Goal: Feedback & Contribution: Contribute content

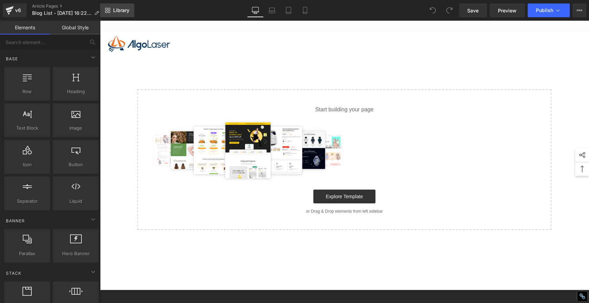
click at [126, 11] on span "Library" at bounding box center [121, 10] width 16 height 6
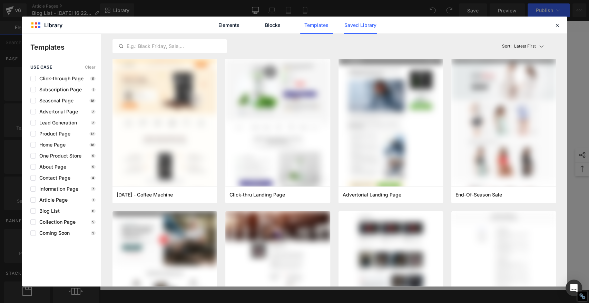
click at [364, 25] on link "Saved Library" at bounding box center [360, 25] width 33 height 17
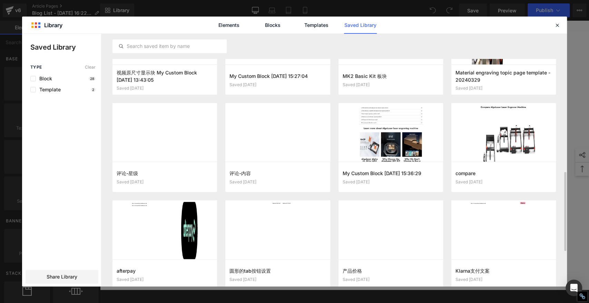
scroll to position [555, 0]
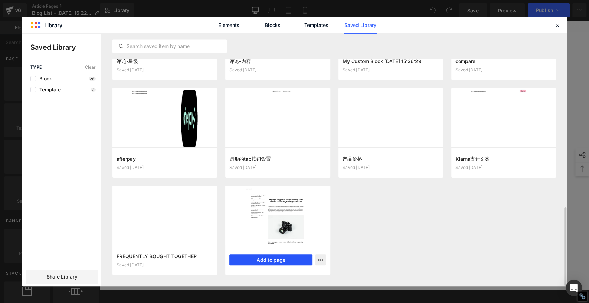
click at [265, 258] on button "Add to page" at bounding box center [270, 259] width 82 height 11
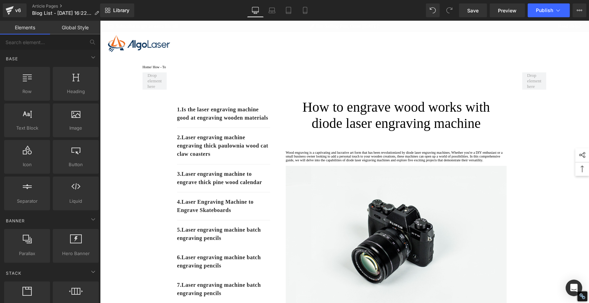
scroll to position [0, 0]
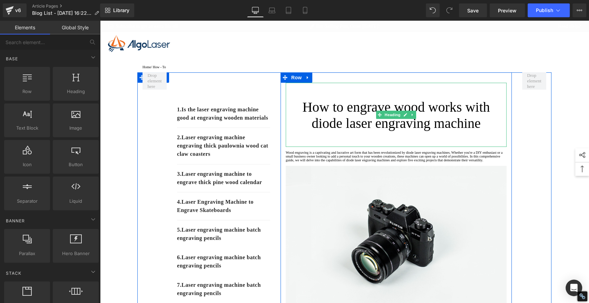
click at [348, 115] on h1 "How to engrave wood works with diode laser engraving machine" at bounding box center [395, 115] width 221 height 32
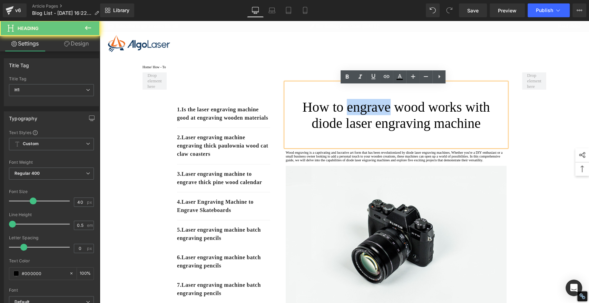
click at [348, 115] on h1 "How to engrave wood works with diode laser engraving machine" at bounding box center [395, 115] width 221 height 32
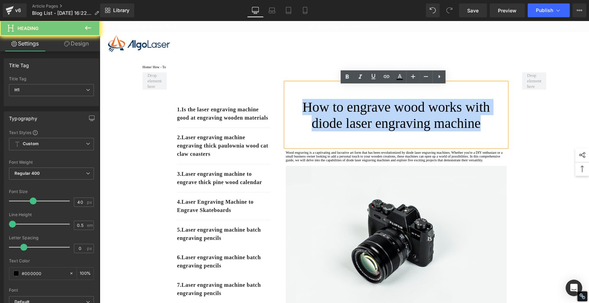
click at [348, 115] on h1 "How to engrave wood works with diode laser engraving machine" at bounding box center [395, 115] width 221 height 32
paste div
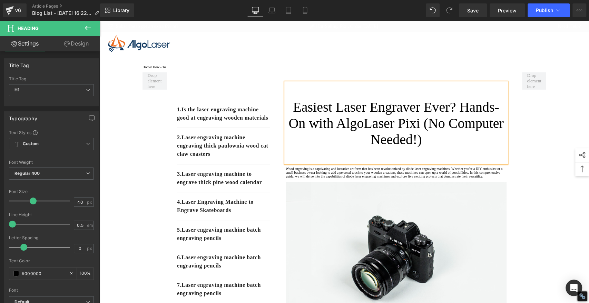
click at [350, 118] on h1 "Easiest Laser Engraver Ever? Hands-On with AlgoLaser Pixi (No Computer Needed!)" at bounding box center [395, 123] width 221 height 49
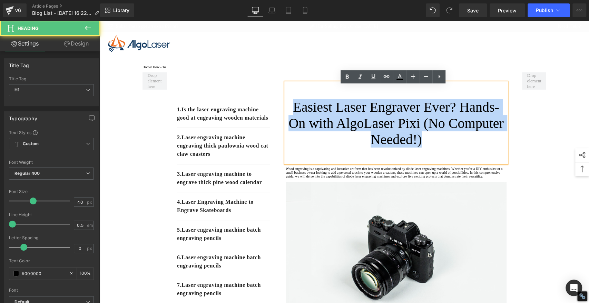
click at [350, 118] on h1 "Easiest Laser Engraver Ever? Hands-On with AlgoLaser Pixi (No Computer Needed!)" at bounding box center [395, 123] width 221 height 49
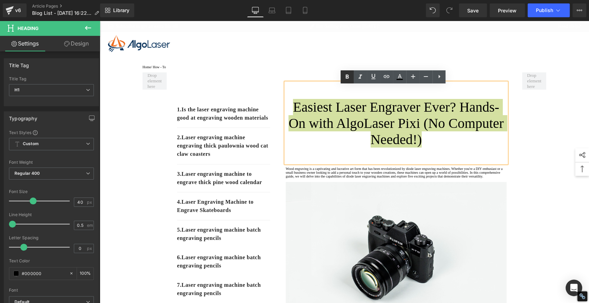
click at [344, 74] on icon at bounding box center [347, 77] width 8 height 8
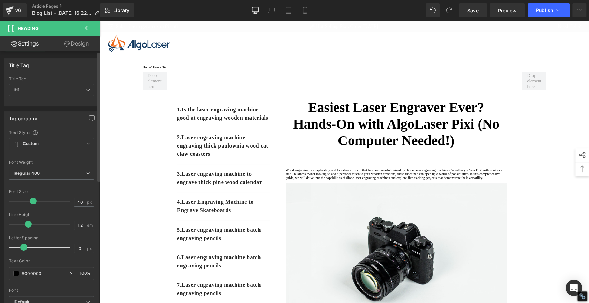
type input "1.3"
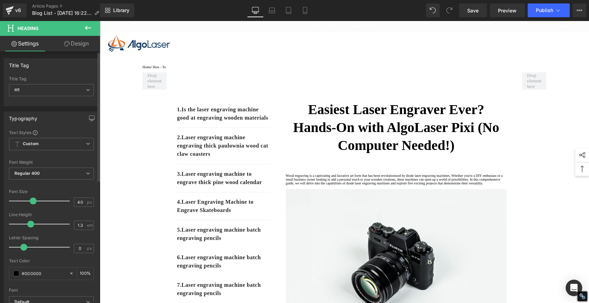
drag, startPoint x: 14, startPoint y: 223, endPoint x: 33, endPoint y: 222, distance: 19.0
click at [30, 225] on span at bounding box center [30, 224] width 7 height 7
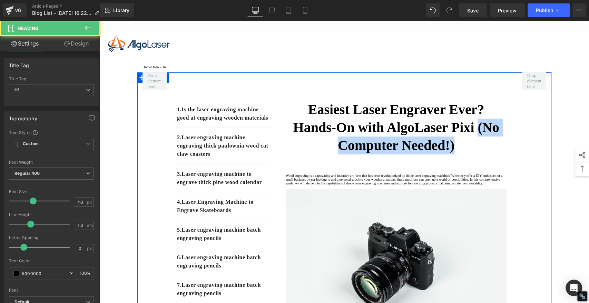
drag, startPoint x: 476, startPoint y: 150, endPoint x: 271, endPoint y: 151, distance: 204.8
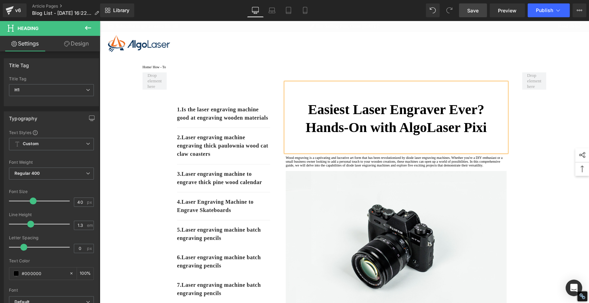
click at [475, 9] on span "Save" at bounding box center [472, 10] width 11 height 7
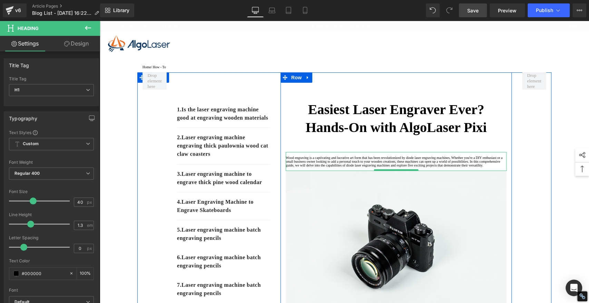
click at [307, 167] on p "Wood engraving is a captivating and lucrative art form that has been revolution…" at bounding box center [395, 161] width 221 height 11
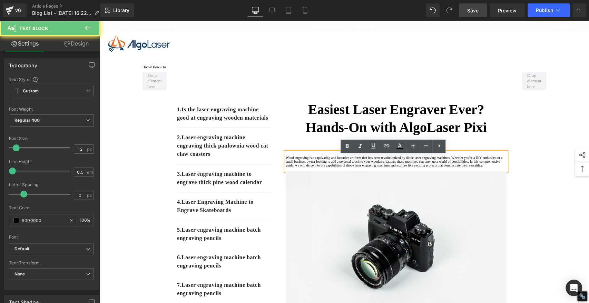
click at [309, 167] on p "Wood engraving is a captivating and lucrative art form that has been revolution…" at bounding box center [395, 161] width 221 height 11
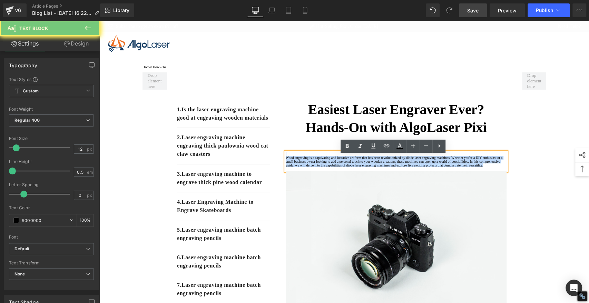
drag, startPoint x: 314, startPoint y: 189, endPoint x: 231, endPoint y: 144, distance: 93.8
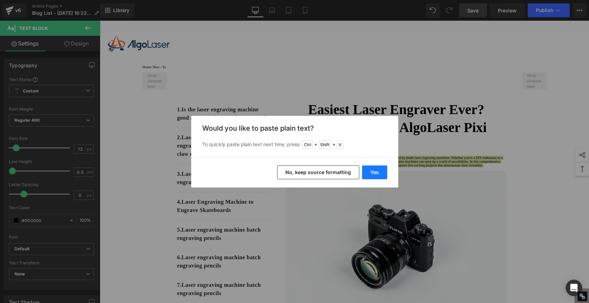
click at [375, 175] on button "Yes" at bounding box center [374, 173] width 25 height 14
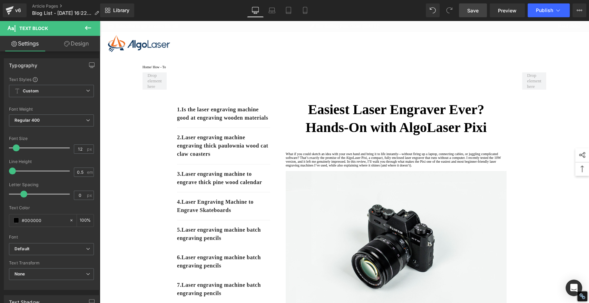
click at [468, 12] on span "Save" at bounding box center [472, 10] width 11 height 7
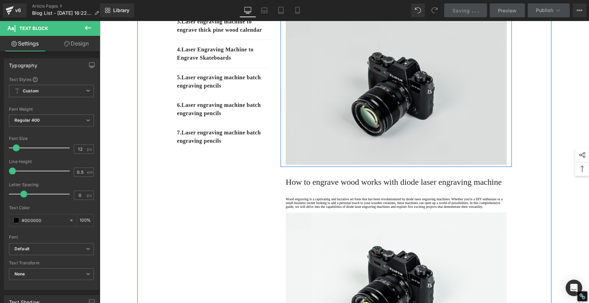
scroll to position [153, 0]
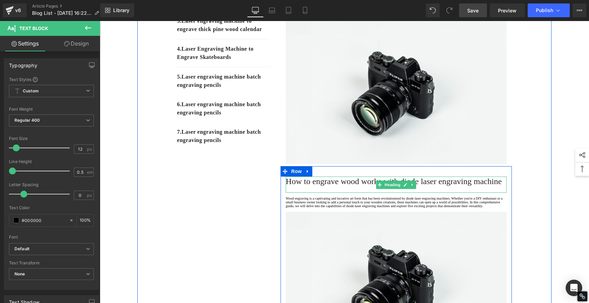
click at [341, 186] on span "How to engrave wood works with diode laser engraving machine" at bounding box center [393, 181] width 216 height 9
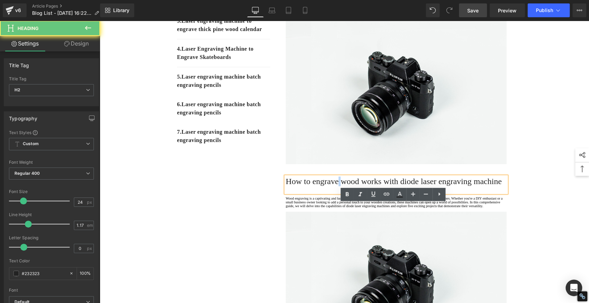
click at [340, 186] on span "How to engrave wood works with diode laser engraving machine" at bounding box center [393, 181] width 216 height 9
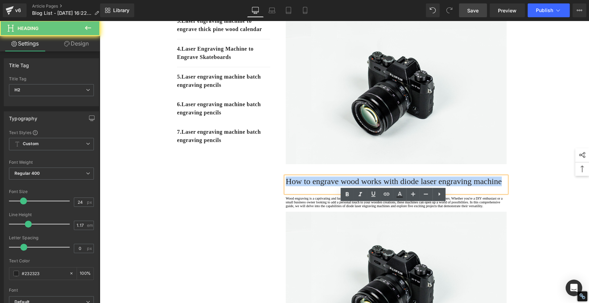
click at [340, 186] on span "How to engrave wood works with diode laser engraving machine" at bounding box center [393, 181] width 216 height 9
paste div
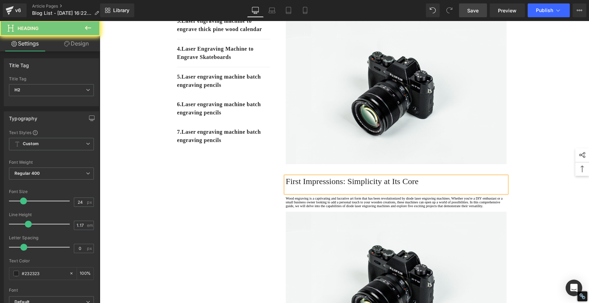
click at [340, 186] on h2 "First Impressions: Simplicity at Its Core" at bounding box center [395, 182] width 221 height 10
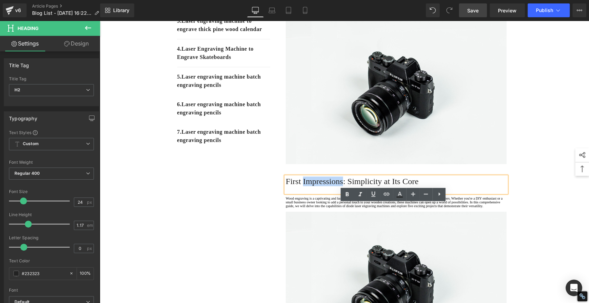
click at [340, 186] on h2 "First Impressions: Simplicity at Its Core" at bounding box center [395, 182] width 221 height 10
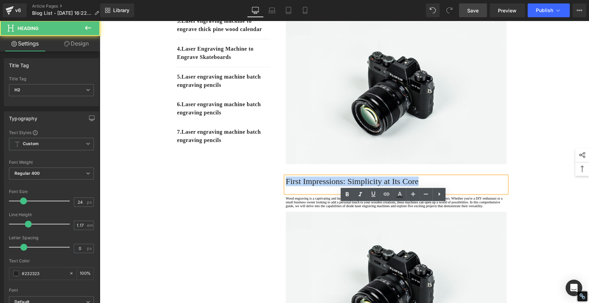
drag, startPoint x: 340, startPoint y: 212, endPoint x: 448, endPoint y: 216, distance: 108.0
click at [340, 186] on h2 "First Impressions: Simplicity at Its Core" at bounding box center [395, 182] width 221 height 10
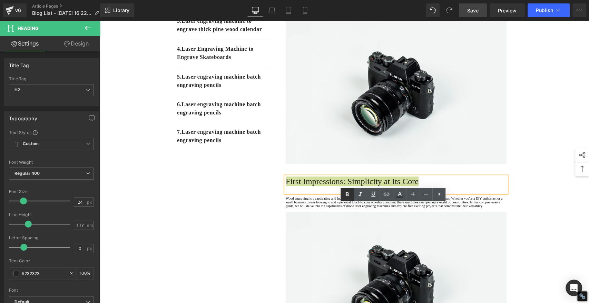
click at [349, 192] on icon at bounding box center [347, 194] width 8 height 8
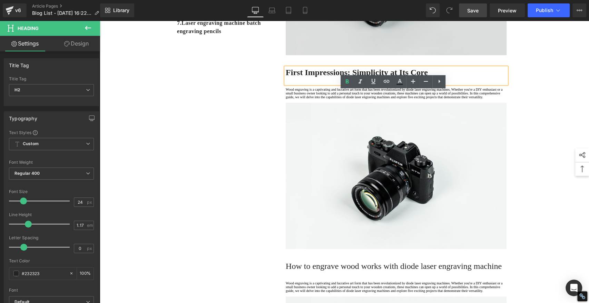
scroll to position [268, 0]
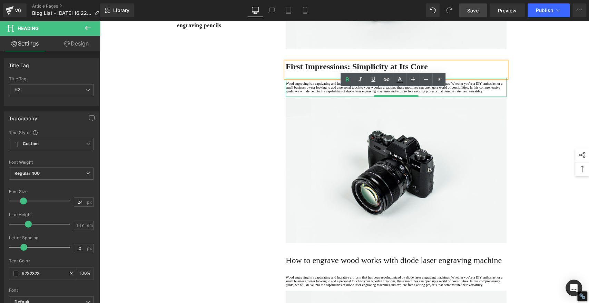
click at [314, 93] on p "Wood engraving is a captivating and lucrative art form that has been revolution…" at bounding box center [395, 87] width 221 height 11
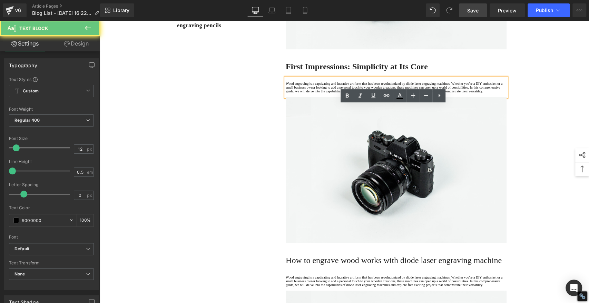
click at [308, 93] on p "Wood engraving is a captivating and lucrative art form that has been revolution…" at bounding box center [395, 87] width 221 height 11
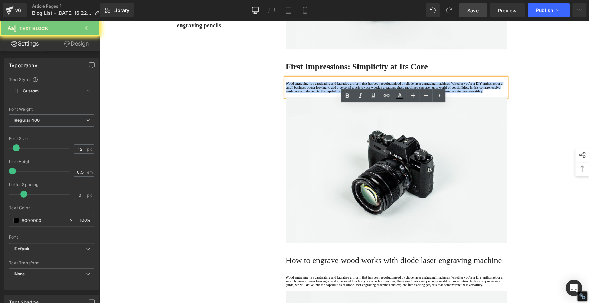
drag, startPoint x: 311, startPoint y: 139, endPoint x: 247, endPoint y: 79, distance: 87.4
click at [247, 79] on div "1. Is the laser engraving machine good at engraving wooden materials Text Block…" at bounding box center [344, 131] width 414 height 655
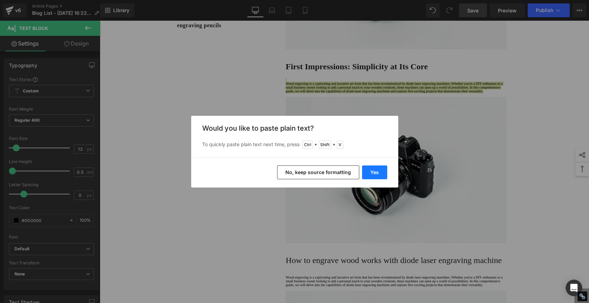
click at [378, 171] on button "Yes" at bounding box center [374, 173] width 25 height 14
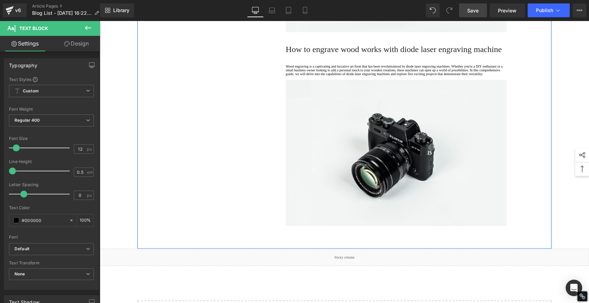
scroll to position [498, 0]
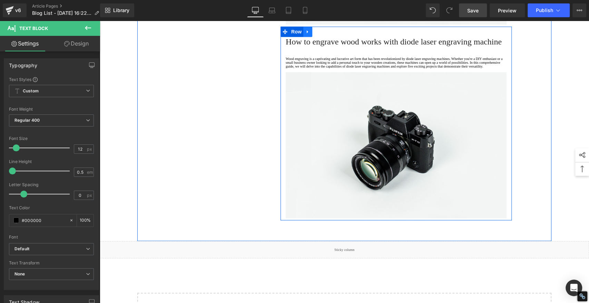
click at [304, 37] on link at bounding box center [307, 32] width 9 height 10
click at [314, 34] on icon at bounding box center [316, 31] width 5 height 5
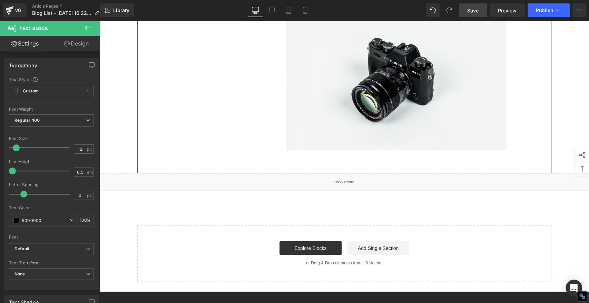
scroll to position [762, 0]
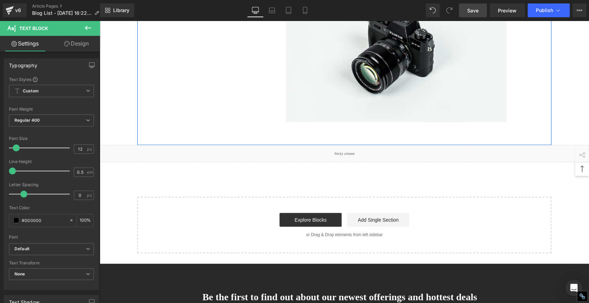
scroll to position [989, 0]
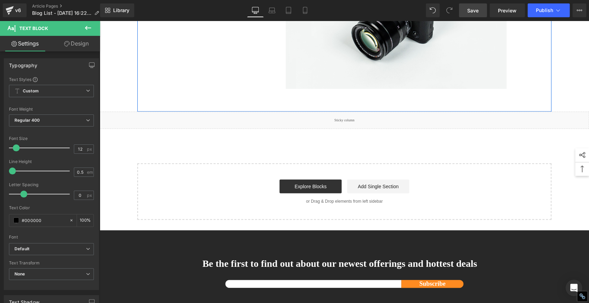
scroll to position [1216, 0]
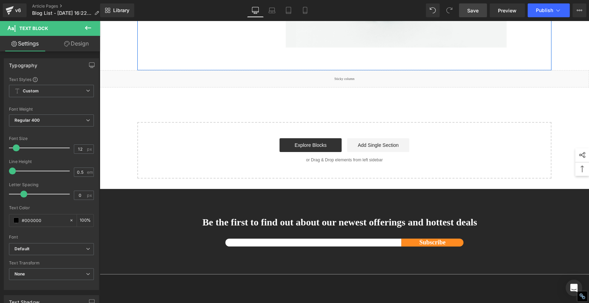
scroll to position [1444, 0]
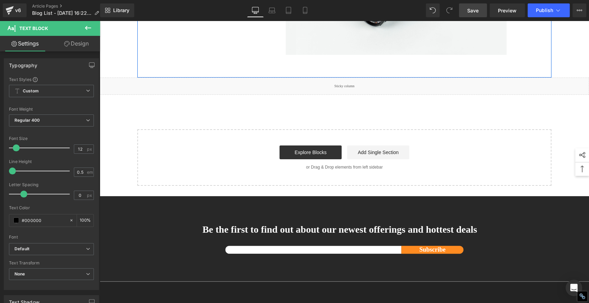
scroll to position [1672, 0]
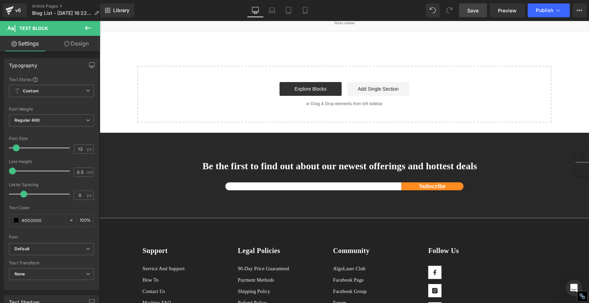
scroll to position [1899, 0]
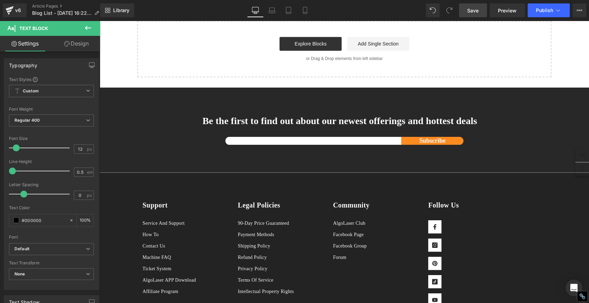
click at [475, 9] on span "Save" at bounding box center [472, 10] width 11 height 7
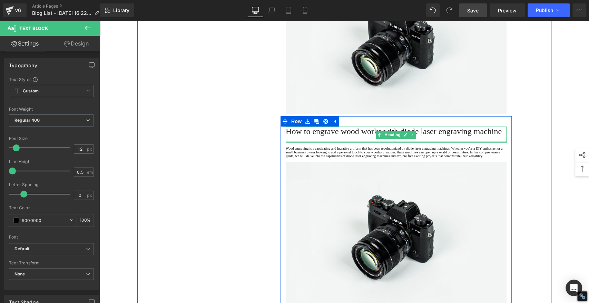
scroll to position [441, 0]
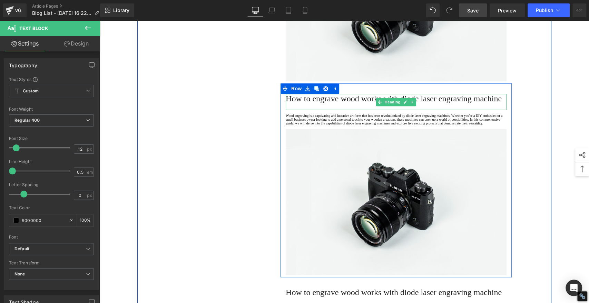
click at [323, 103] on span "How to engrave wood works with diode laser engraving machine" at bounding box center [393, 98] width 216 height 9
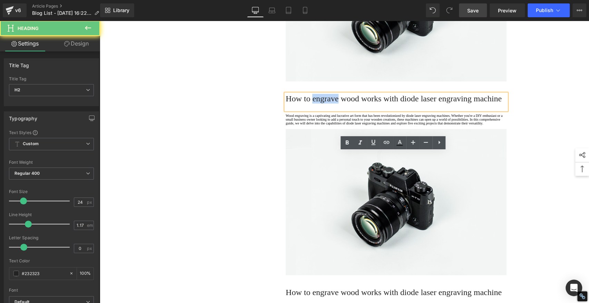
click at [323, 103] on span "How to engrave wood works with diode laser engraving machine" at bounding box center [393, 98] width 216 height 9
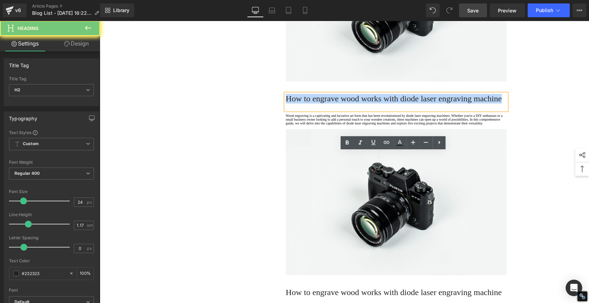
click at [323, 103] on span "How to engrave wood works with diode laser engraving machine" at bounding box center [393, 98] width 216 height 9
paste div
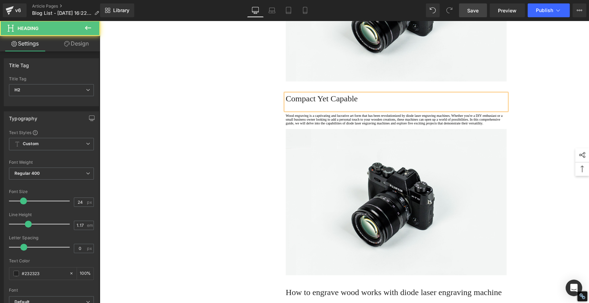
click at [322, 103] on h2 "Compact Yet Capable" at bounding box center [395, 99] width 221 height 10
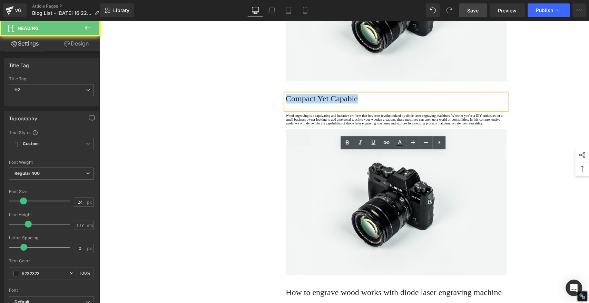
click at [322, 103] on h2 "Compact Yet Capable" at bounding box center [395, 99] width 221 height 10
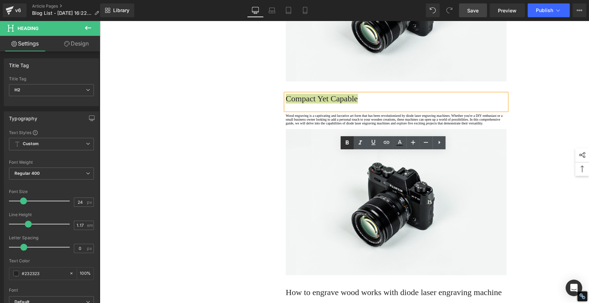
click at [348, 146] on icon at bounding box center [347, 143] width 8 height 8
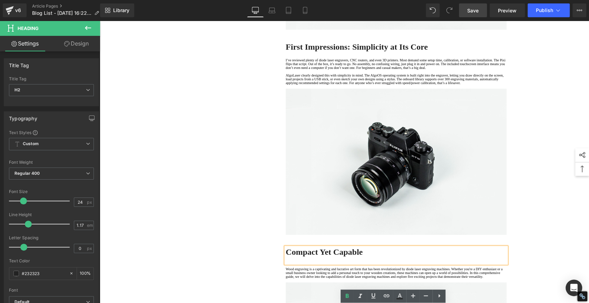
scroll to position [479, 0]
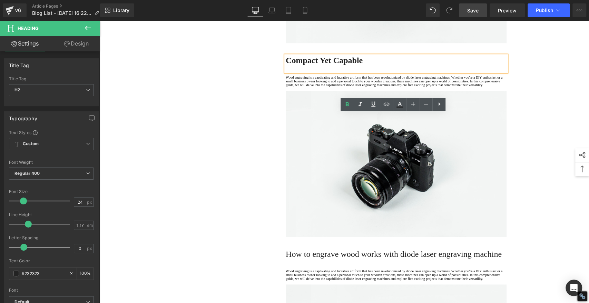
click at [324, 87] on p "Wood engraving is a captivating and lucrative art form that has been revolution…" at bounding box center [395, 81] width 221 height 11
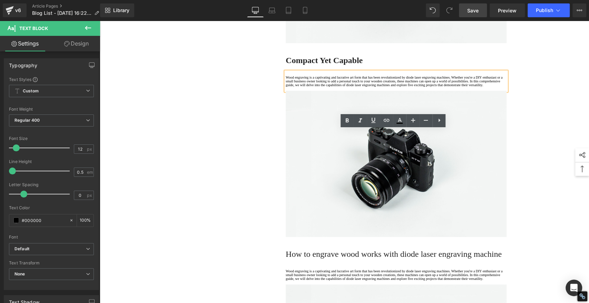
click at [309, 87] on p "Wood engraving is a captivating and lucrative art form that has been revolution…" at bounding box center [395, 81] width 221 height 11
click at [308, 87] on p "Wood engraving is a captivating and lucrative art form that has been revolution…" at bounding box center [395, 81] width 221 height 11
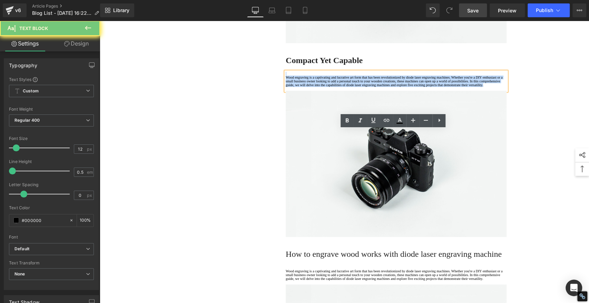
drag, startPoint x: 315, startPoint y: 165, endPoint x: 217, endPoint y: 96, distance: 120.1
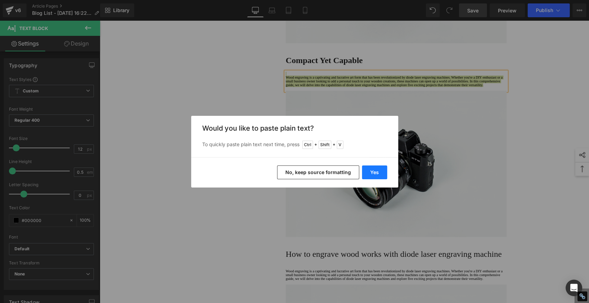
click at [372, 172] on button "Yes" at bounding box center [374, 173] width 25 height 14
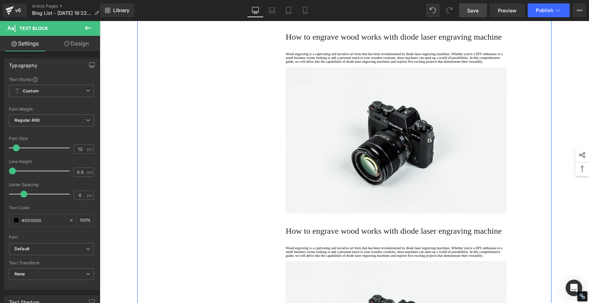
scroll to position [709, 0]
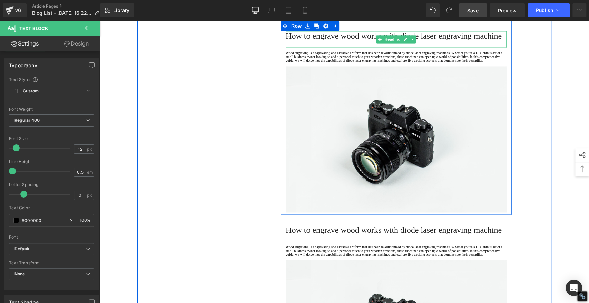
click at [319, 40] on span "How to engrave wood works with diode laser engraving machine" at bounding box center [393, 35] width 216 height 9
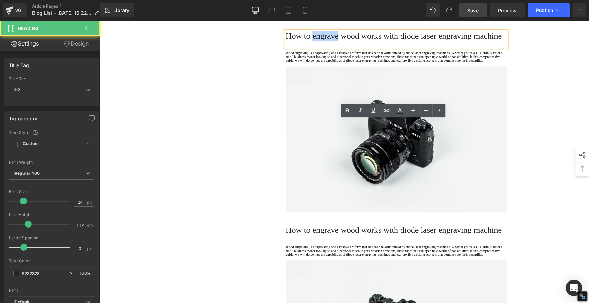
click at [319, 40] on span "How to engrave wood works with diode laser engraving machine" at bounding box center [393, 35] width 216 height 9
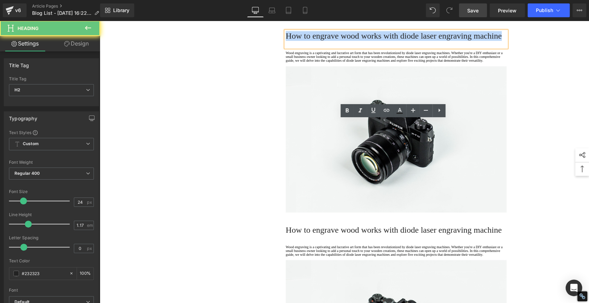
click at [319, 40] on span "How to engrave wood works with diode laser engraving machine" at bounding box center [393, 35] width 216 height 9
paste div
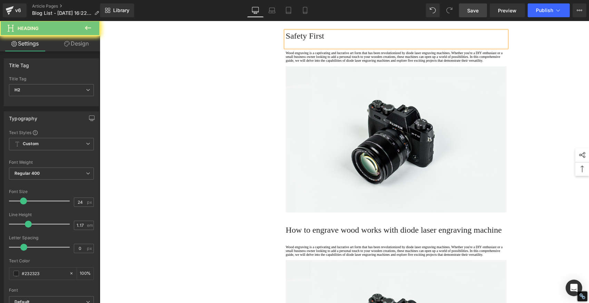
click at [319, 41] on h2 "Safety First" at bounding box center [395, 36] width 221 height 10
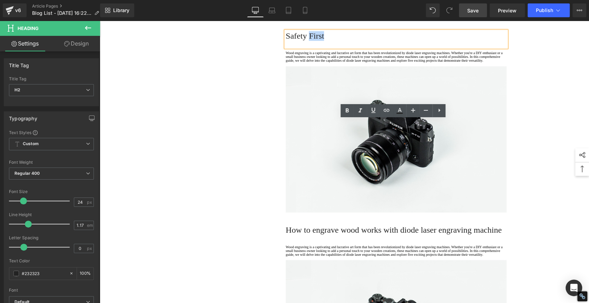
click at [319, 41] on h2 "Safety First" at bounding box center [395, 36] width 221 height 10
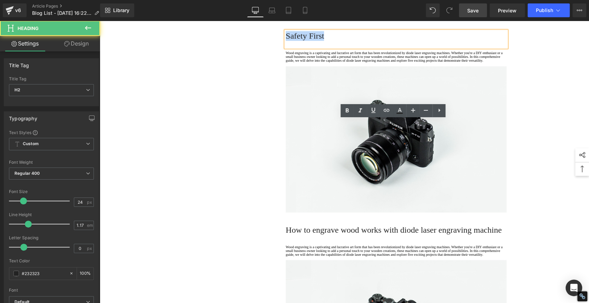
click at [319, 41] on h2 "Safety First" at bounding box center [395, 36] width 221 height 10
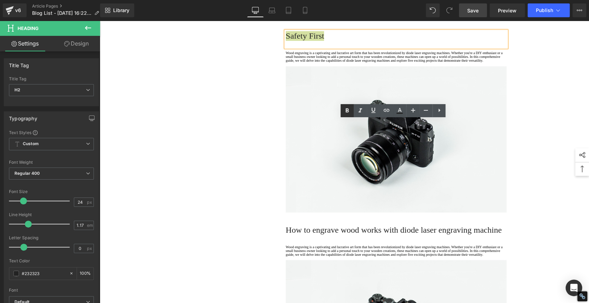
click at [347, 111] on icon at bounding box center [347, 111] width 8 height 8
click at [308, 66] on p at bounding box center [395, 64] width 221 height 4
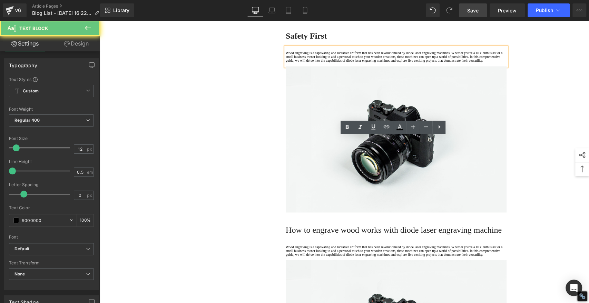
click at [308, 62] on p "Wood engraving is a captivating and lucrative art form that has been revolution…" at bounding box center [395, 56] width 221 height 11
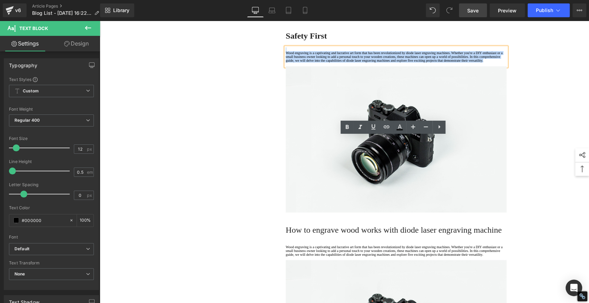
drag, startPoint x: 310, startPoint y: 170, endPoint x: 261, endPoint y: 116, distance: 73.7
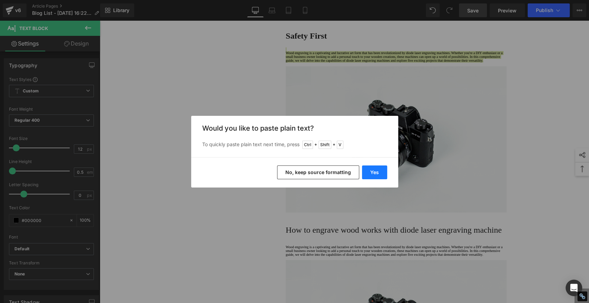
click at [374, 167] on button "Yes" at bounding box center [374, 173] width 25 height 14
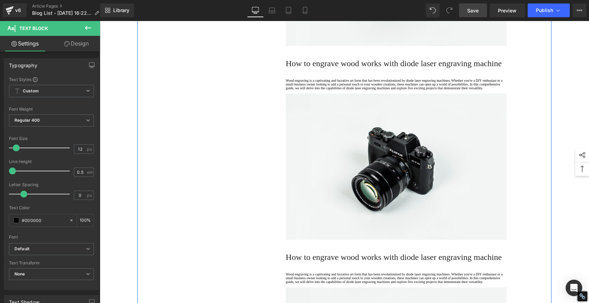
scroll to position [901, 0]
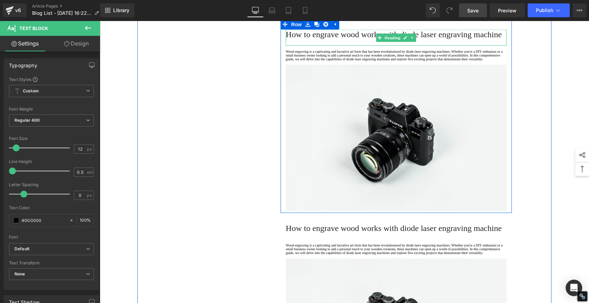
click at [337, 39] on span "How to engrave wood works with diode laser engraving machine" at bounding box center [393, 34] width 216 height 9
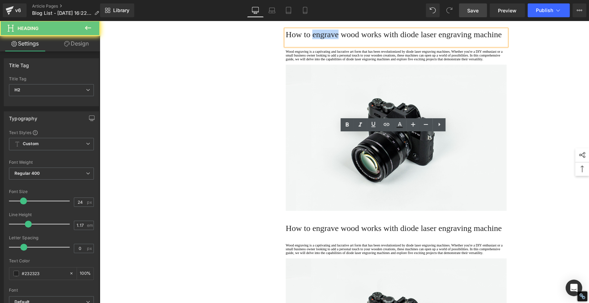
click at [337, 39] on span "How to engrave wood works with diode laser engraving machine" at bounding box center [393, 34] width 216 height 9
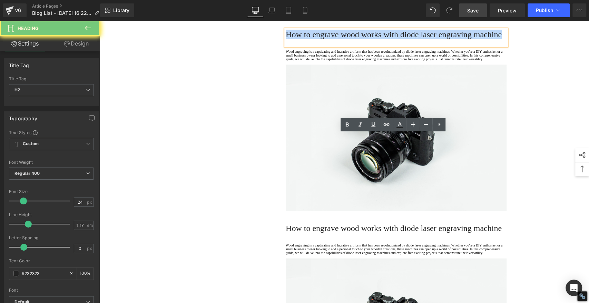
click at [337, 39] on span "How to engrave wood works with diode laser engraving machine" at bounding box center [393, 34] width 216 height 9
paste div
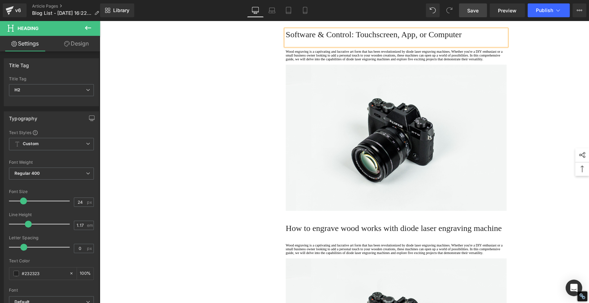
click at [338, 39] on h2 "Software & Control: Touchscreen, App, or Computer" at bounding box center [395, 34] width 221 height 10
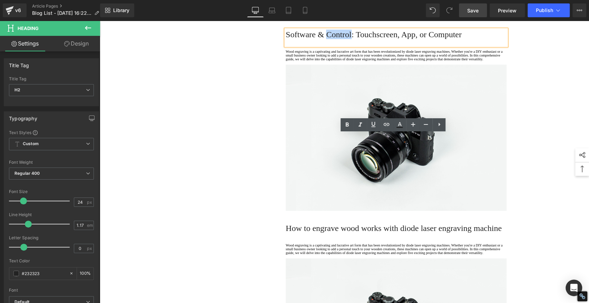
click at [338, 39] on h2 "Software & Control: Touchscreen, App, or Computer" at bounding box center [395, 34] width 221 height 10
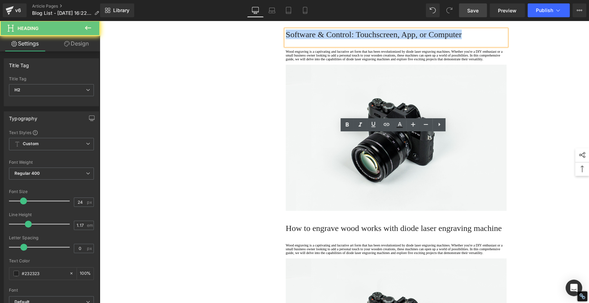
click at [338, 39] on h2 "Software & Control: Touchscreen, App, or Computer" at bounding box center [395, 34] width 221 height 10
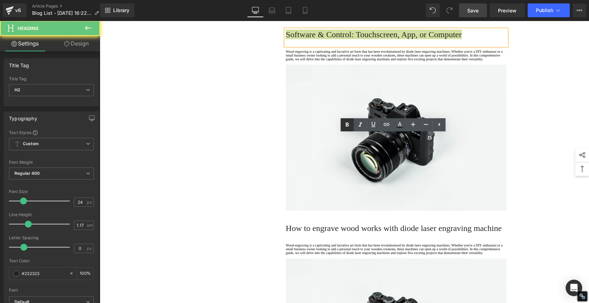
click at [347, 122] on icon at bounding box center [347, 125] width 8 height 8
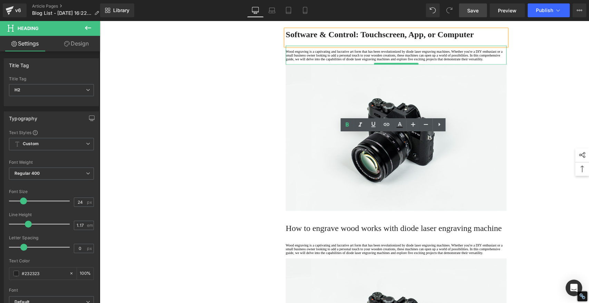
click at [311, 61] on p "Wood engraving is a captivating and lucrative art form that has been revolution…" at bounding box center [395, 54] width 221 height 11
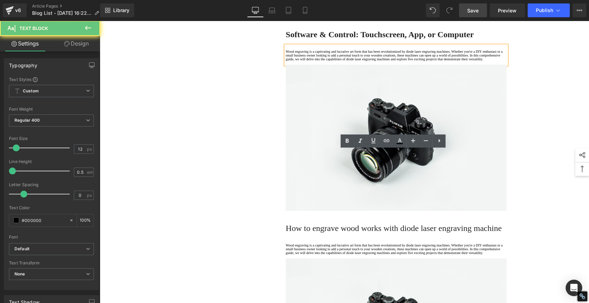
click at [312, 61] on p "Wood engraving is a captivating and lucrative art form that has been revolution…" at bounding box center [395, 54] width 221 height 11
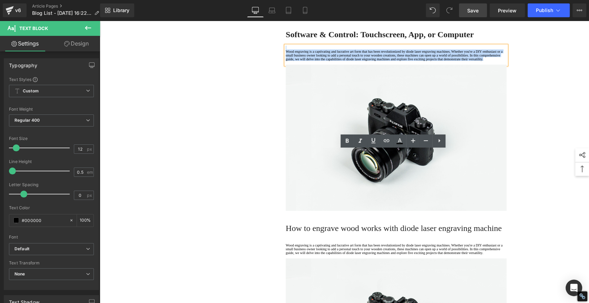
drag, startPoint x: 313, startPoint y: 183, endPoint x: 249, endPoint y: 129, distance: 83.7
click at [249, 129] on div "1. Is the laser engraving machine good at engraving wooden materials Text Block…" at bounding box center [344, 187] width 414 height 2031
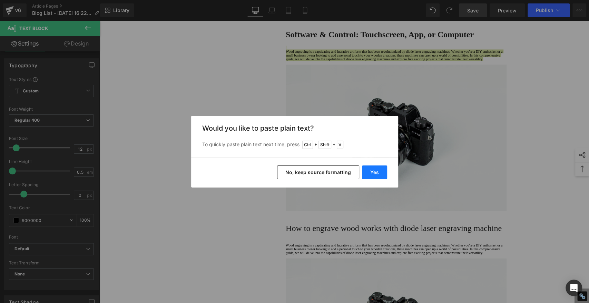
click at [371, 168] on button "Yes" at bounding box center [374, 173] width 25 height 14
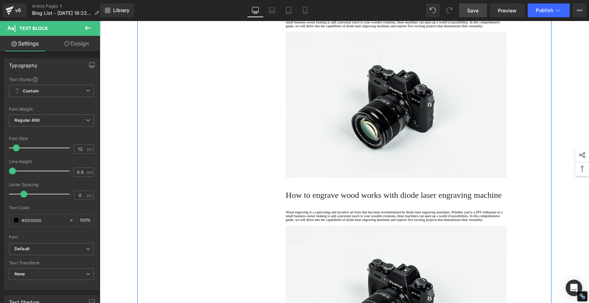
scroll to position [1169, 0]
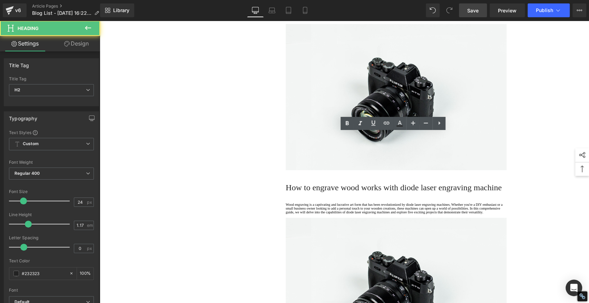
paste div
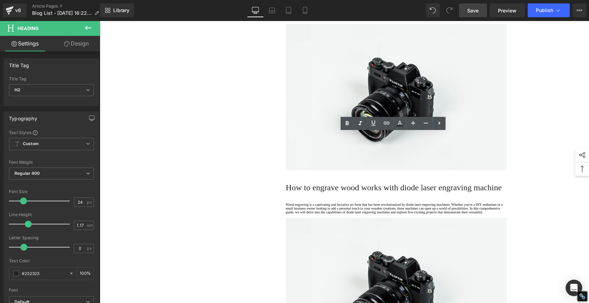
click at [343, 123] on icon at bounding box center [347, 123] width 8 height 8
click at [313, 20] on p "Wood engraving is a captivating and lucrative art form that has been revolution…" at bounding box center [395, 14] width 221 height 11
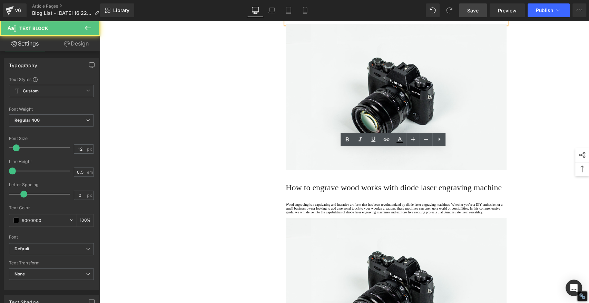
click at [313, 20] on p "Wood engraving is a captivating and lucrative art form that has been revolution…" at bounding box center [395, 14] width 221 height 11
drag, startPoint x: 313, startPoint y: 184, endPoint x: 277, endPoint y: 152, distance: 48.3
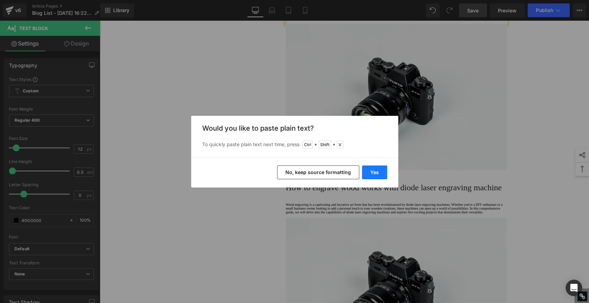
click at [375, 173] on button "Yes" at bounding box center [374, 173] width 25 height 14
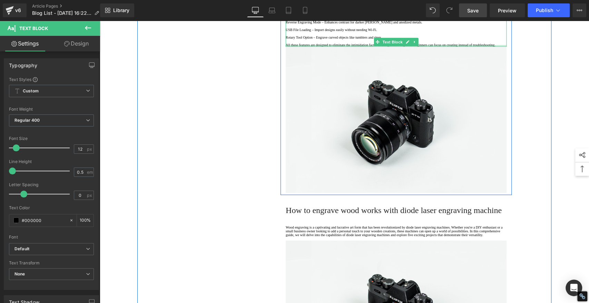
click at [373, 47] on div at bounding box center [395, 46] width 221 height 2
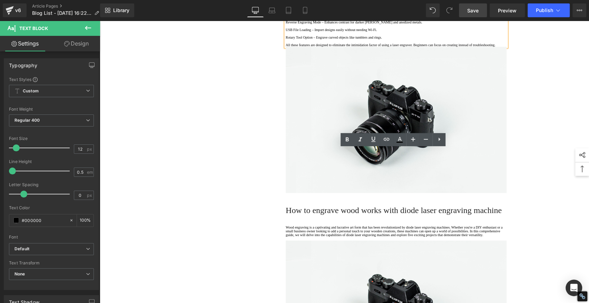
click at [373, 47] on p "All these features are designed to eliminate the intimidation factor of using a…" at bounding box center [395, 45] width 221 height 4
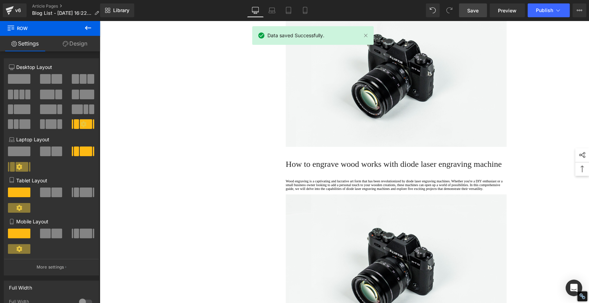
scroll to position [1437, 0]
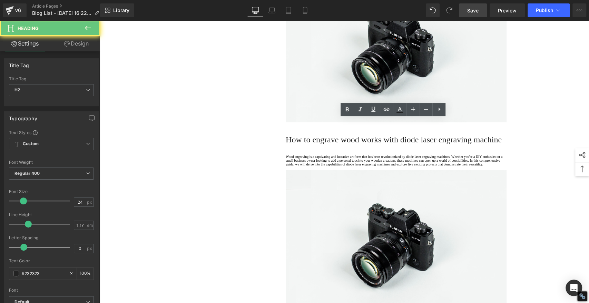
paste div
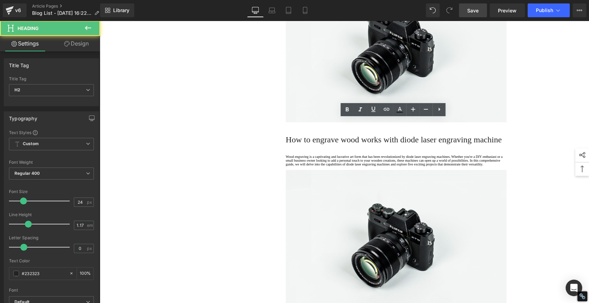
drag, startPoint x: 321, startPoint y: 127, endPoint x: 330, endPoint y: 122, distance: 9.9
click at [348, 110] on icon at bounding box center [346, 110] width 3 height 4
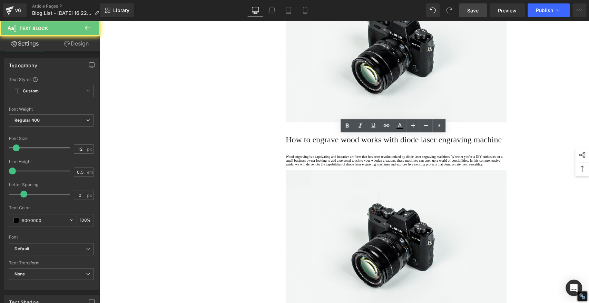
drag, startPoint x: 313, startPoint y: 169, endPoint x: 269, endPoint y: 124, distance: 62.7
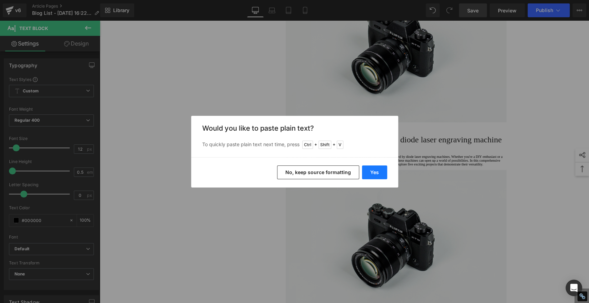
click at [367, 172] on button "Yes" at bounding box center [374, 173] width 25 height 14
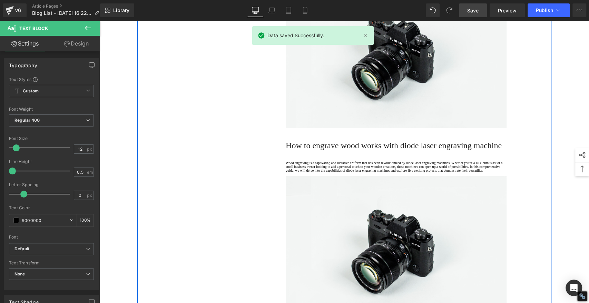
scroll to position [1705, 0]
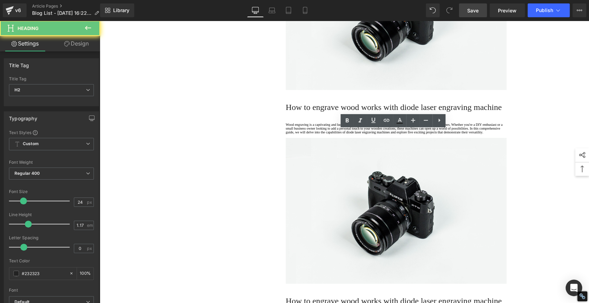
paste div
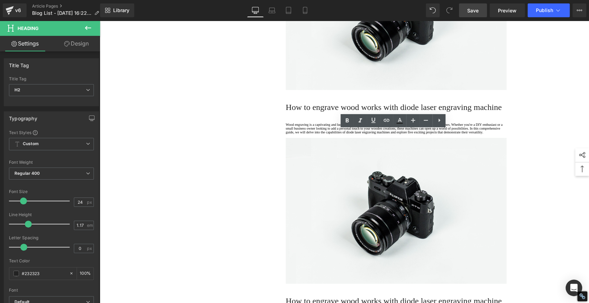
click at [345, 118] on icon at bounding box center [347, 121] width 8 height 8
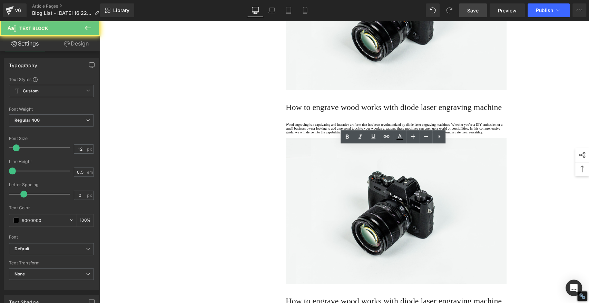
drag, startPoint x: 319, startPoint y: 180, endPoint x: 254, endPoint y: 138, distance: 77.6
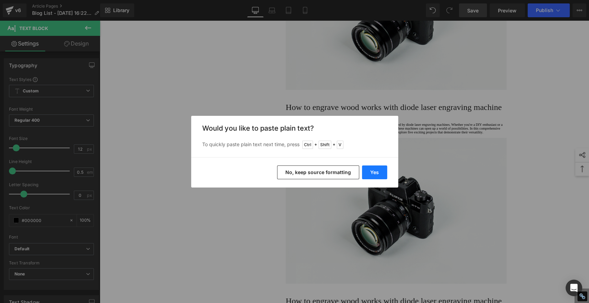
click at [374, 167] on button "Yes" at bounding box center [374, 173] width 25 height 14
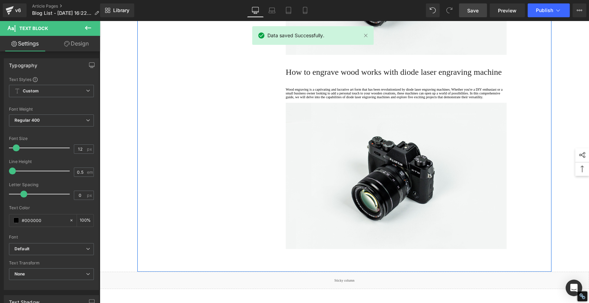
scroll to position [1973, 0]
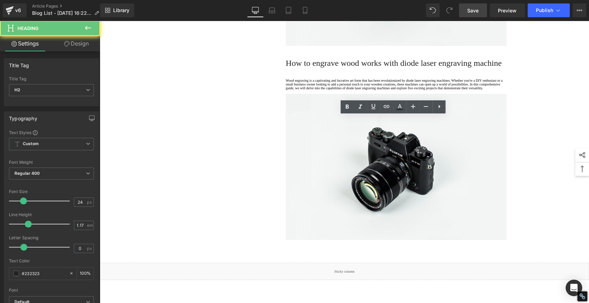
paste div
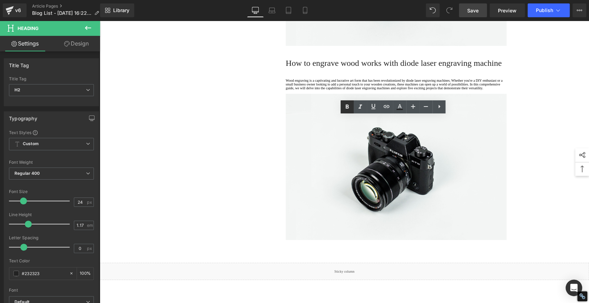
click at [347, 109] on icon at bounding box center [347, 107] width 8 height 8
drag, startPoint x: 320, startPoint y: 159, endPoint x: 319, endPoint y: 163, distance: 3.9
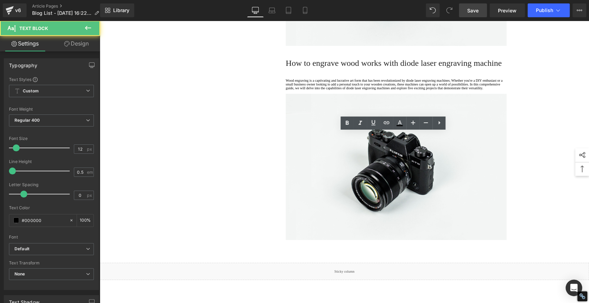
drag, startPoint x: 313, startPoint y: 167, endPoint x: 279, endPoint y: 137, distance: 45.0
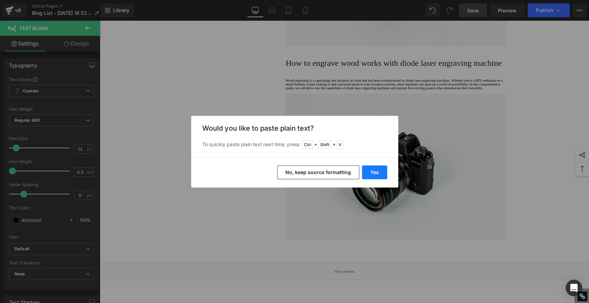
click at [366, 170] on button "Yes" at bounding box center [374, 173] width 25 height 14
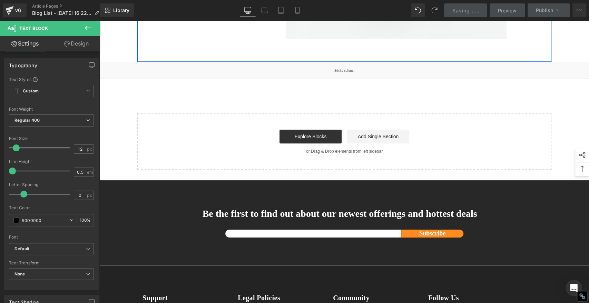
scroll to position [2203, 0]
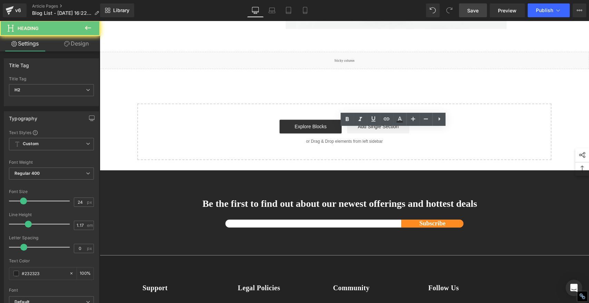
paste div
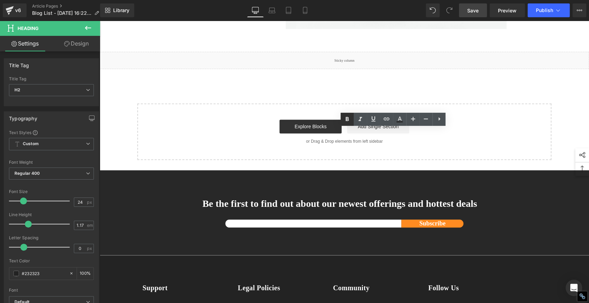
click at [345, 121] on icon at bounding box center [347, 119] width 8 height 8
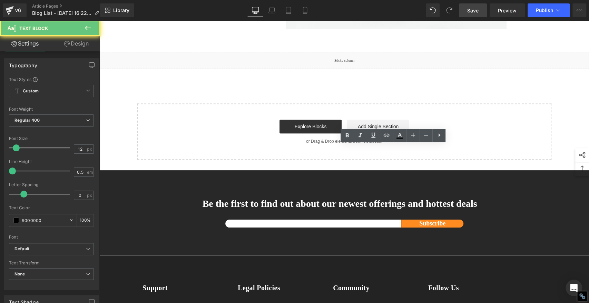
drag, startPoint x: 314, startPoint y: 178, endPoint x: 270, endPoint y: 141, distance: 57.0
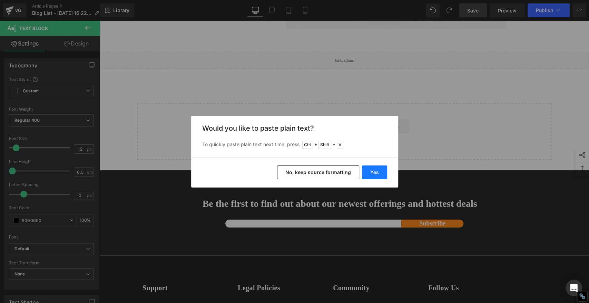
click at [373, 172] on button "Yes" at bounding box center [374, 173] width 25 height 14
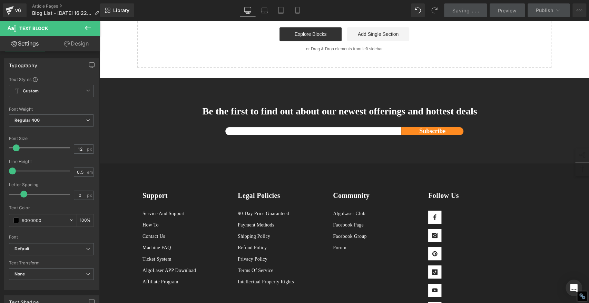
scroll to position [2318, 0]
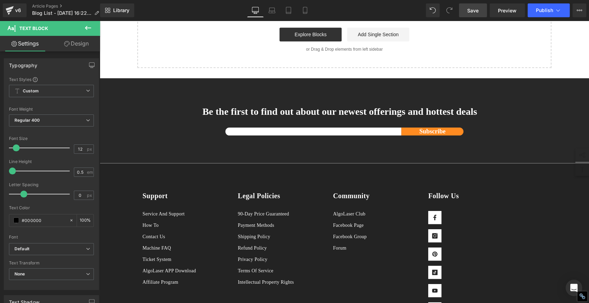
click at [472, 14] on link "Save" at bounding box center [473, 10] width 28 height 14
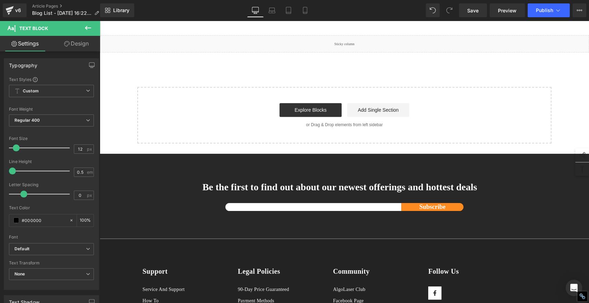
scroll to position [2088, 0]
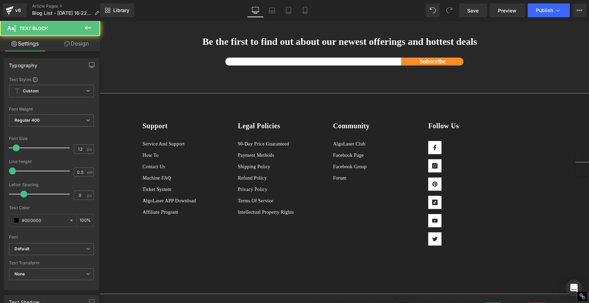
scroll to position [1935, 0]
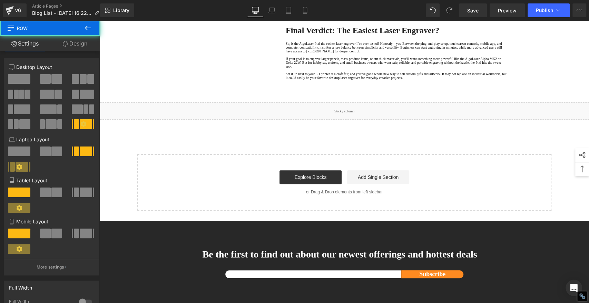
scroll to position [1820, 0]
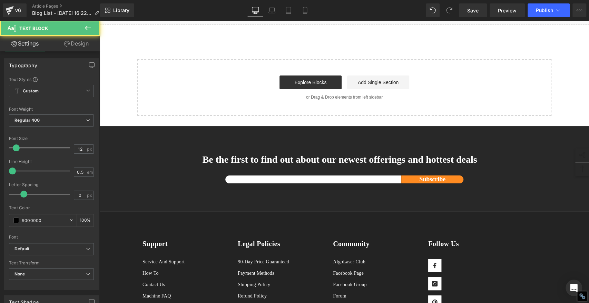
drag, startPoint x: 226, startPoint y: 150, endPoint x: 226, endPoint y: 154, distance: 4.1
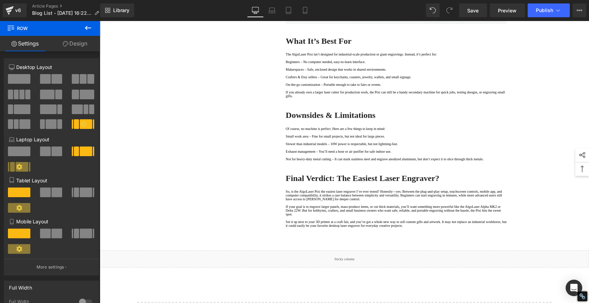
scroll to position [1552, 0]
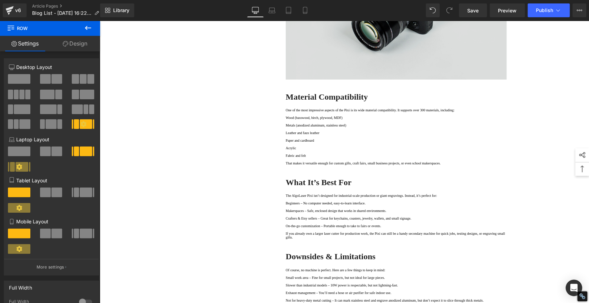
scroll to position [1245, 0]
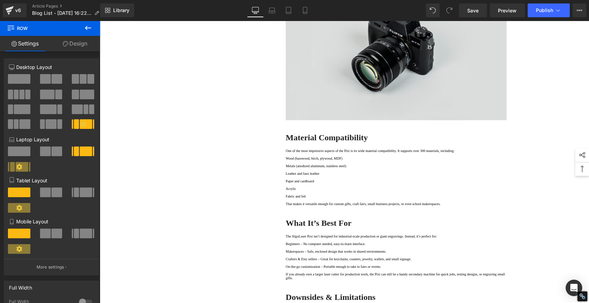
click at [417, 120] on img at bounding box center [395, 47] width 221 height 146
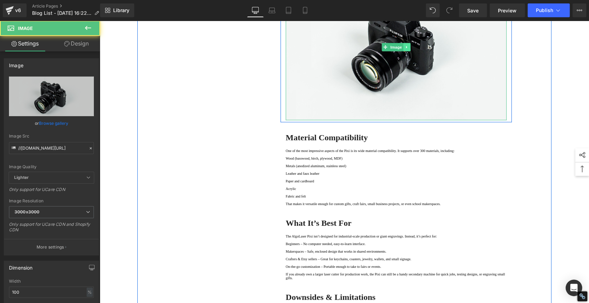
click at [405, 49] on icon at bounding box center [407, 47] width 4 height 4
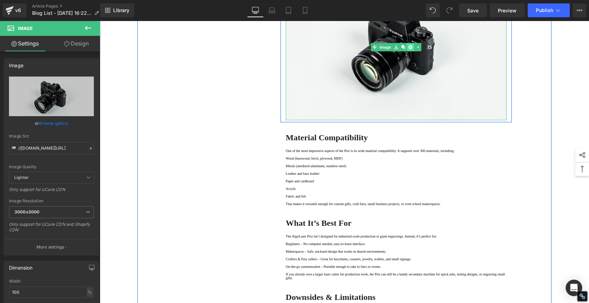
click at [408, 49] on icon at bounding box center [410, 48] width 4 height 4
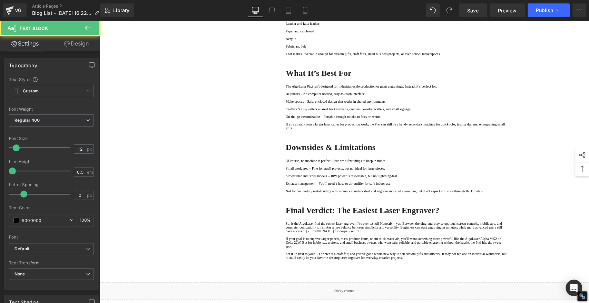
drag, startPoint x: 194, startPoint y: 210, endPoint x: 197, endPoint y: 207, distance: 4.4
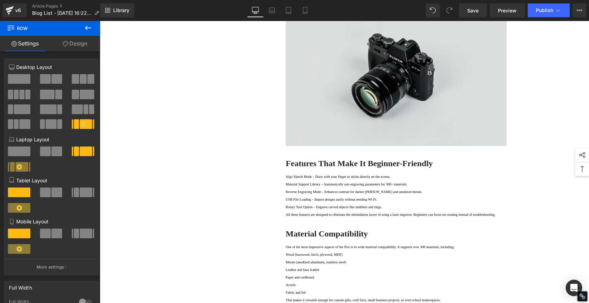
scroll to position [1015, 0]
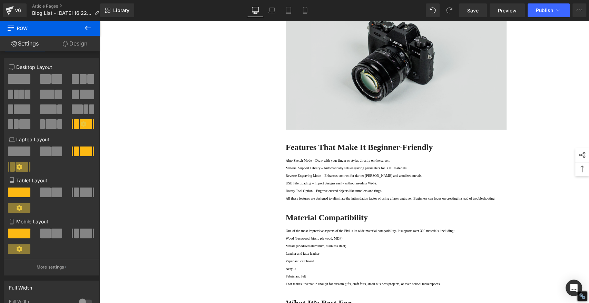
click at [397, 130] on div "Image" at bounding box center [395, 57] width 221 height 146
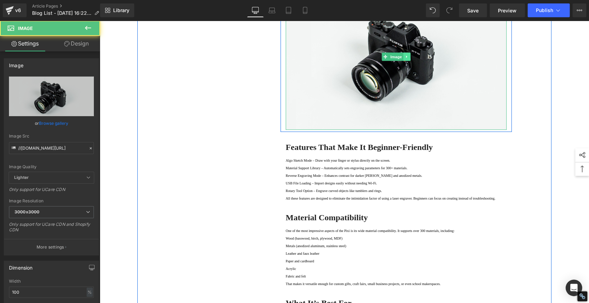
click at [406, 58] on icon at bounding box center [406, 57] width 1 height 2
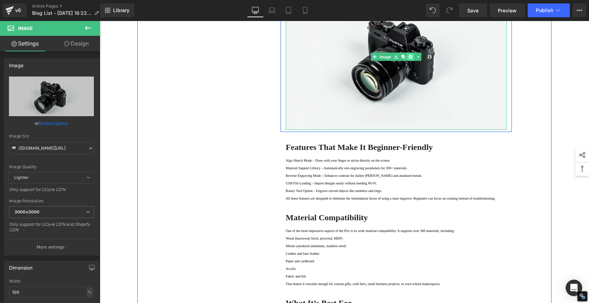
click at [408, 59] on icon at bounding box center [410, 57] width 4 height 4
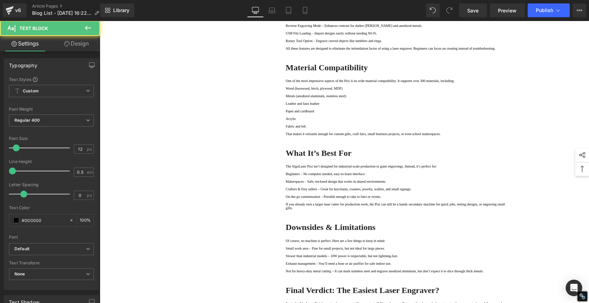
drag, startPoint x: 254, startPoint y: 168, endPoint x: 252, endPoint y: 176, distance: 8.0
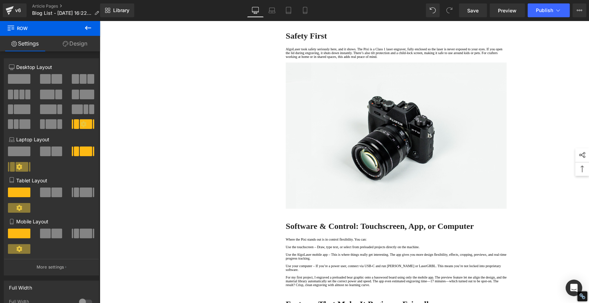
scroll to position [786, 0]
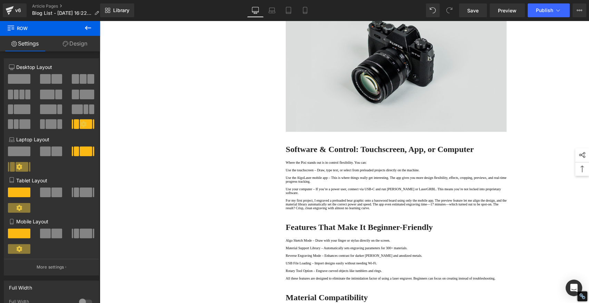
click at [412, 132] on img at bounding box center [395, 59] width 221 height 146
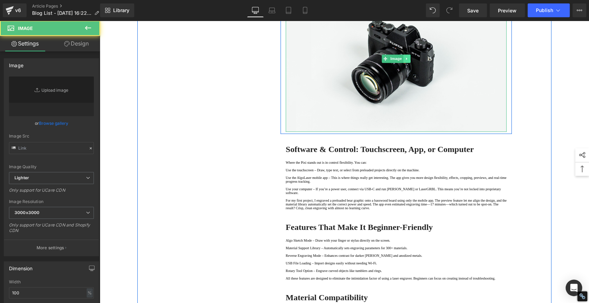
click at [405, 61] on icon at bounding box center [407, 59] width 4 height 4
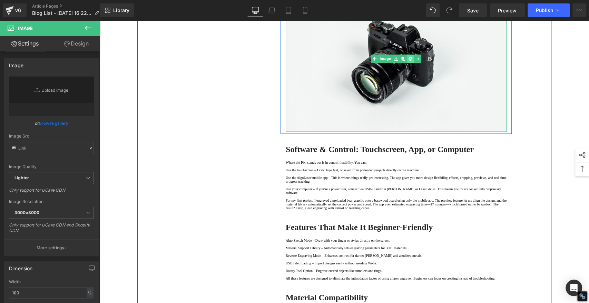
type input "//d1um8515vdn9kb.cloudfront.net/images/parallax.jpg"
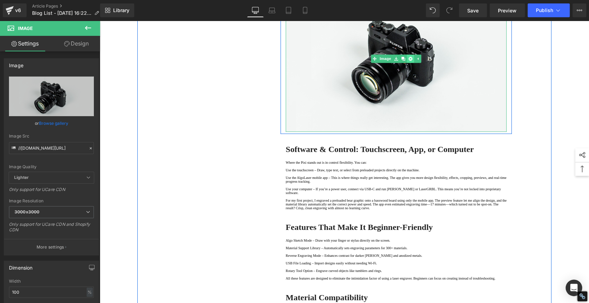
click at [408, 61] on icon at bounding box center [410, 59] width 4 height 4
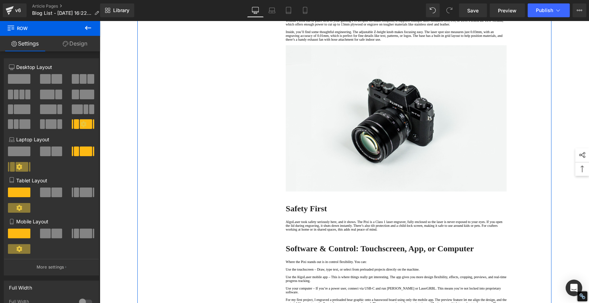
scroll to position [594, 0]
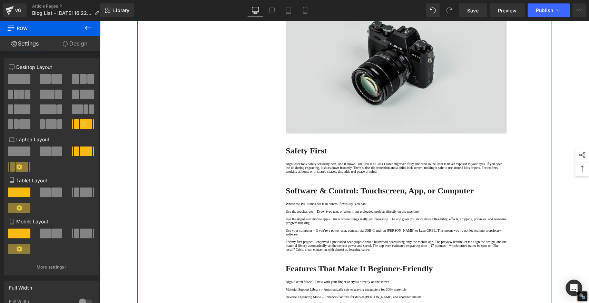
click at [371, 133] on img at bounding box center [395, 60] width 221 height 146
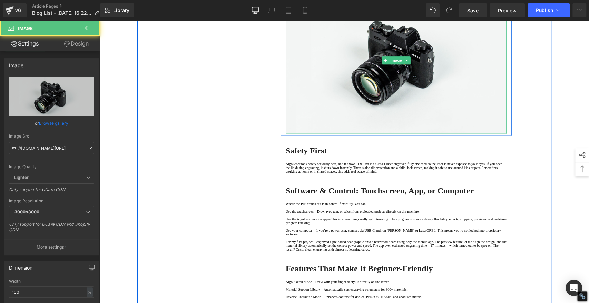
click at [405, 62] on icon at bounding box center [407, 60] width 4 height 4
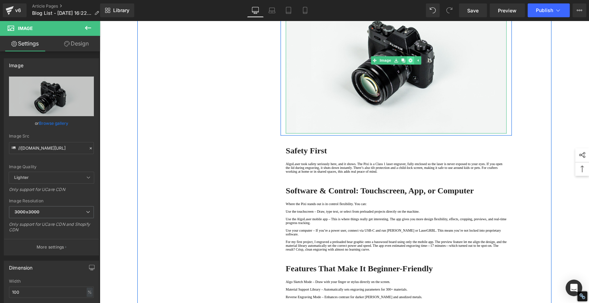
click at [408, 62] on icon at bounding box center [410, 61] width 4 height 4
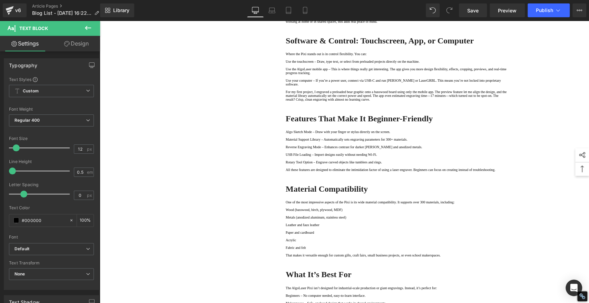
drag, startPoint x: 257, startPoint y: 118, endPoint x: 218, endPoint y: 224, distance: 113.4
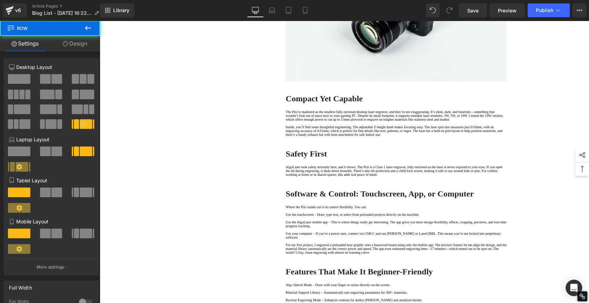
scroll to position [326, 0]
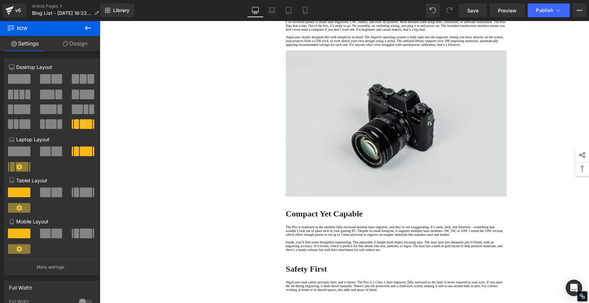
drag, startPoint x: 373, startPoint y: 148, endPoint x: 384, endPoint y: 164, distance: 20.4
click at [373, 148] on img at bounding box center [395, 123] width 221 height 146
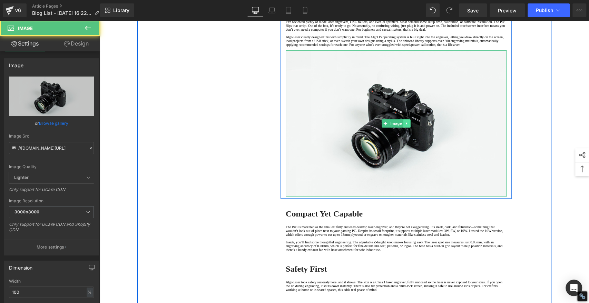
click at [406, 125] on icon at bounding box center [406, 123] width 1 height 2
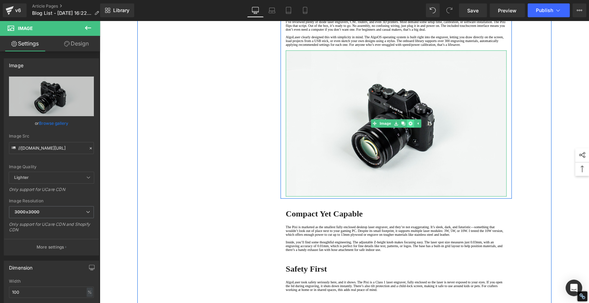
click at [408, 125] on icon at bounding box center [410, 123] width 4 height 4
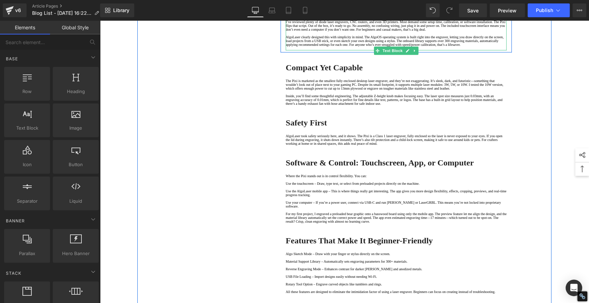
click at [313, 50] on p at bounding box center [395, 49] width 221 height 4
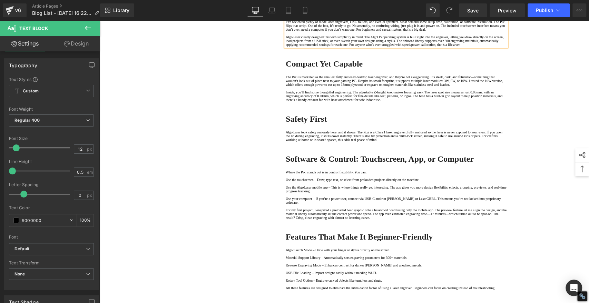
click at [225, 121] on div "1. Is the laser engraving machine good at engraving wooden materials Text Block…" at bounding box center [344, 174] width 414 height 855
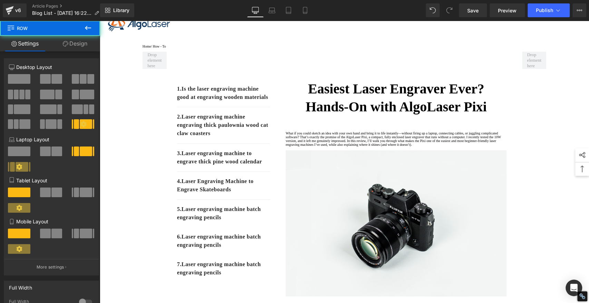
scroll to position [19, 0]
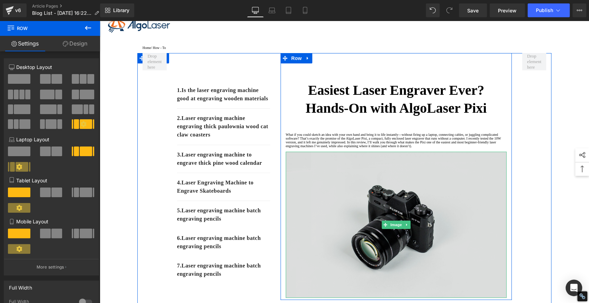
click at [384, 202] on img at bounding box center [395, 225] width 221 height 146
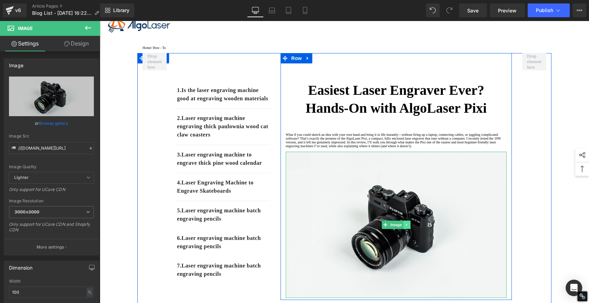
click at [405, 227] on icon at bounding box center [407, 225] width 4 height 4
click at [408, 227] on icon at bounding box center [410, 225] width 4 height 4
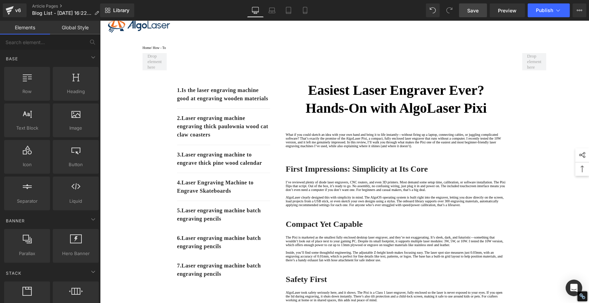
click at [471, 7] on span "Save" at bounding box center [472, 10] width 11 height 7
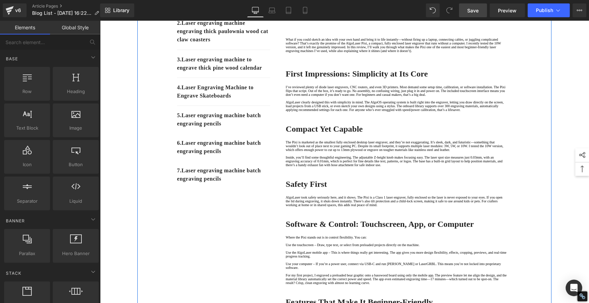
scroll to position [115, 0]
click at [241, 176] on icon at bounding box center [241, 174] width 1 height 2
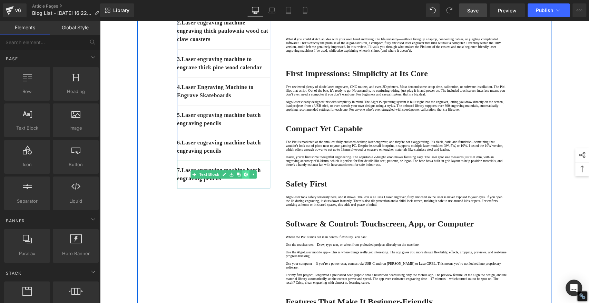
click at [244, 176] on icon at bounding box center [246, 174] width 4 height 4
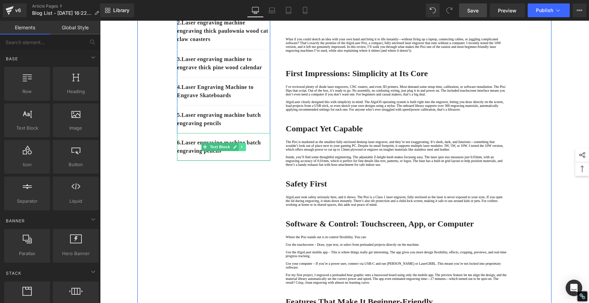
click at [240, 149] on icon at bounding box center [242, 147] width 4 height 4
click at [244, 149] on icon at bounding box center [246, 147] width 4 height 4
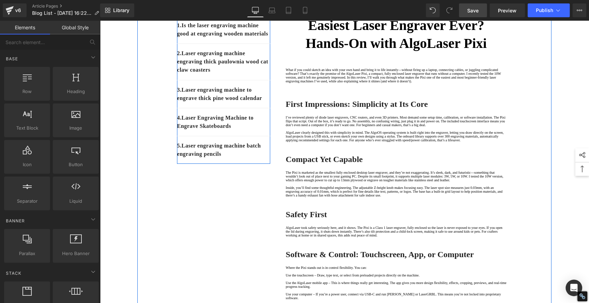
scroll to position [38, 0]
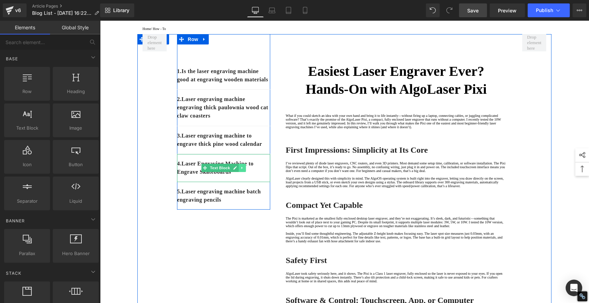
click at [240, 170] on icon at bounding box center [242, 168] width 4 height 4
click at [237, 170] on icon at bounding box center [239, 168] width 4 height 4
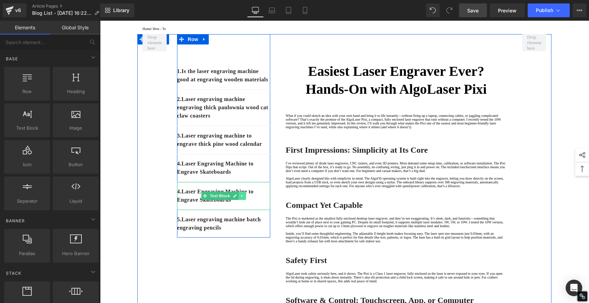
click at [241, 197] on icon at bounding box center [241, 196] width 1 height 2
click at [237, 198] on icon at bounding box center [239, 196] width 4 height 4
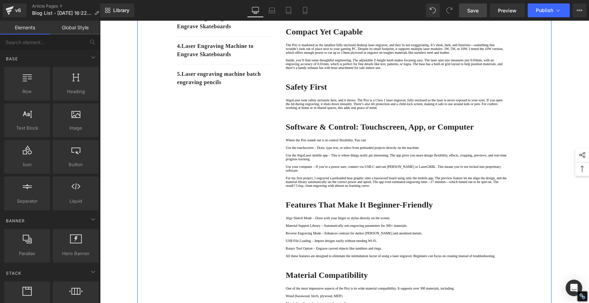
scroll to position [220, 0]
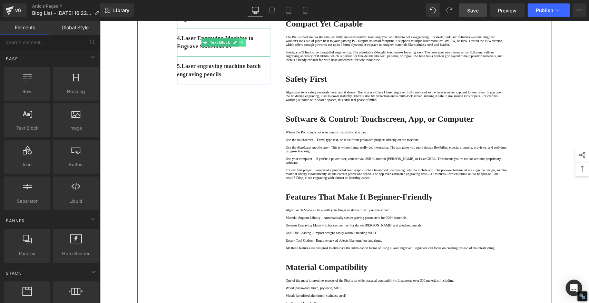
click at [240, 44] on icon at bounding box center [242, 42] width 4 height 4
click at [237, 44] on icon at bounding box center [239, 43] width 4 height 4
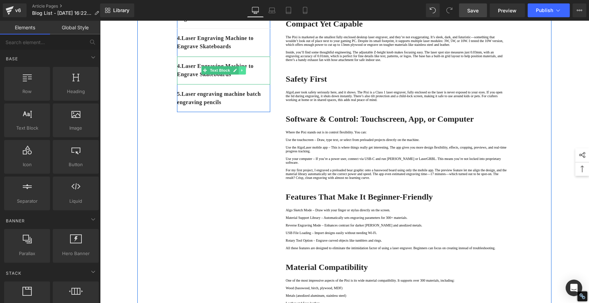
click at [241, 72] on icon at bounding box center [241, 70] width 1 height 2
click at [237, 72] on icon at bounding box center [239, 71] width 4 height 4
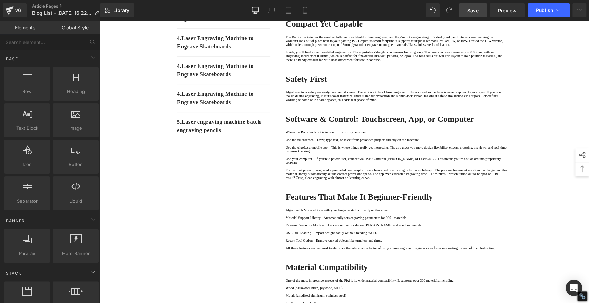
click at [471, 11] on span "Save" at bounding box center [472, 10] width 11 height 7
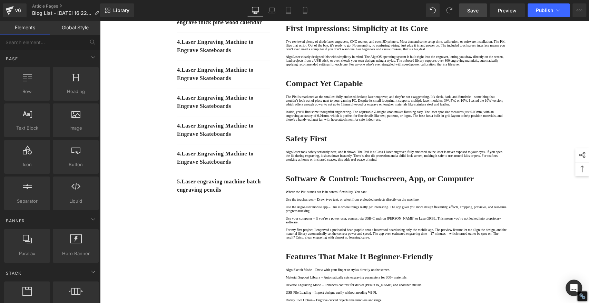
scroll to position [105, 0]
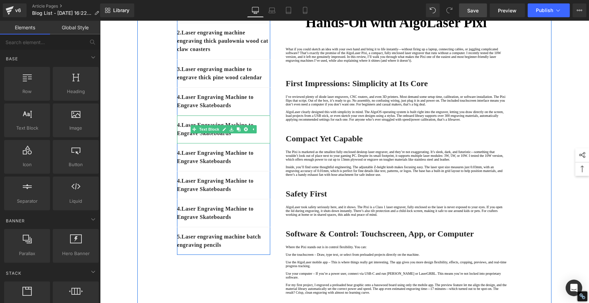
click at [182, 138] on p "4. Laser Engraving Machine to Engrave Skateboards" at bounding box center [223, 129] width 93 height 17
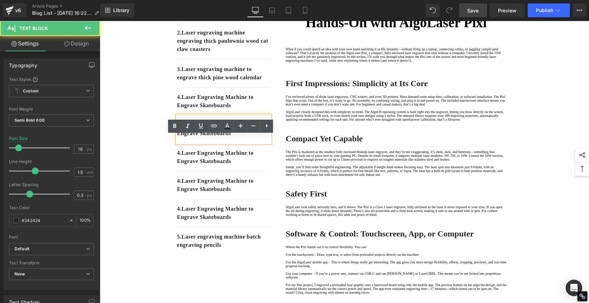
drag, startPoint x: 181, startPoint y: 146, endPoint x: 193, endPoint y: 145, distance: 12.1
click at [181, 138] on p "4. Laser Engraving Machine to Engrave Skateboards" at bounding box center [223, 129] width 93 height 17
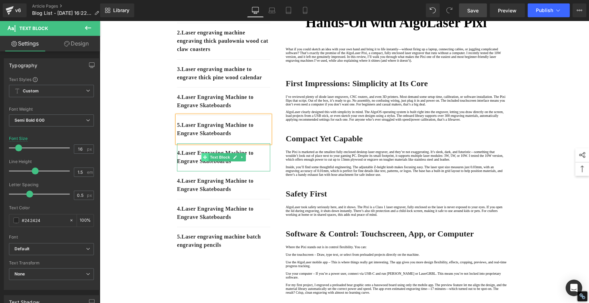
click at [190, 171] on div "4. Laser Engraving Machine to Engrave Skateboards Text Block" at bounding box center [223, 157] width 93 height 28
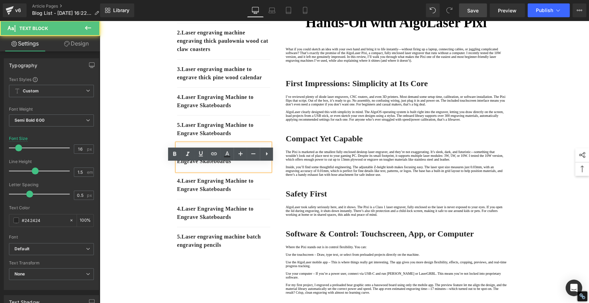
click at [181, 166] on p "4. Laser Engraving Machine to Engrave Skateboards" at bounding box center [223, 157] width 93 height 17
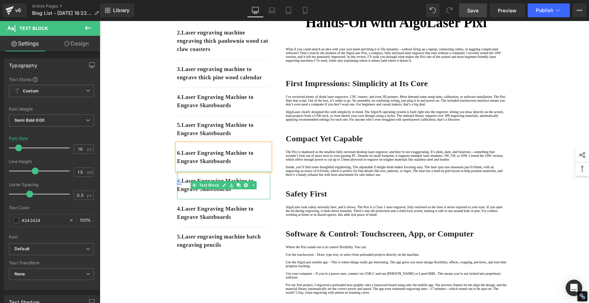
click at [179, 184] on link "4." at bounding box center [179, 181] width 4 height 6
click at [181, 193] on p "4. Laser Engraving Machine to Engrave Skateboards" at bounding box center [223, 185] width 93 height 17
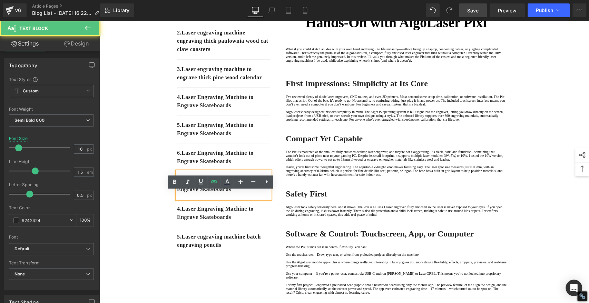
click at [180, 193] on p "4. Laser Engraving Machine to Engrave Skateboards" at bounding box center [223, 185] width 93 height 17
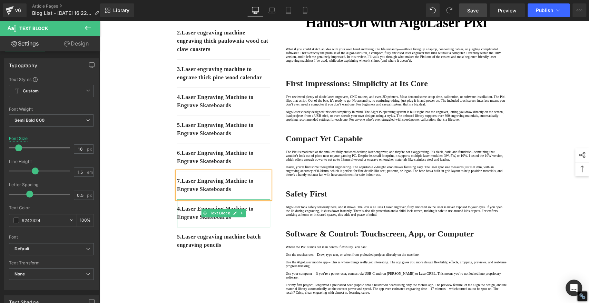
click at [189, 221] on p "4. Laser Engraving Machine to Engrave Skateboards" at bounding box center [223, 213] width 93 height 17
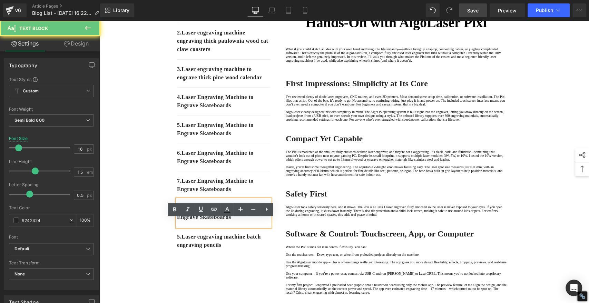
click at [181, 221] on p "4. Laser Engraving Machine to Engrave Skateboards" at bounding box center [223, 213] width 93 height 17
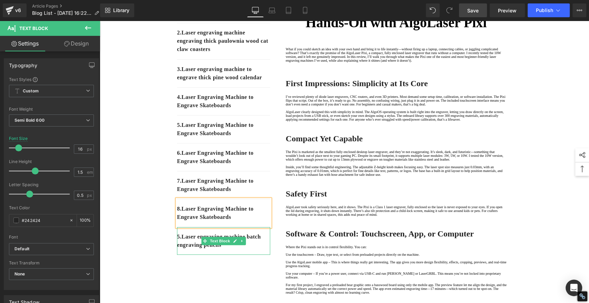
click at [182, 249] on p "5. Laser engraving machine batch engraving pencils" at bounding box center [223, 241] width 93 height 17
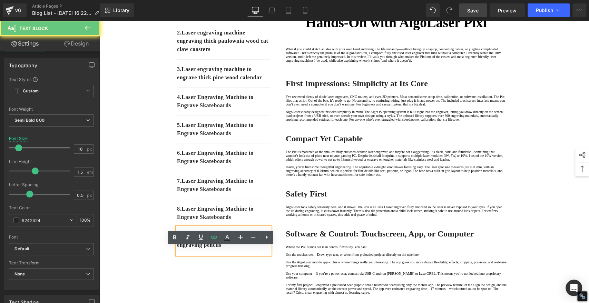
click at [182, 249] on p "5. Laser engraving machine batch engraving pencils" at bounding box center [223, 241] width 93 height 17
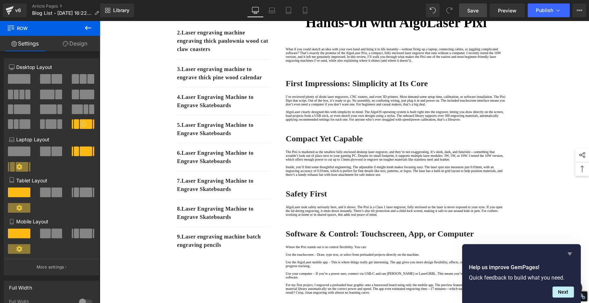
click at [568, 252] on icon "Hide survey" at bounding box center [569, 254] width 8 height 8
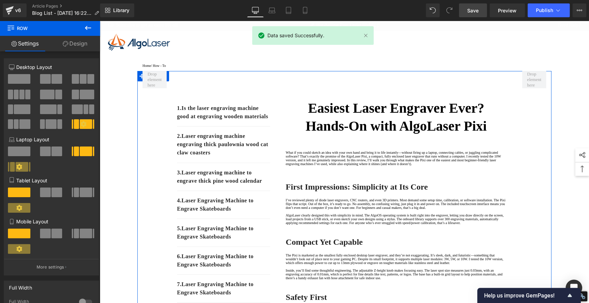
scroll to position [0, 0]
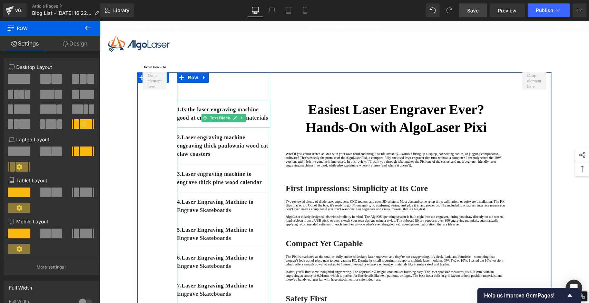
click at [227, 122] on p "1. Is the laser engraving machine good at engraving wooden materials" at bounding box center [223, 114] width 93 height 17
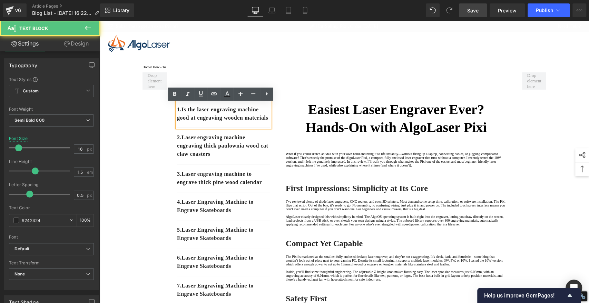
click at [230, 122] on p "1. Is the laser engraving machine good at engraving wooden materials" at bounding box center [223, 114] width 93 height 17
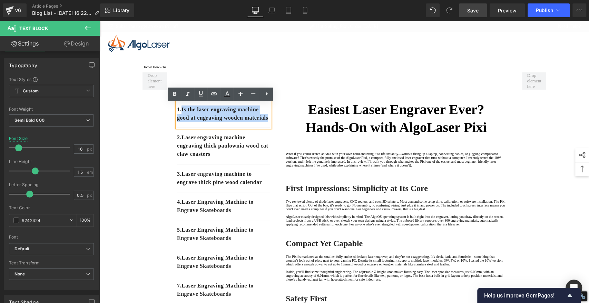
drag, startPoint x: 229, startPoint y: 131, endPoint x: 181, endPoint y: 112, distance: 51.5
click at [181, 112] on p "1. Is the laser engraving machine good at engraving wooden materials" at bounding box center [223, 114] width 93 height 17
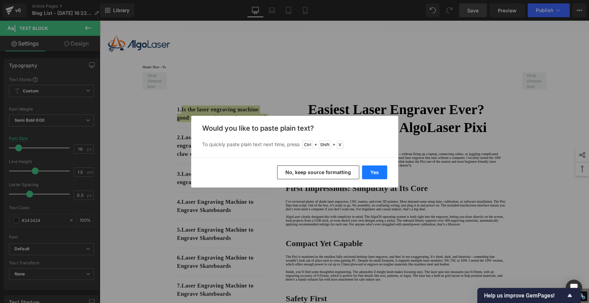
click at [375, 174] on button "Yes" at bounding box center [374, 173] width 25 height 14
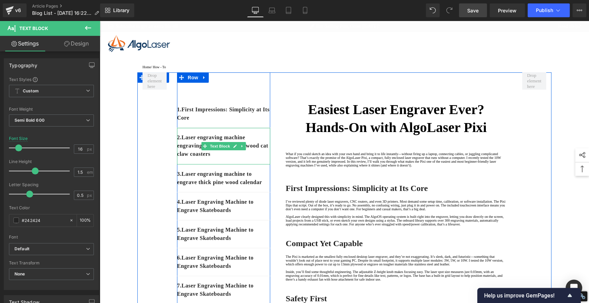
click at [249, 158] on p "2. Laser engraving machine engraving thick paulownia wood cat claw coasters" at bounding box center [223, 145] width 93 height 25
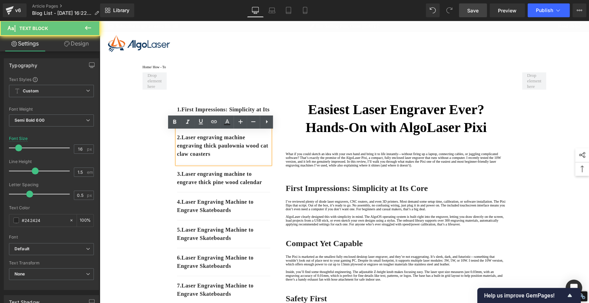
click at [247, 158] on p "2. Laser engraving machine engraving thick paulownia wood cat claw coasters" at bounding box center [223, 145] width 93 height 25
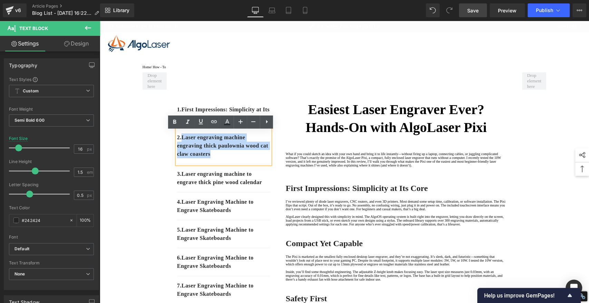
drag, startPoint x: 244, startPoint y: 158, endPoint x: 181, endPoint y: 141, distance: 65.4
click at [181, 141] on p "2. Laser engraving machine engraving thick paulownia wood cat claw coasters" at bounding box center [223, 145] width 93 height 25
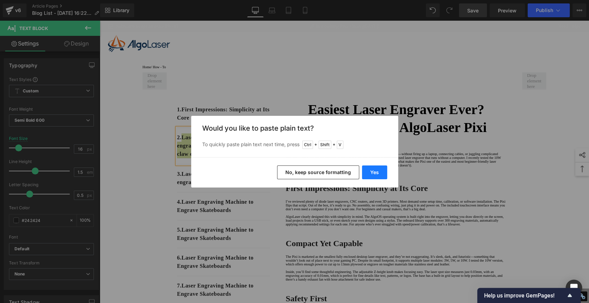
drag, startPoint x: 376, startPoint y: 171, endPoint x: 97, endPoint y: 150, distance: 280.1
click at [376, 171] on button "Yes" at bounding box center [374, 173] width 25 height 14
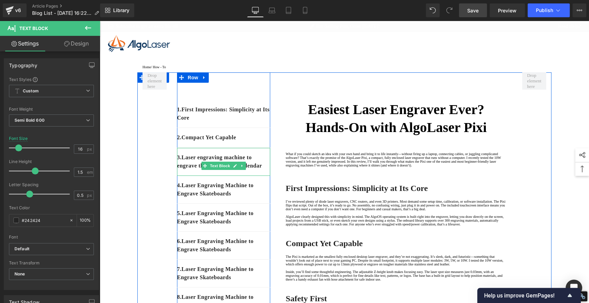
click at [228, 170] on p "3. Laser engraving machine to engrave thick pine wood calendar" at bounding box center [223, 161] width 93 height 17
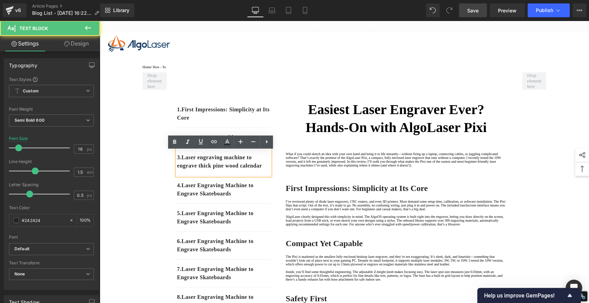
click at [201, 176] on div "3. Laser engraving machine to engrave thick pine wood calendar" at bounding box center [223, 162] width 93 height 28
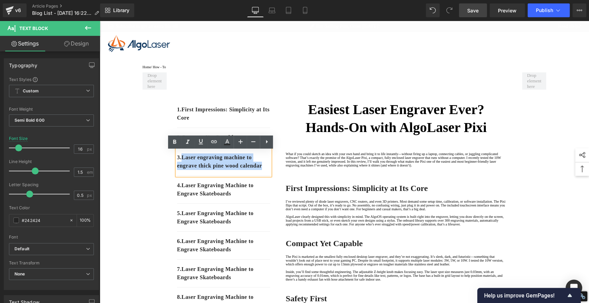
drag, startPoint x: 202, startPoint y: 178, endPoint x: 181, endPoint y: 160, distance: 27.4
click at [181, 160] on p "3. Laser engraving machine to engrave thick pine wood calendar" at bounding box center [223, 161] width 93 height 17
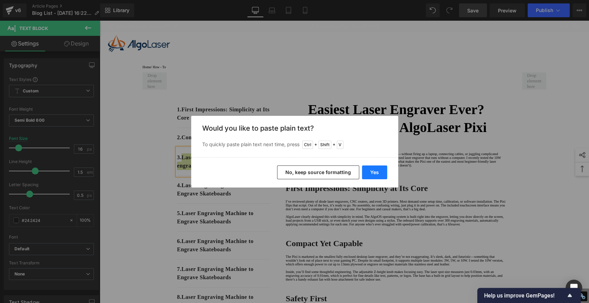
drag, startPoint x: 378, startPoint y: 173, endPoint x: 279, endPoint y: 152, distance: 100.8
click at [379, 173] on button "Yes" at bounding box center [374, 173] width 25 height 14
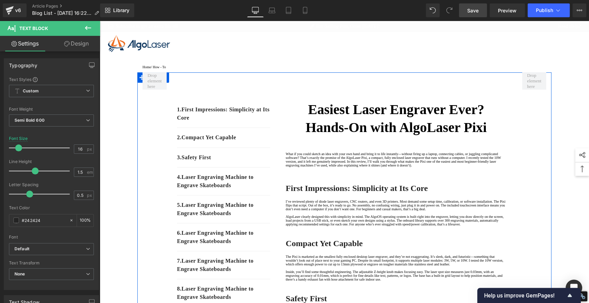
click at [251, 190] on p "4. Laser Engraving Machine to Engrave Skateboards" at bounding box center [223, 181] width 93 height 17
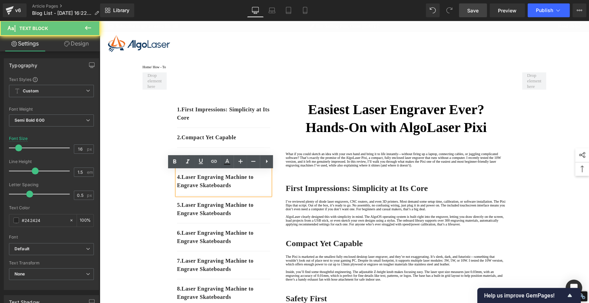
click at [239, 196] on div "4. Laser Engraving Machine to Engrave Skateboards" at bounding box center [223, 182] width 93 height 28
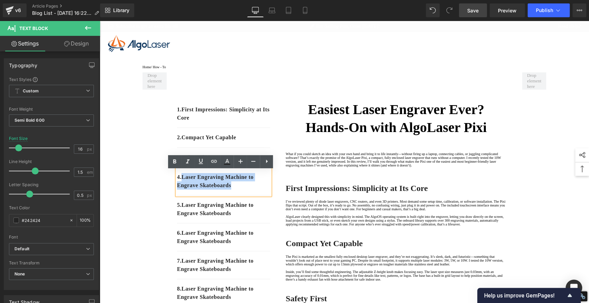
drag, startPoint x: 230, startPoint y: 186, endPoint x: 180, endPoint y: 178, distance: 49.9
click at [180, 178] on p "4. Laser Engraving Machine to Engrave Skateboards" at bounding box center [223, 181] width 93 height 17
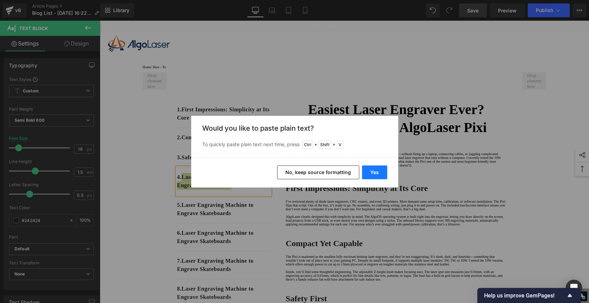
drag, startPoint x: 372, startPoint y: 173, endPoint x: 117, endPoint y: 170, distance: 254.5
click at [372, 173] on button "Yes" at bounding box center [374, 173] width 25 height 14
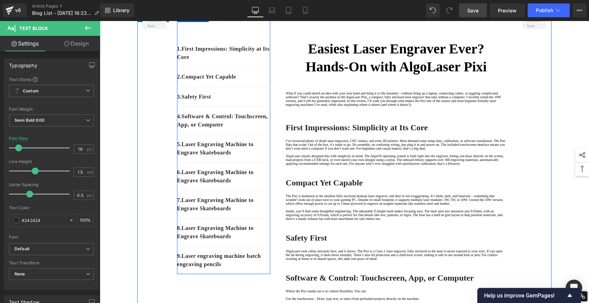
scroll to position [77, 0]
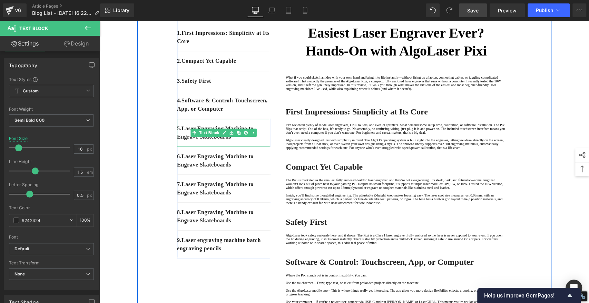
click at [257, 141] on p "5 . Laser Engraving Machine to Engrave Skateboards" at bounding box center [223, 132] width 93 height 17
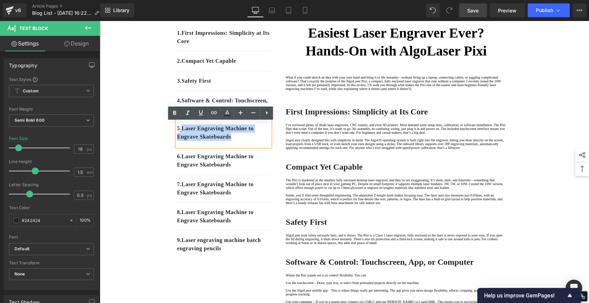
drag, startPoint x: 241, startPoint y: 143, endPoint x: 180, endPoint y: 133, distance: 61.8
click at [180, 133] on p "5 . Laser Engraving Machine to Engrave Skateboards" at bounding box center [223, 132] width 93 height 17
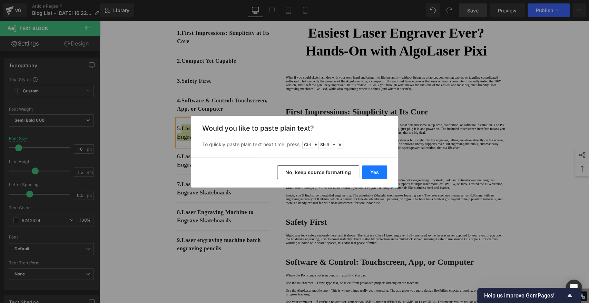
drag, startPoint x: 368, startPoint y: 169, endPoint x: 263, endPoint y: 148, distance: 107.0
click at [368, 169] on button "Yes" at bounding box center [374, 173] width 25 height 14
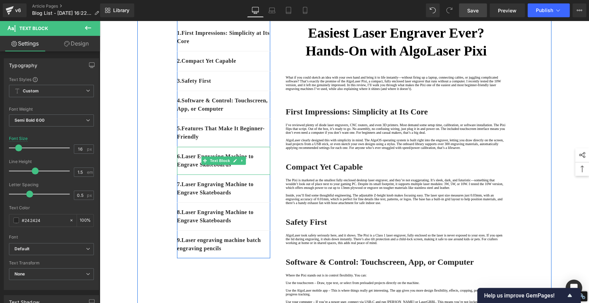
click at [250, 173] on div "6 . Laser Engraving Machine to Engrave Skateboards" at bounding box center [223, 161] width 93 height 28
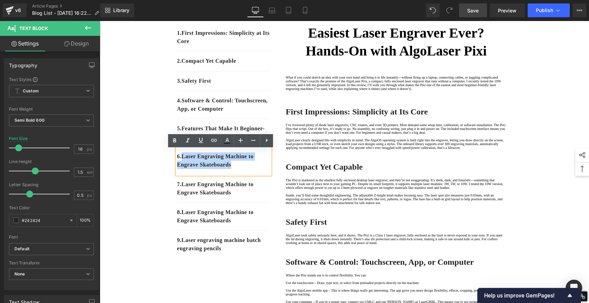
drag, startPoint x: 241, startPoint y: 169, endPoint x: 181, endPoint y: 159, distance: 61.1
click at [181, 159] on p "6 . Laser Engraving Machine to Engrave Skateboards" at bounding box center [223, 160] width 93 height 17
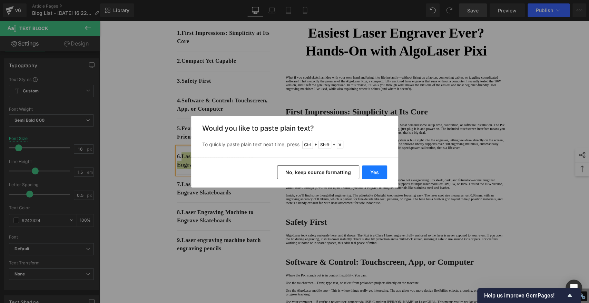
click at [365, 168] on button "Yes" at bounding box center [374, 173] width 25 height 14
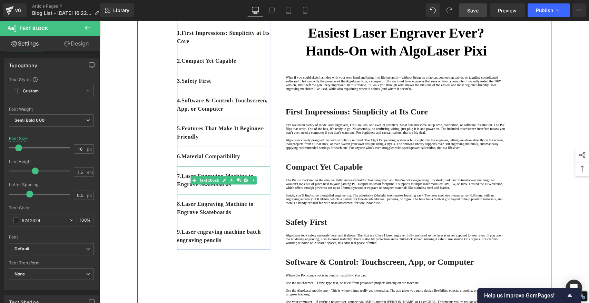
click at [251, 193] on div "7 . Laser Engraving Machine to Engrave Skateboards" at bounding box center [223, 181] width 93 height 28
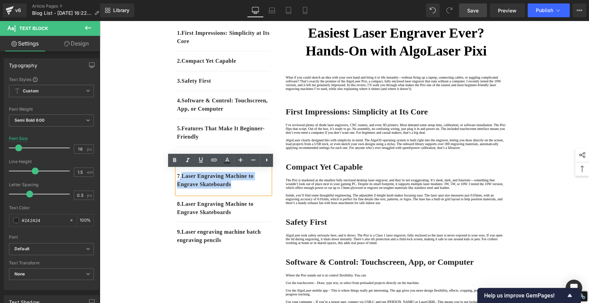
drag, startPoint x: 241, startPoint y: 191, endPoint x: 179, endPoint y: 178, distance: 63.1
click at [179, 178] on p "7 . Laser Engraving Machine to Engrave Skateboards" at bounding box center [223, 180] width 93 height 17
click at [251, 187] on p "7 . Laser Engraving Machine to Engrave Skateboards" at bounding box center [223, 180] width 93 height 17
drag, startPoint x: 244, startPoint y: 189, endPoint x: 181, endPoint y: 180, distance: 64.5
click at [181, 180] on p "7 . Laser Engraving Machine to Engrave Skateboards" at bounding box center [223, 180] width 93 height 17
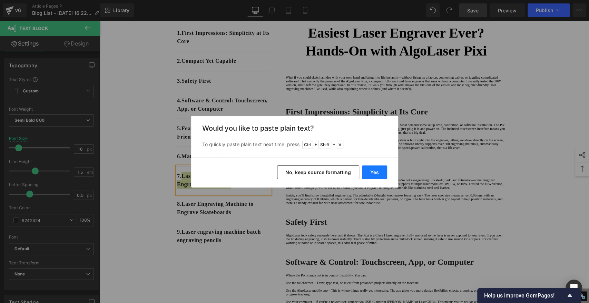
click at [363, 169] on button "Yes" at bounding box center [374, 173] width 25 height 14
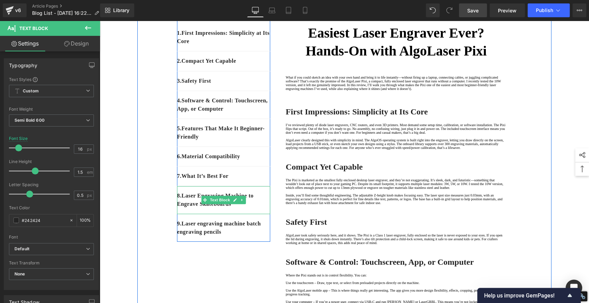
click at [254, 208] on p "8 . Laser Engraving Machine to Engrave Skateboards" at bounding box center [223, 200] width 93 height 17
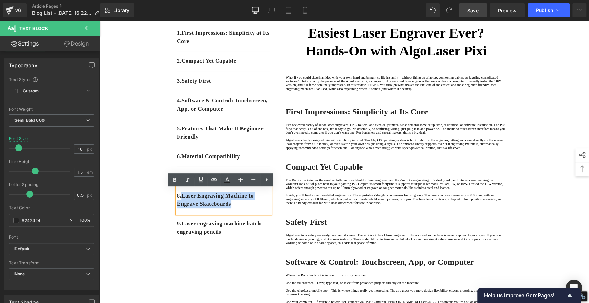
drag, startPoint x: 241, startPoint y: 207, endPoint x: 181, endPoint y: 201, distance: 60.6
click at [181, 201] on p "8 . Laser Engraving Machine to Engrave Skateboards" at bounding box center [223, 200] width 93 height 17
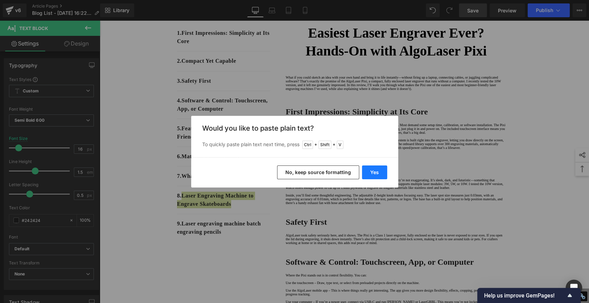
click at [375, 168] on button "Yes" at bounding box center [374, 173] width 25 height 14
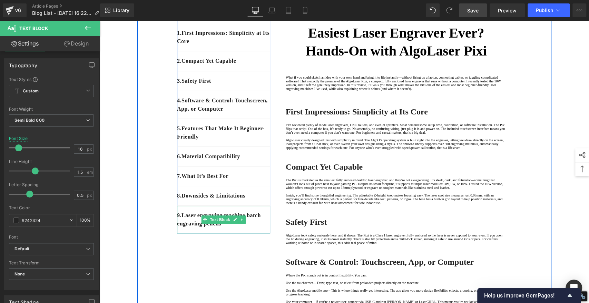
click at [255, 228] on p "9 . Laser engraving machine batch engraving pencils" at bounding box center [223, 219] width 93 height 17
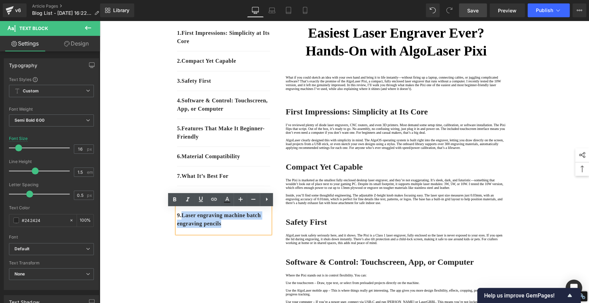
drag, startPoint x: 252, startPoint y: 228, endPoint x: 181, endPoint y: 217, distance: 71.9
click at [181, 217] on p "9 . Laser engraving machine batch engraving pencils" at bounding box center [223, 219] width 93 height 17
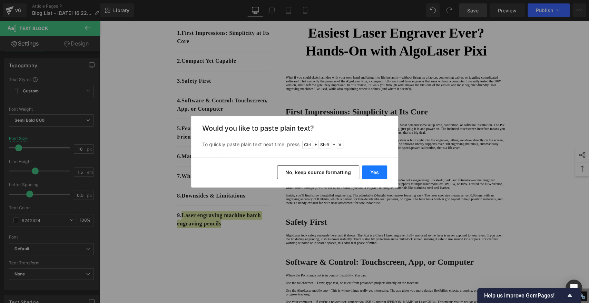
click at [378, 173] on button "Yes" at bounding box center [374, 173] width 25 height 14
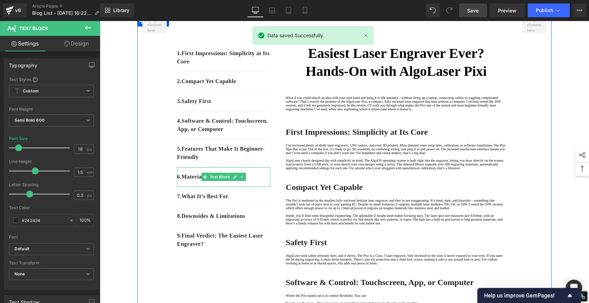
scroll to position [38, 0]
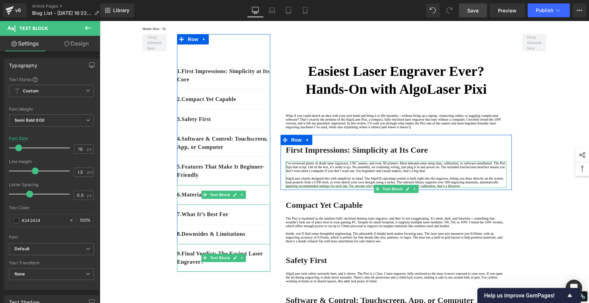
click at [469, 10] on span "Save" at bounding box center [472, 10] width 11 height 7
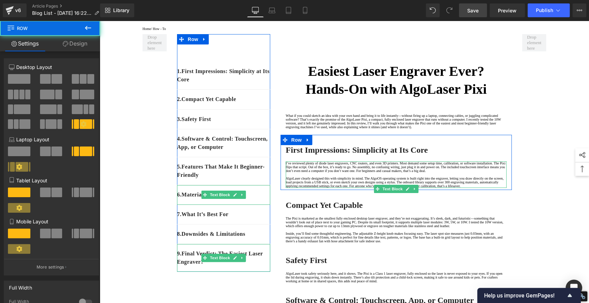
drag, startPoint x: 472, startPoint y: 11, endPoint x: 471, endPoint y: 16, distance: 5.4
click at [472, 11] on span "Save" at bounding box center [472, 10] width 11 height 7
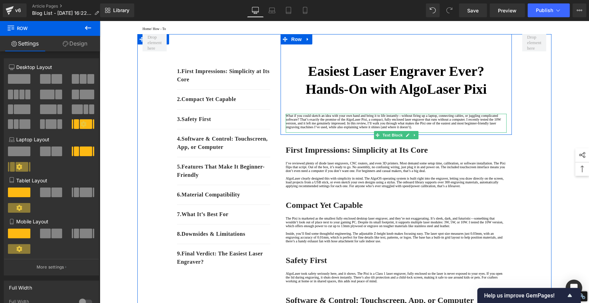
click at [404, 124] on p "What if you could sketch an idea with your own hand and bring it to life instan…" at bounding box center [395, 121] width 221 height 15
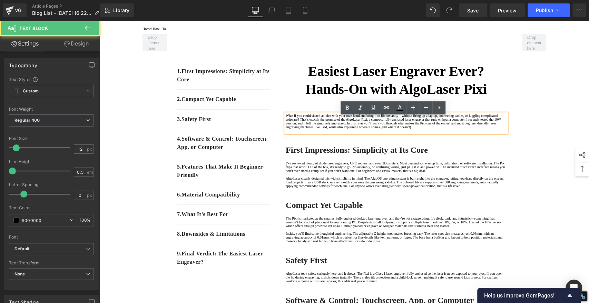
click at [398, 126] on p "What if you could sketch an idea with your own hand and bring it to life instan…" at bounding box center [395, 121] width 221 height 15
click at [399, 127] on p "What if you could sketch an idea with your own hand and bring it to life instan…" at bounding box center [395, 121] width 221 height 15
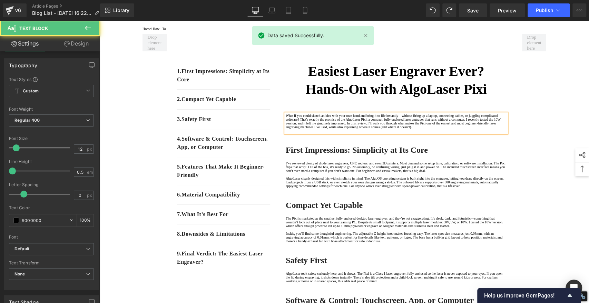
click at [356, 129] on p "What if you could sketch an idea with your own hand and bring it to life instan…" at bounding box center [395, 121] width 221 height 15
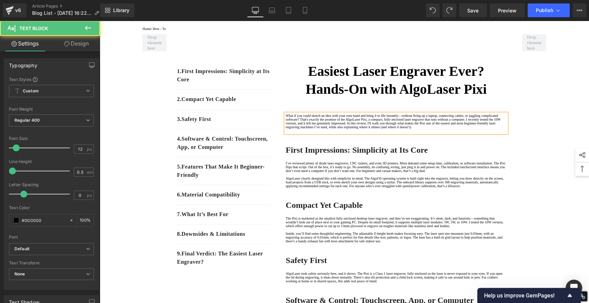
click at [298, 129] on p "What if you could sketch an idea with your own hand and bring it to life instan…" at bounding box center [395, 121] width 221 height 15
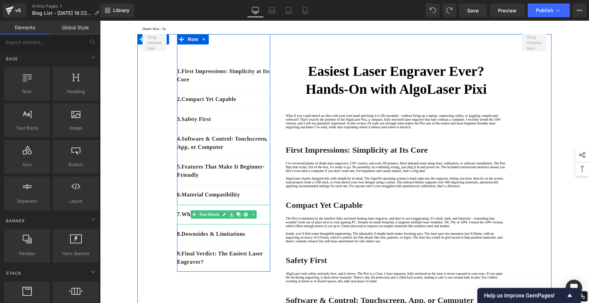
click at [256, 217] on p "7 . What It’s Best For" at bounding box center [223, 214] width 93 height 8
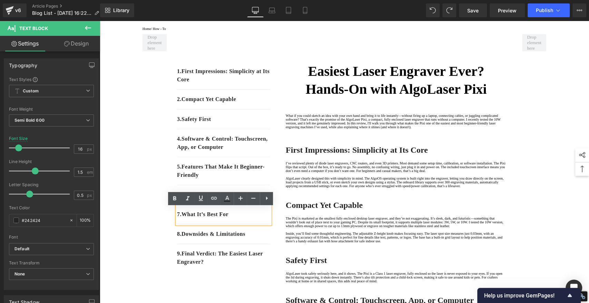
click at [208, 218] on p "7 . What It’s Best For" at bounding box center [223, 214] width 93 height 8
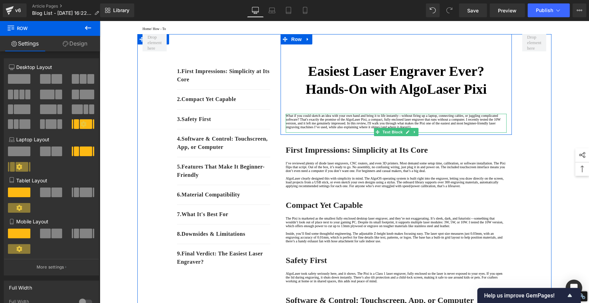
click at [371, 129] on p "What if you could sketch an idea with your own hand and bring it to life instan…" at bounding box center [395, 121] width 221 height 15
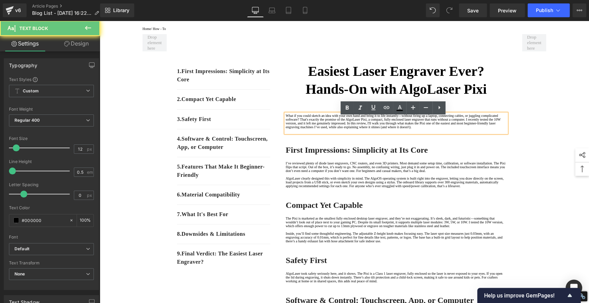
click at [372, 129] on p "What if you could sketch an idea with your own hand and bring it to life instan…" at bounding box center [395, 121] width 221 height 15
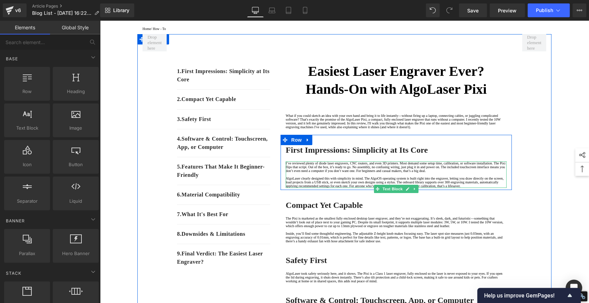
scroll to position [77, 0]
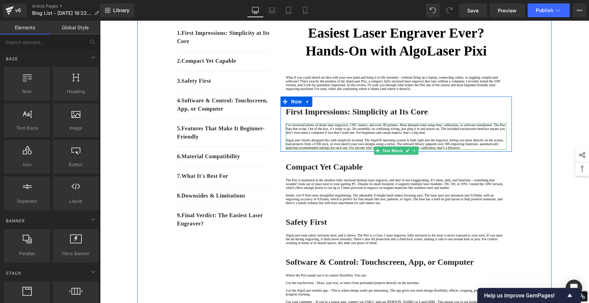
click at [288, 134] on p "I’ve reviewed plenty of diode laser engravers, CNC routers, and even 3D printer…" at bounding box center [395, 128] width 221 height 11
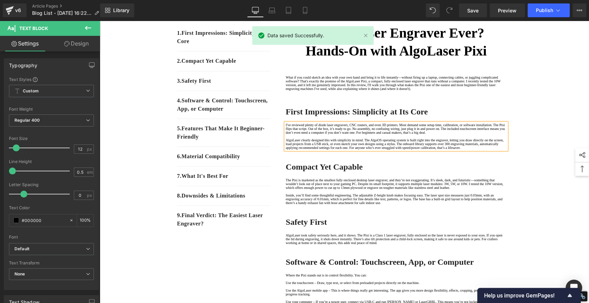
click at [325, 134] on p "I've reviewed plenty of diode laser engravers, CNC routers, and even 3D printer…" at bounding box center [395, 128] width 221 height 11
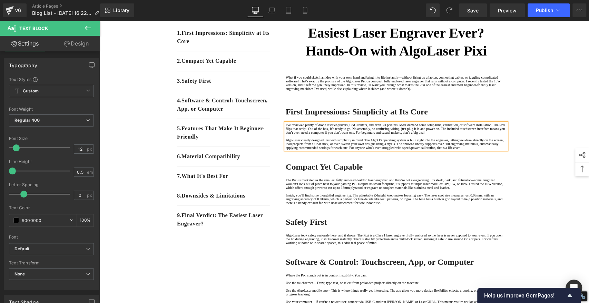
click at [434, 134] on p "I've reviewed plenty of diode laser engravers, CNC routers, and even 3D printer…" at bounding box center [395, 128] width 221 height 11
click at [472, 134] on p "I've reviewed plenty of diode laser engravers, CNC routers, and even 3D printer…" at bounding box center [395, 128] width 221 height 11
click at [422, 134] on p "I've reviewed plenty of diode laser engravers, CNC routers, and even 3D printer…" at bounding box center [395, 128] width 221 height 11
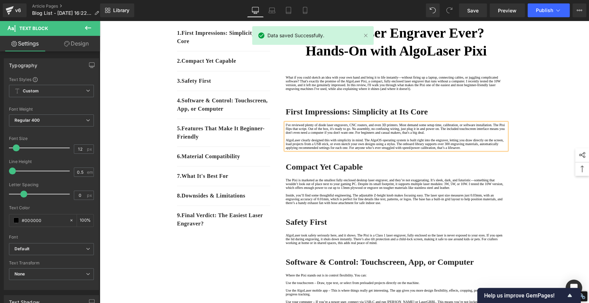
click at [359, 150] on p "AlgoLaser clearly designed this with simplicity in mind. The AlgoOS operating s…" at bounding box center [395, 143] width 221 height 11
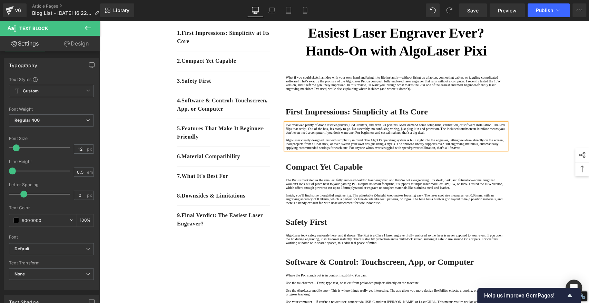
click at [458, 150] on p "AlgoLaser clearly designed this with simplicity in mind. The AlgoOS operating s…" at bounding box center [395, 143] width 221 height 11
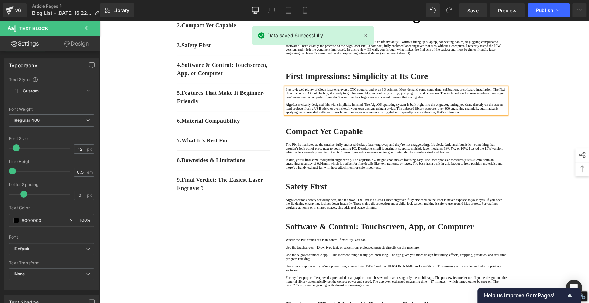
scroll to position [153, 0]
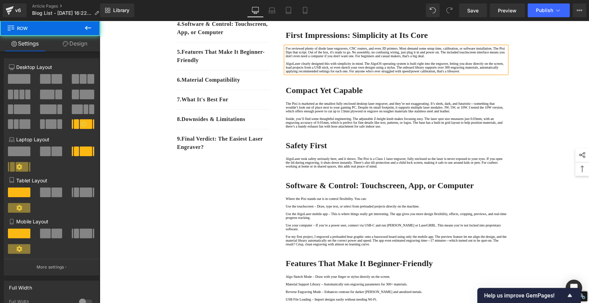
click at [547, 138] on div "1. First Impressions: Simplicity at Its Core Text Block 2. Compact Yet Capable …" at bounding box center [344, 273] width 414 height 709
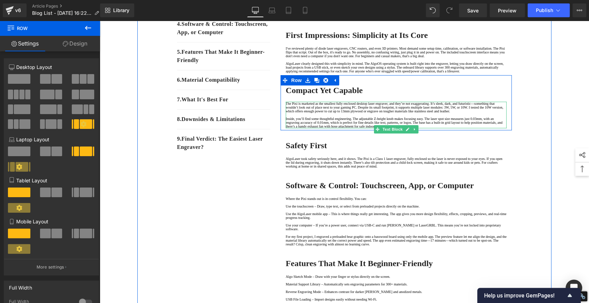
click at [445, 113] on p "The Pixi is marketed as the smallest fully enclosed desktop laser engraver, and…" at bounding box center [395, 107] width 221 height 11
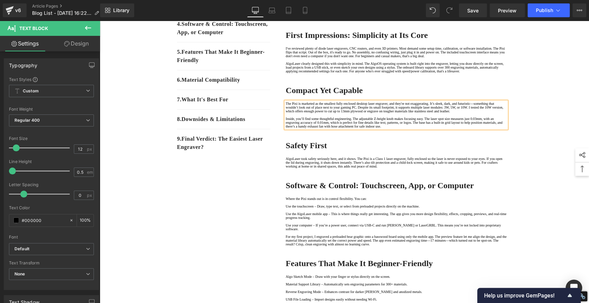
click at [489, 113] on p "The Pixi is marketed as the smallest fully enclosed desktop laser engraver, and…" at bounding box center [395, 107] width 221 height 11
click at [371, 113] on p "The Pixi is marketed as the smallest fully enclosed desktop laser engraver, and…" at bounding box center [395, 107] width 221 height 11
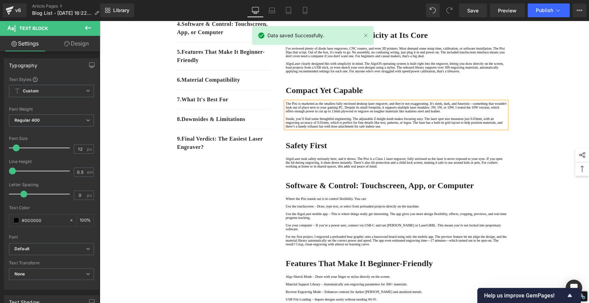
click at [307, 128] on p "Inside, you’ll find some thoughtful engineering. The adjustable Z-height knob m…" at bounding box center [395, 122] width 221 height 11
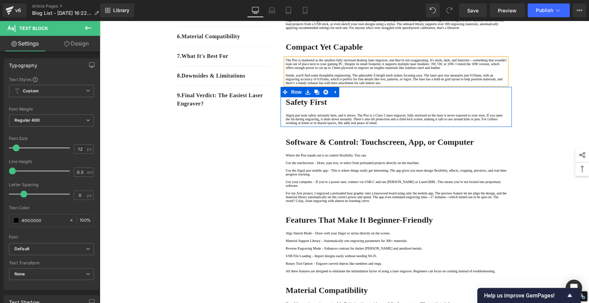
scroll to position [230, 0]
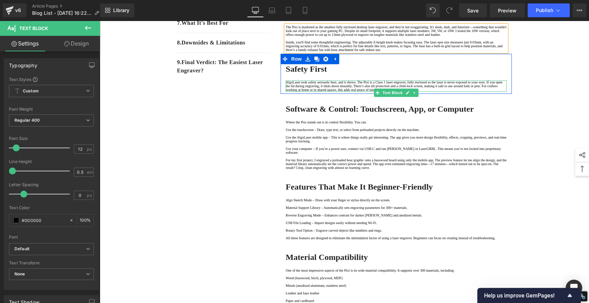
click at [466, 92] on p "AlgoLaser took safety seriously here, and it shows. The Pixi is a Class 1 laser…" at bounding box center [395, 85] width 221 height 11
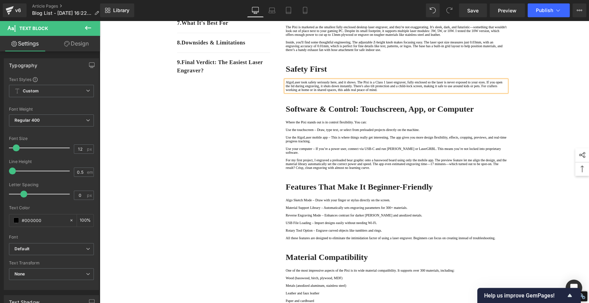
click at [528, 178] on div "1. First Impressions: Simplicity at Its Core Text Block 2. Compact Yet Capable …" at bounding box center [344, 197] width 414 height 709
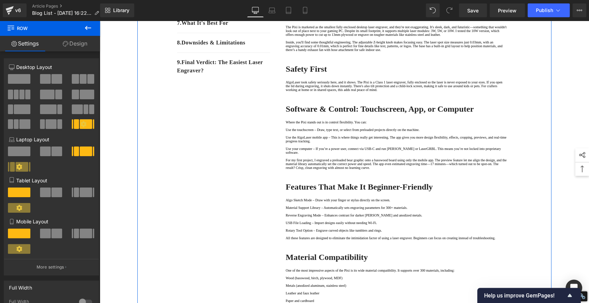
scroll to position [268, 0]
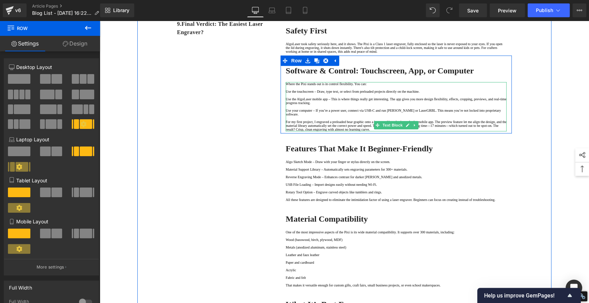
click at [338, 116] on p "Use your computer – If you’re a power user, connect via USB-C and run LightBurn…" at bounding box center [395, 113] width 221 height 8
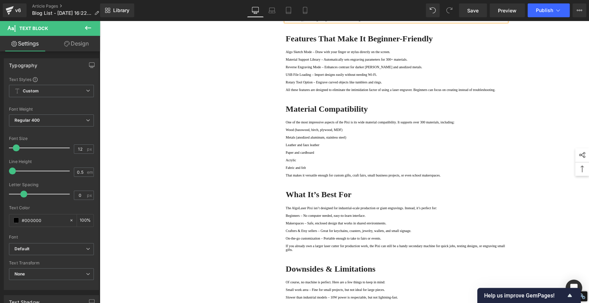
scroll to position [383, 0]
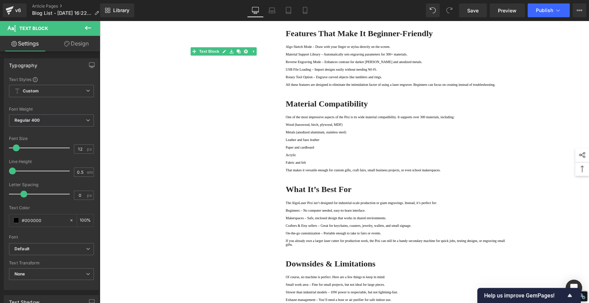
scroll to position [421, 0]
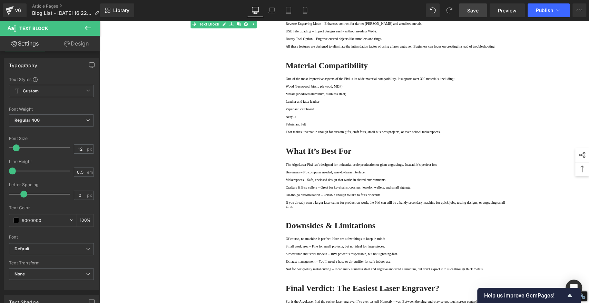
click at [470, 14] on link "Save" at bounding box center [473, 10] width 28 height 14
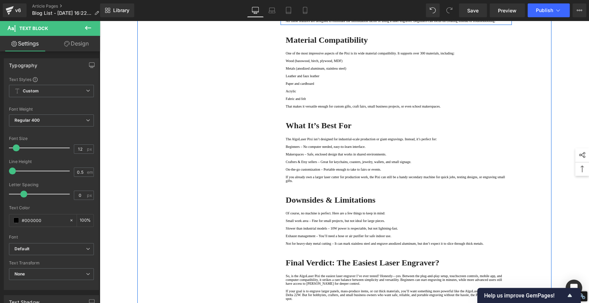
scroll to position [460, 0]
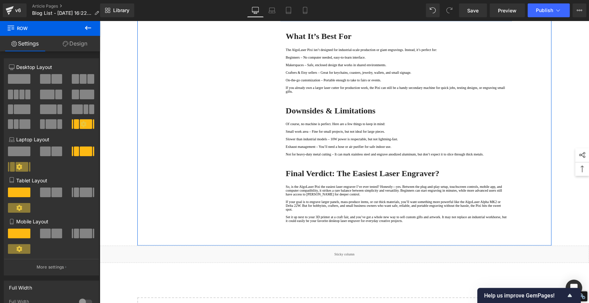
scroll to position [613, 0]
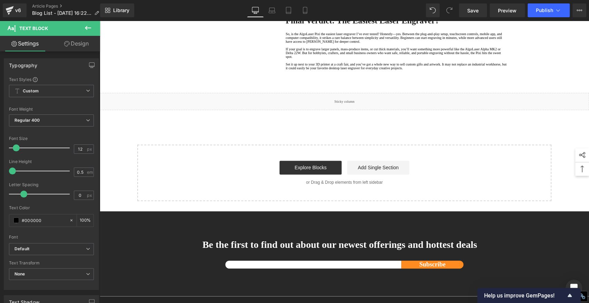
scroll to position [690, 0]
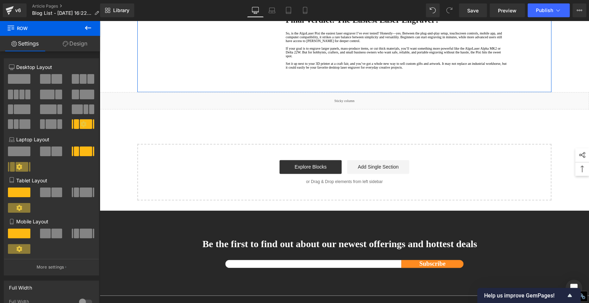
scroll to position [728, 0]
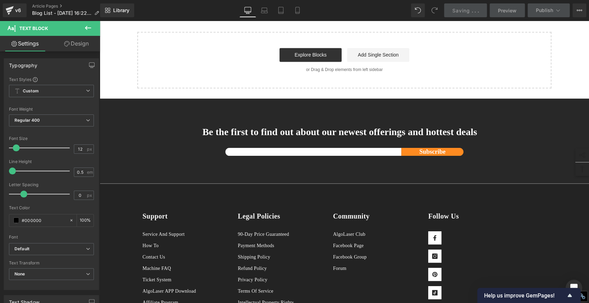
scroll to position [804, 0]
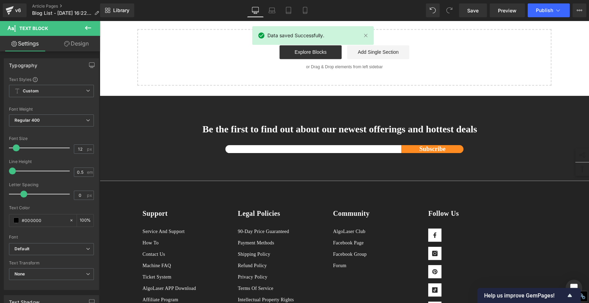
click at [484, 292] on span "Help us improve GemPages!" at bounding box center [524, 295] width 81 height 7
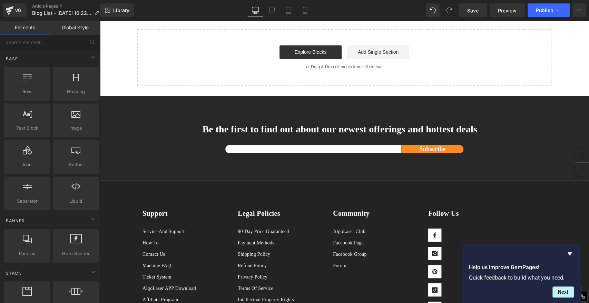
click at [570, 254] on icon "Hide survey" at bounding box center [569, 254] width 8 height 8
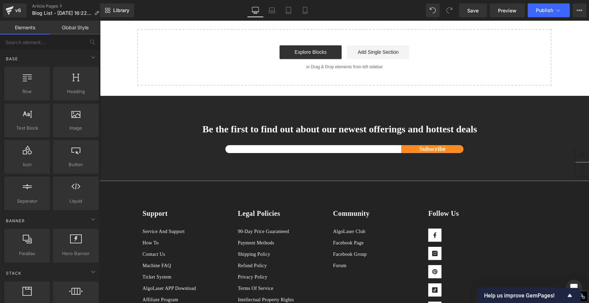
click at [472, 6] on link "Save" at bounding box center [473, 10] width 28 height 14
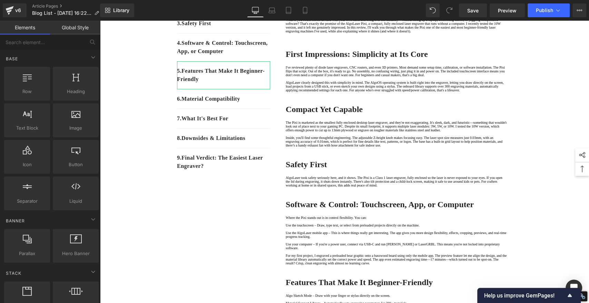
scroll to position [153, 0]
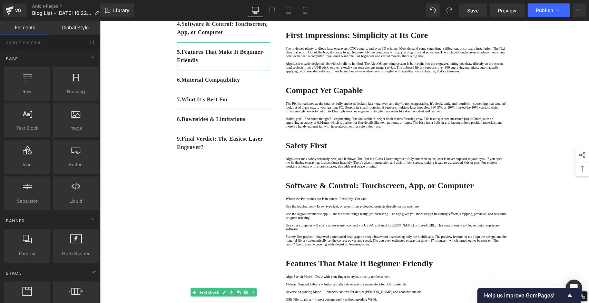
click at [531, 171] on div "1. First Impressions: Simplicity at Its Core Text Block 2. Compact Yet Capable …" at bounding box center [344, 273] width 414 height 709
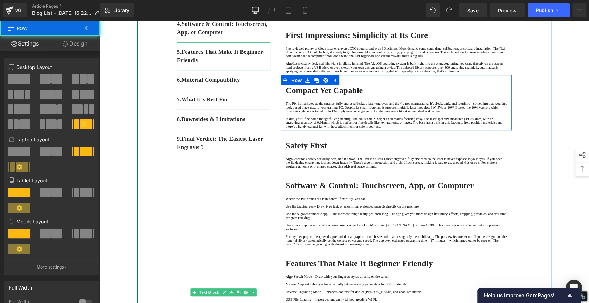
click at [235, 204] on div "1. First Impressions: Simplicity at Its Core Text Block 2. Compact Yet Capable …" at bounding box center [344, 273] width 414 height 709
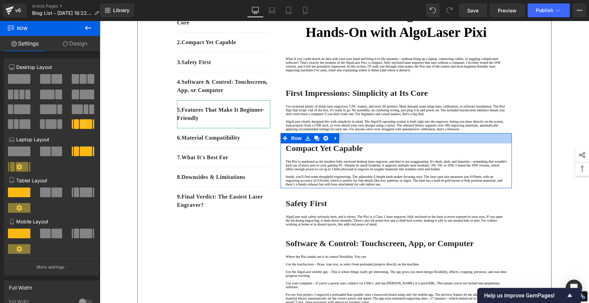
scroll to position [77, 0]
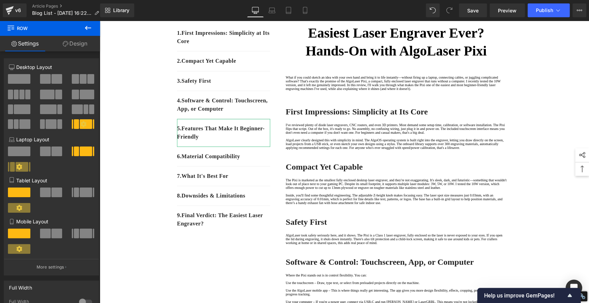
click at [89, 28] on icon at bounding box center [88, 28] width 8 height 8
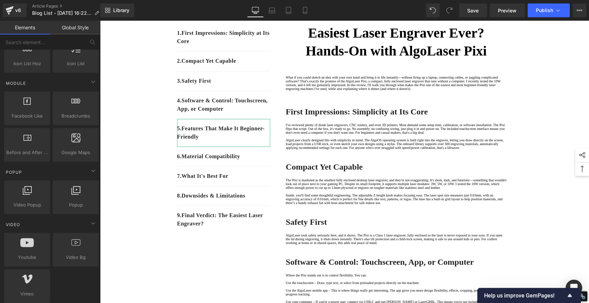
scroll to position [345, 0]
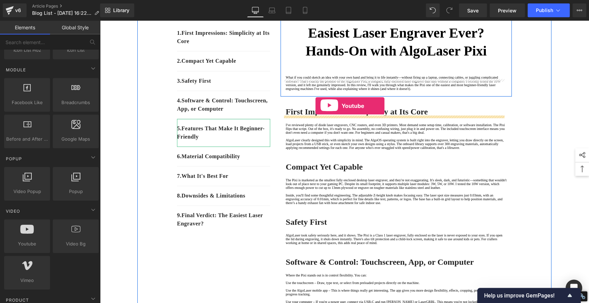
drag, startPoint x: 127, startPoint y: 249, endPoint x: 315, endPoint y: 106, distance: 236.4
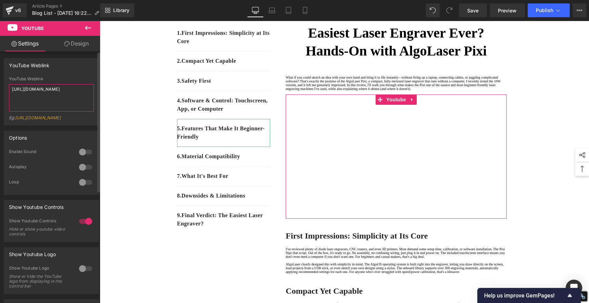
click at [57, 95] on textarea "https://www.youtube.com/watch?v=OQBlWco72c4" at bounding box center [51, 98] width 85 height 28
paste textarea "GUiXKyhJ_mE&t=11s"
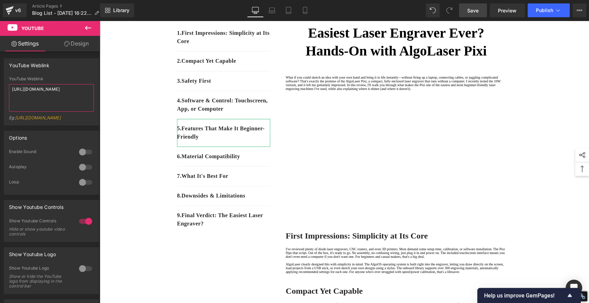
type textarea "https://www.youtube.com/watch?v=GUiXKyhJ_mE&t=11s"
click at [471, 10] on span "Save" at bounding box center [472, 10] width 11 height 7
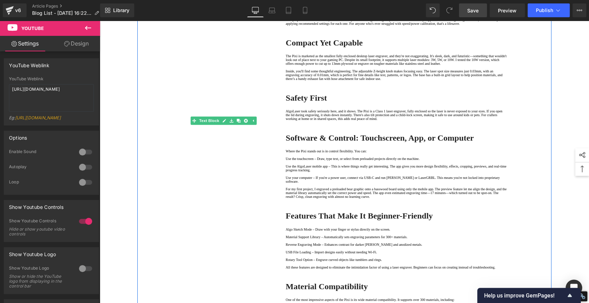
scroll to position [383, 0]
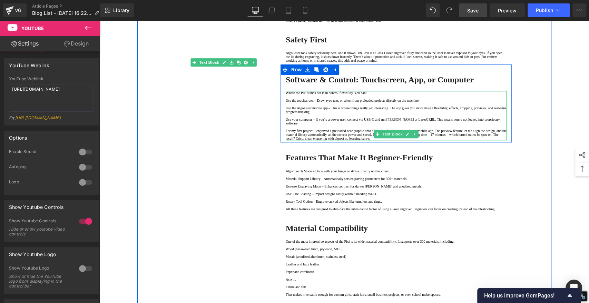
click at [285, 102] on p "Use the touchscreen – Draw, type text, or select from preloaded projects direct…" at bounding box center [395, 101] width 221 height 4
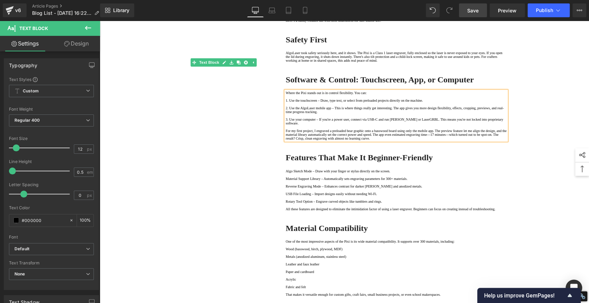
click at [325, 102] on p "1. Use the touchscreen – Draw, type text, or select from preloaded projects dir…" at bounding box center [395, 101] width 221 height 4
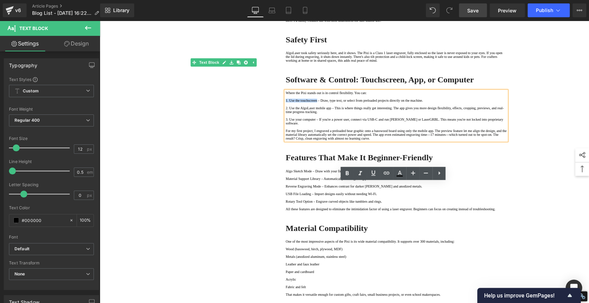
drag, startPoint x: 325, startPoint y: 200, endPoint x: 266, endPoint y: 195, distance: 59.9
click at [266, 195] on div "1. First Impressions: Simplicity at Its Core Text Block 2. Compact Yet Capable …" at bounding box center [344, 105] width 414 height 833
click at [348, 175] on icon at bounding box center [346, 173] width 3 height 4
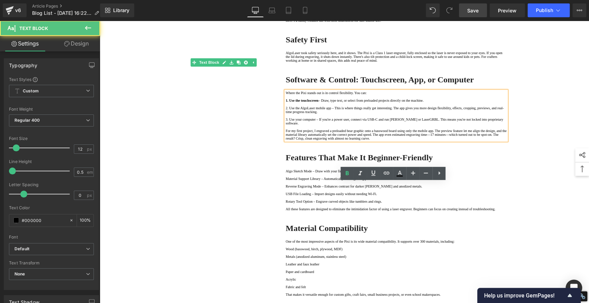
click at [343, 114] on p "2. Use the AlgoLaser mobile app – This is where things really get interesting. …" at bounding box center [395, 110] width 221 height 8
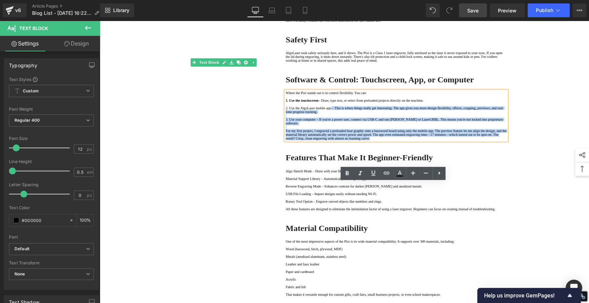
drag, startPoint x: 343, startPoint y: 212, endPoint x: 282, endPoint y: 211, distance: 61.7
click at [285, 140] on div "Where the Pixi stands out is in control flexibility. You can: 1. Use the touchs…" at bounding box center [395, 115] width 221 height 49
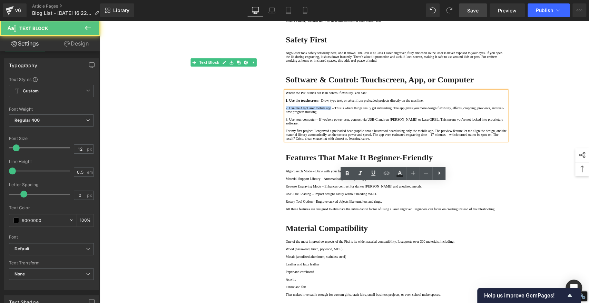
click at [285, 114] on p "2. Use the AlgoLaser mobile app – This is where things really get interesting. …" at bounding box center [395, 110] width 221 height 8
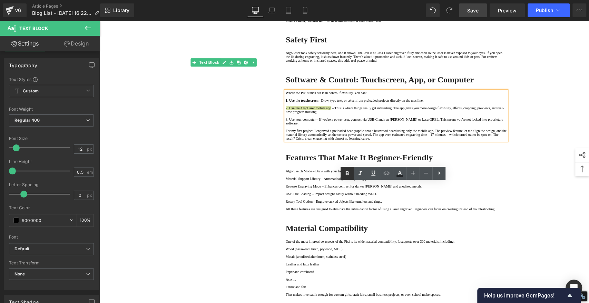
click at [347, 173] on icon at bounding box center [347, 173] width 8 height 8
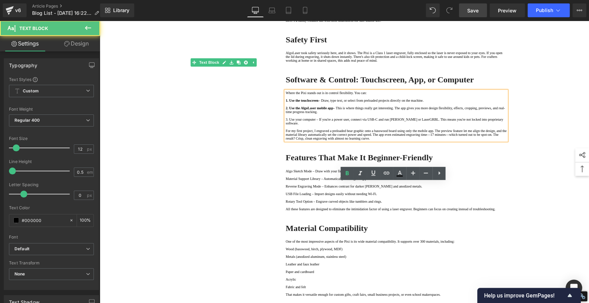
click at [324, 125] on p "3. Use your computer – If you're a power user, connect via USB-C and run LightB…" at bounding box center [395, 122] width 221 height 8
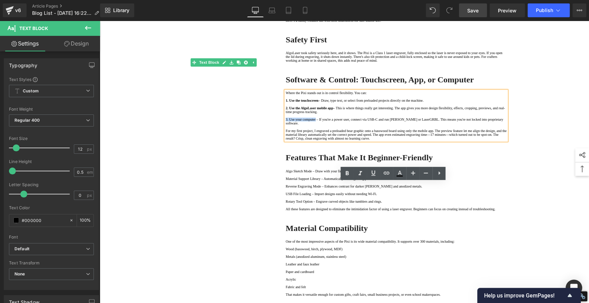
drag, startPoint x: 324, startPoint y: 228, endPoint x: 269, endPoint y: 227, distance: 55.2
click at [269, 227] on div "1. First Impressions: Simplicity at Its Core Text Block 2. Compact Yet Capable …" at bounding box center [344, 105] width 414 height 833
click at [348, 173] on icon at bounding box center [346, 173] width 3 height 4
click at [254, 194] on div "1. First Impressions: Simplicity at Its Core Text Block 2. Compact Yet Capable …" at bounding box center [344, 105] width 414 height 833
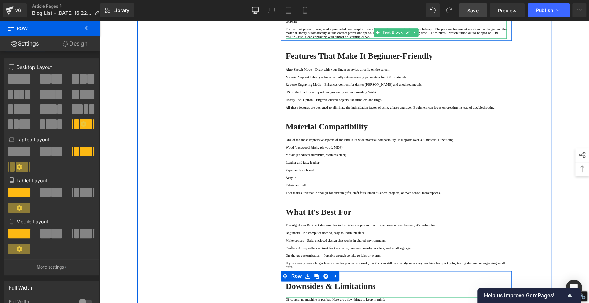
scroll to position [498, 0]
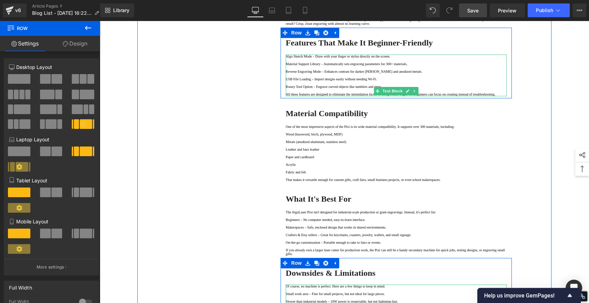
drag, startPoint x: 285, startPoint y: 186, endPoint x: 520, endPoint y: 160, distance: 236.2
click at [285, 58] on p "Algo Sketch Mode – Draw with your finger or stylus directly on the screen." at bounding box center [395, 56] width 221 height 4
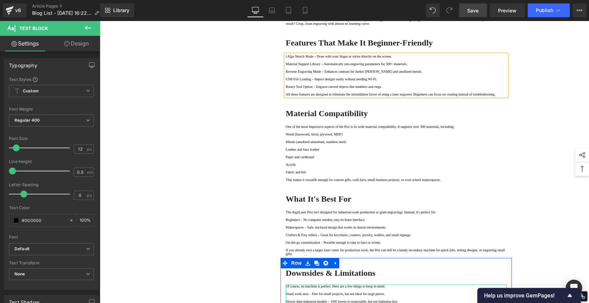
click at [285, 58] on p "· Algo Sketch Mode – Draw with your finger or stylus directly on the screen." at bounding box center [395, 56] width 221 height 4
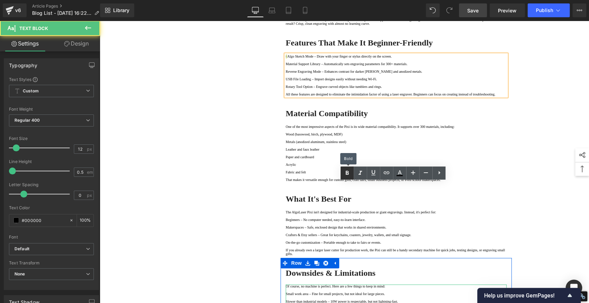
drag, startPoint x: 349, startPoint y: 170, endPoint x: 342, endPoint y: 175, distance: 7.7
click at [349, 170] on icon at bounding box center [347, 173] width 8 height 8
click at [288, 58] on p "· Algo Sketch Mode – Draw with your finger or stylus directly on the screen." at bounding box center [395, 56] width 221 height 4
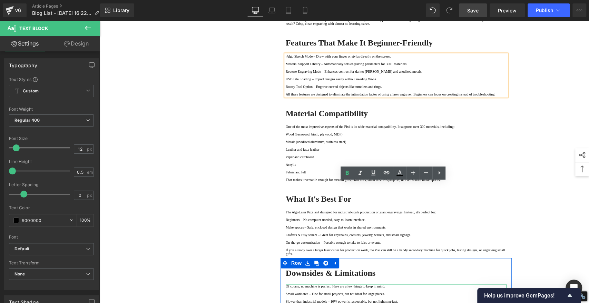
drag, startPoint x: 288, startPoint y: 186, endPoint x: 283, endPoint y: 186, distance: 4.8
click at [285, 58] on p "· Algo Sketch Mode – Draw with your finger or stylus directly on the screen." at bounding box center [395, 56] width 221 height 4
copy strong "·"
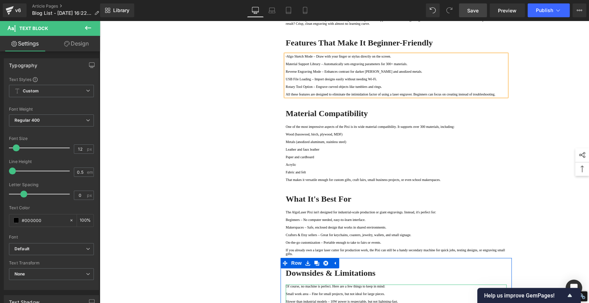
click at [285, 66] on p "Material Support Library – Automatically sets engraving parameters for 300+ mat…" at bounding box center [395, 64] width 221 height 4
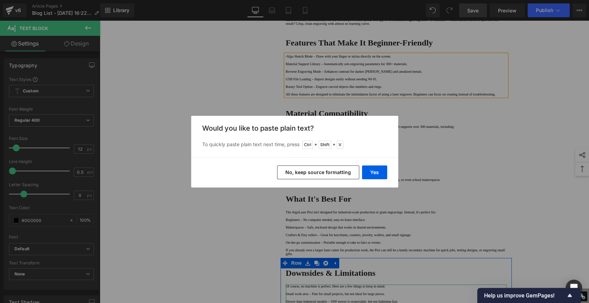
click at [329, 165] on div "Yes No, keep source formatting" at bounding box center [294, 172] width 207 height 30
click at [327, 169] on button "No, keep source formatting" at bounding box center [318, 173] width 82 height 14
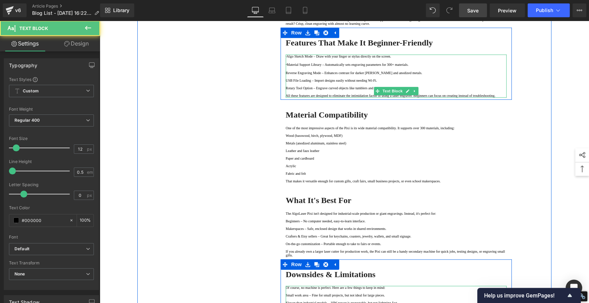
click at [285, 75] on p "Reverse Engraving Mode – Enhances contrast for darker woods and anodized metals." at bounding box center [395, 73] width 221 height 4
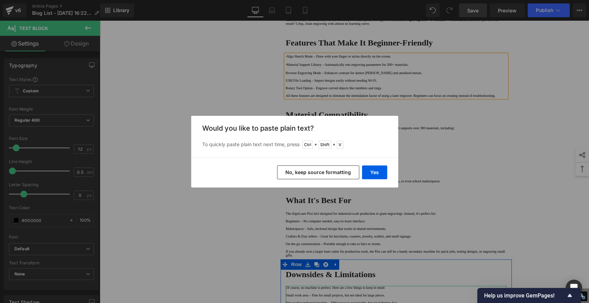
click at [315, 173] on button "No, keep source formatting" at bounding box center [318, 173] width 82 height 14
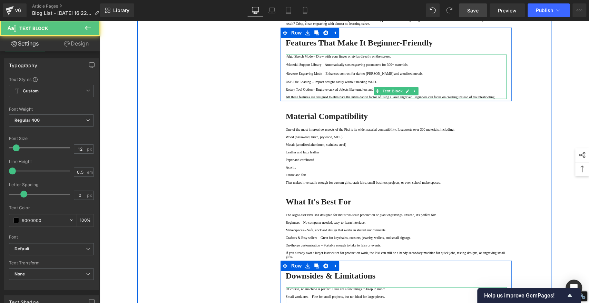
click at [287, 84] on p "USB File Loading – Import designs easily without needing Wi-Fi." at bounding box center [395, 82] width 221 height 4
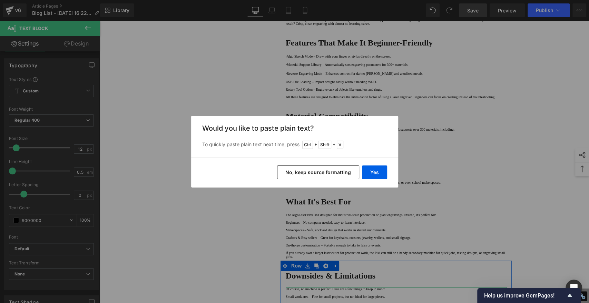
click at [308, 170] on button "No, keep source formatting" at bounding box center [318, 173] width 82 height 14
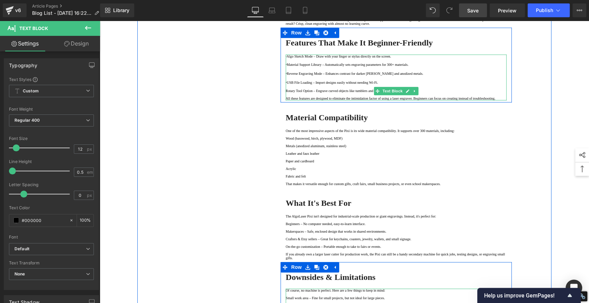
click at [285, 93] on p "Rotary Tool Option – Engrave curved objects like tumblers and rings." at bounding box center [395, 91] width 221 height 4
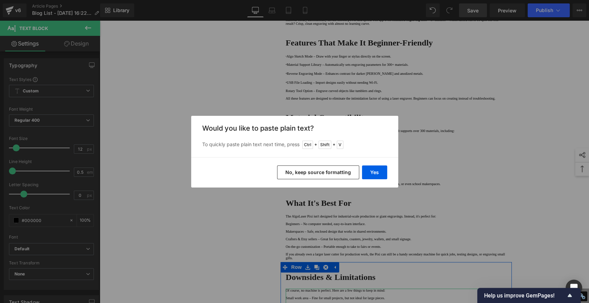
click at [329, 177] on button "No, keep source formatting" at bounding box center [318, 173] width 82 height 14
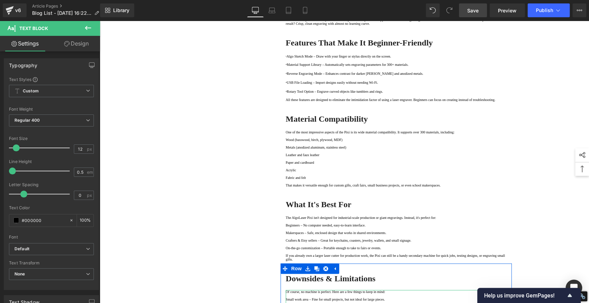
click at [470, 11] on span "Save" at bounding box center [472, 10] width 11 height 7
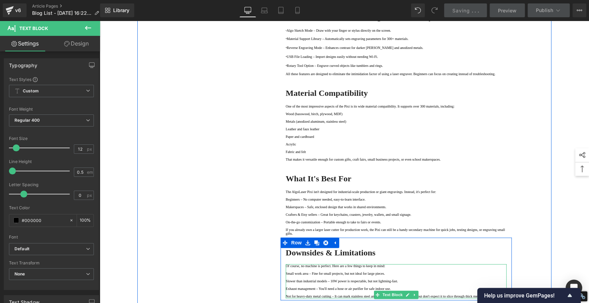
scroll to position [536, 0]
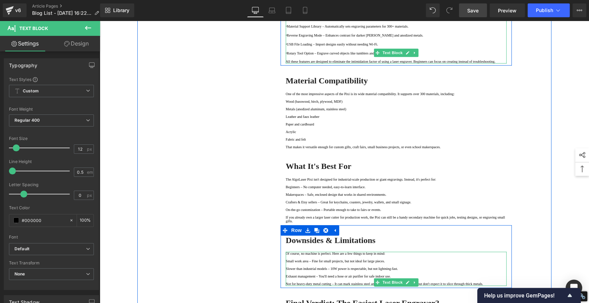
click at [322, 20] on p "· Algo Sketch Mode – Draw with your finger or stylus directly on the screen." at bounding box center [395, 18] width 221 height 4
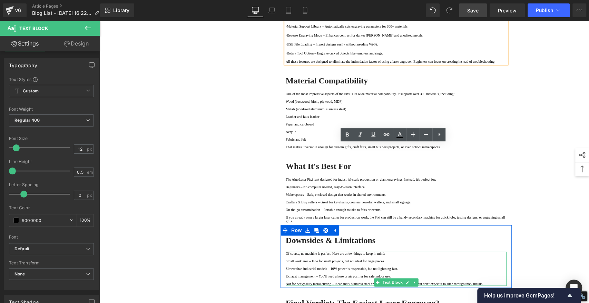
drag, startPoint x: 321, startPoint y: 148, endPoint x: 270, endPoint y: 141, distance: 52.1
click at [347, 135] on icon at bounding box center [347, 135] width 8 height 8
click at [334, 29] on p "· Material Support Library – Automatically sets engraving parameters for 300+ m…" at bounding box center [395, 26] width 221 height 5
drag, startPoint x: 334, startPoint y: 159, endPoint x: 270, endPoint y: 161, distance: 64.2
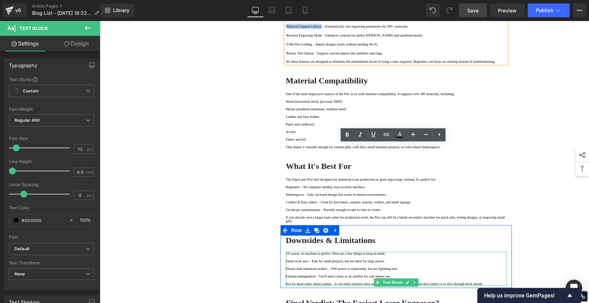
drag, startPoint x: 349, startPoint y: 133, endPoint x: 348, endPoint y: 139, distance: 6.0
click at [349, 133] on icon at bounding box center [347, 135] width 8 height 8
click at [334, 38] on p "· Reverse Engraving Mode – Enhances contrast for darker woods and anodized meta…" at bounding box center [395, 35] width 221 height 5
drag, startPoint x: 334, startPoint y: 173, endPoint x: 278, endPoint y: 173, distance: 56.5
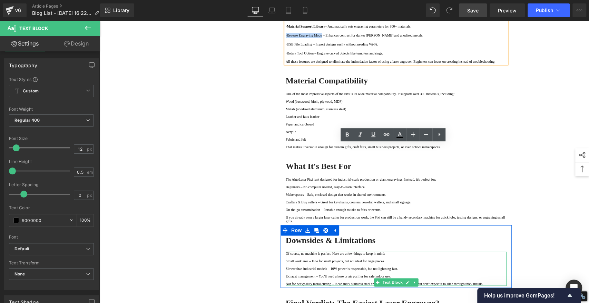
click at [280, 63] on div "Features That Make It Beginner-Friendly Heading · Algo Sketch Mode – Draw with …" at bounding box center [395, 31] width 231 height 63
click at [348, 134] on icon at bounding box center [346, 134] width 3 height 4
drag, startPoint x: 320, startPoint y: 185, endPoint x: 277, endPoint y: 184, distance: 43.1
click at [280, 63] on div "Features That Make It Beginner-Friendly Heading · Algo Sketch Mode – Draw with …" at bounding box center [395, 31] width 231 height 63
click at [344, 133] on icon at bounding box center [347, 135] width 8 height 8
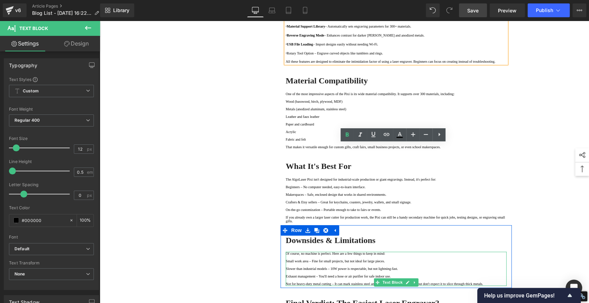
click at [323, 56] on p "· Rotary Tool Option – Engrave curved objects like tumblers and rings." at bounding box center [395, 53] width 221 height 5
drag, startPoint x: 323, startPoint y: 198, endPoint x: 282, endPoint y: 195, distance: 41.1
click at [285, 56] on p "· Rotary Tool Option – Engrave curved objects like tumblers and rings." at bounding box center [395, 53] width 221 height 5
click at [347, 136] on icon at bounding box center [347, 135] width 8 height 8
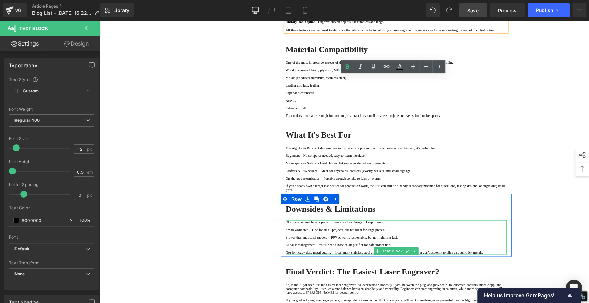
scroll to position [613, 0]
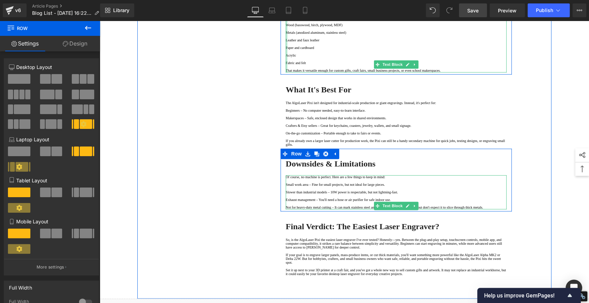
click at [285, 72] on div "One of the most impressive aspects of the Pixi is its wide material compatibili…" at bounding box center [395, 44] width 221 height 57
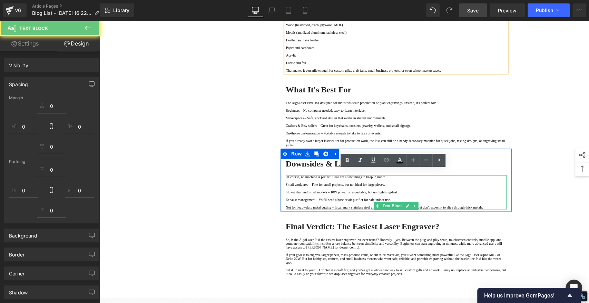
click at [286, 27] on p "Wood (basswood, birch, plywood, MDF)" at bounding box center [396, 25] width 220 height 4
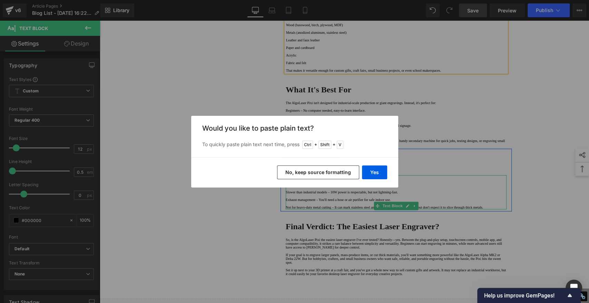
click at [339, 169] on button "No, keep source formatting" at bounding box center [318, 173] width 82 height 14
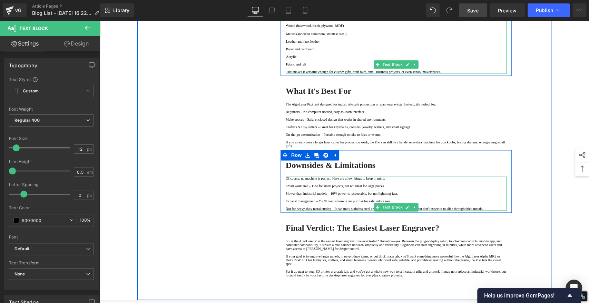
click at [289, 40] on p at bounding box center [396, 38] width 220 height 4
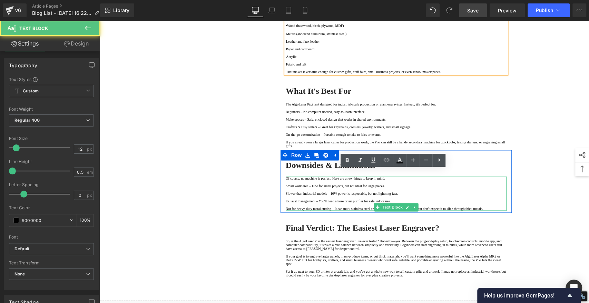
click at [286, 36] on p "Metals (anodized aluminum, stainless steel)" at bounding box center [396, 34] width 220 height 4
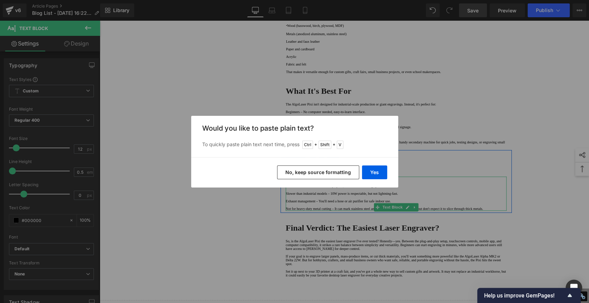
click at [315, 171] on button "No, keep source formatting" at bounding box center [318, 173] width 82 height 14
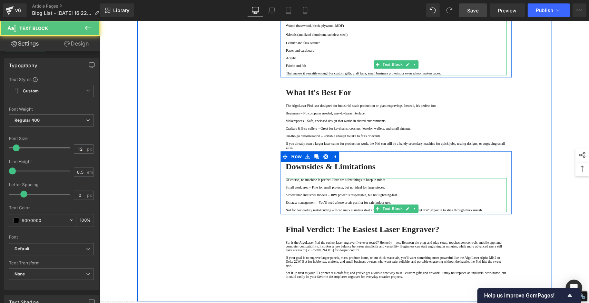
click at [286, 45] on p "Leather and faux leather" at bounding box center [396, 43] width 220 height 4
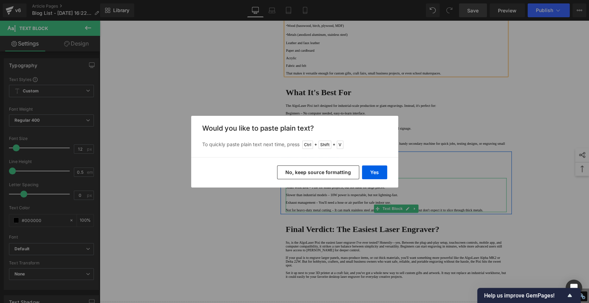
drag, startPoint x: 331, startPoint y: 171, endPoint x: 191, endPoint y: 210, distance: 145.3
click at [331, 171] on button "No, keep source formatting" at bounding box center [318, 173] width 82 height 14
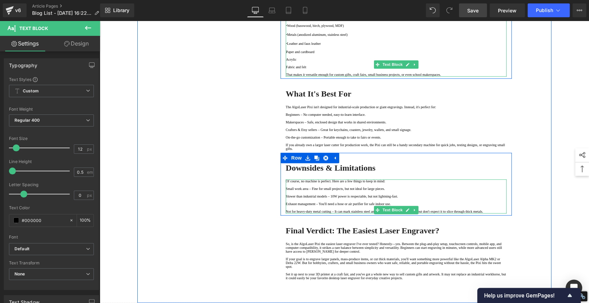
drag, startPoint x: 285, startPoint y: 227, endPoint x: 291, endPoint y: 225, distance: 5.8
click at [286, 54] on p "Paper and cardboard" at bounding box center [396, 52] width 220 height 4
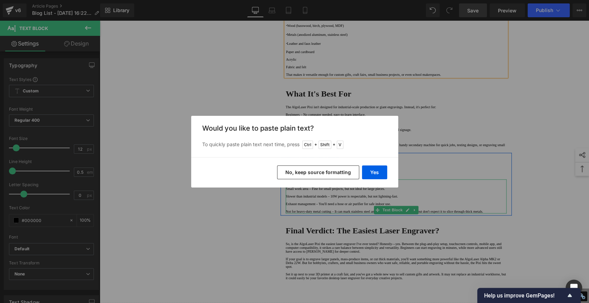
click at [327, 175] on button "No, keep source formatting" at bounding box center [318, 173] width 82 height 14
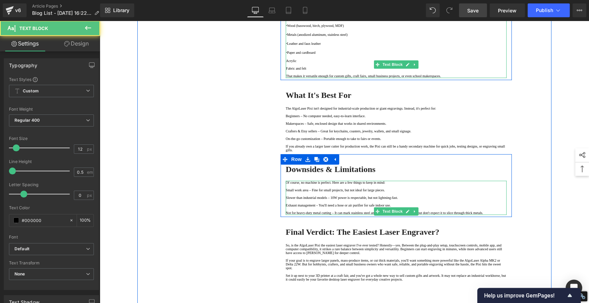
click at [286, 63] on p "Acrylic" at bounding box center [396, 61] width 220 height 4
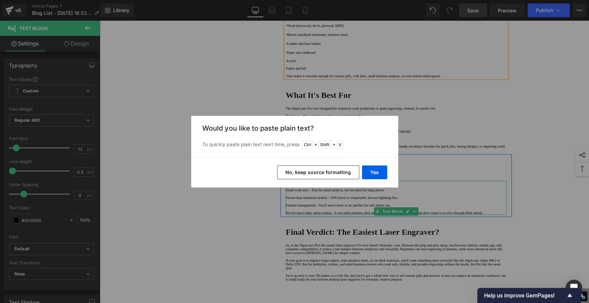
click at [317, 170] on button "No, keep source formatting" at bounding box center [318, 173] width 82 height 14
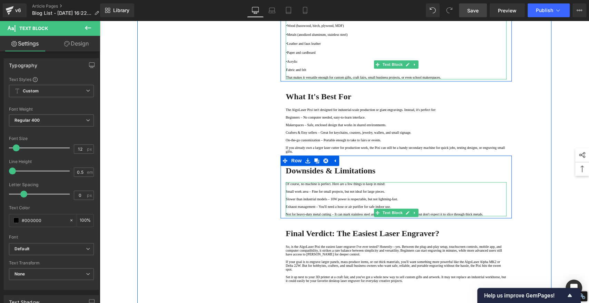
click at [286, 72] on p "Fabric and felt" at bounding box center [396, 70] width 220 height 4
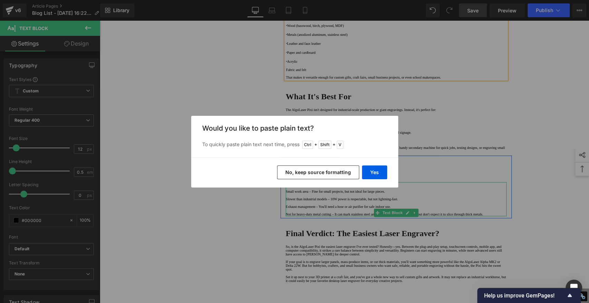
click at [323, 171] on button "No, keep source formatting" at bounding box center [318, 173] width 82 height 14
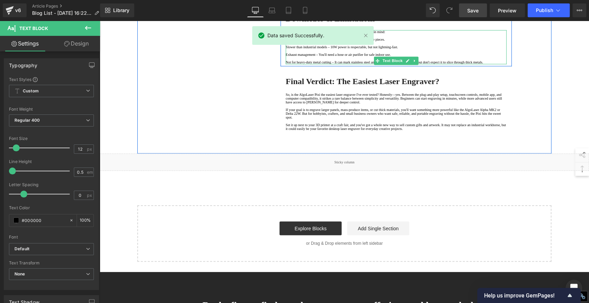
scroll to position [804, 0]
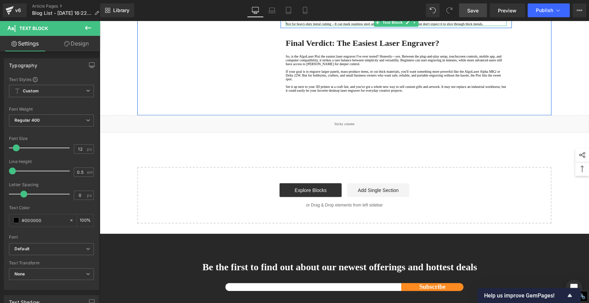
click at [285, 3] on p "Small work area – Fine for small projects, but not ideal for large pieces." at bounding box center [395, 1] width 221 height 4
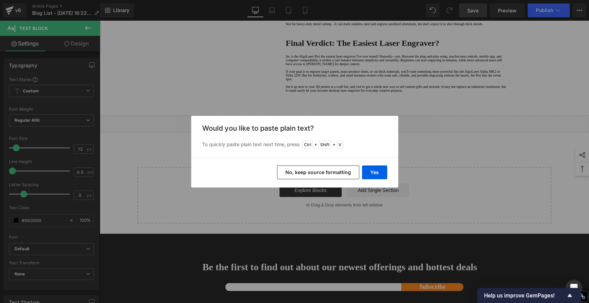
click at [306, 173] on button "No, keep source formatting" at bounding box center [318, 173] width 82 height 14
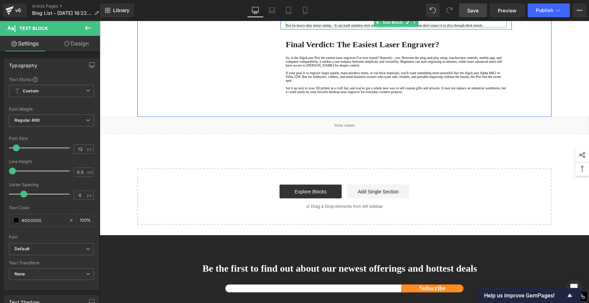
click at [285, 12] on p "Slower than industrial models – 10W power is respectable, but not lightning-fas…" at bounding box center [395, 10] width 221 height 4
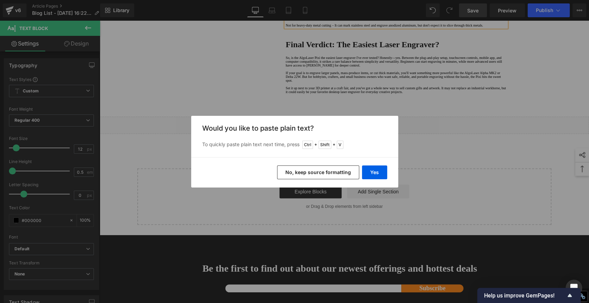
click at [337, 174] on button "No, keep source formatting" at bounding box center [318, 173] width 82 height 14
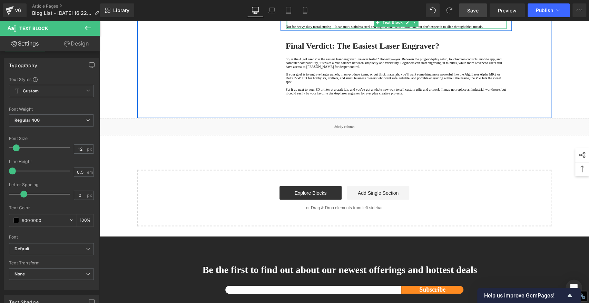
click at [285, 29] on div "Of course, no machine is perfect. Here are a few things to keep in mind: · Smal…" at bounding box center [395, 10] width 221 height 37
click at [285, 21] on p "Exhaust management – You'll need a hose or air purifier for safe indoor use." at bounding box center [395, 19] width 221 height 4
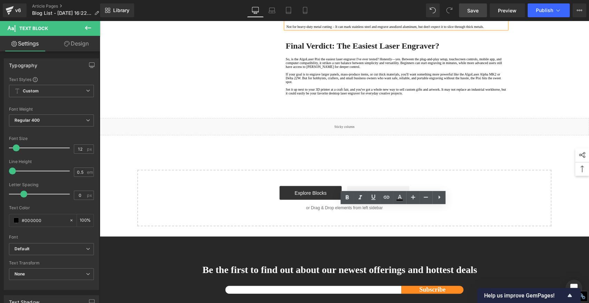
click at [287, 21] on p "Exhaust management – You'll need a hose or air purifier for safe indoor use." at bounding box center [396, 19] width 220 height 4
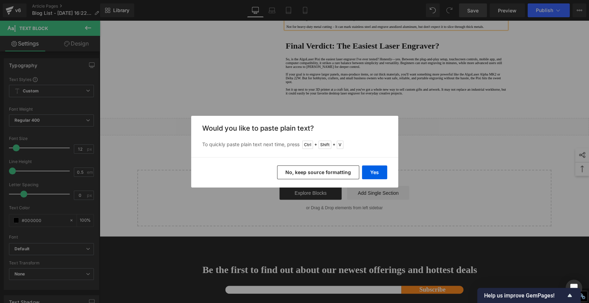
click at [309, 174] on button "No, keep source formatting" at bounding box center [318, 173] width 82 height 14
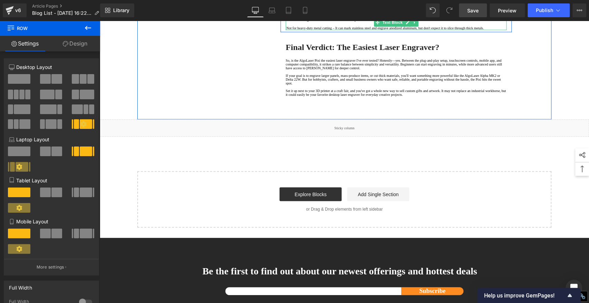
click at [289, 17] on p at bounding box center [396, 15] width 220 height 4
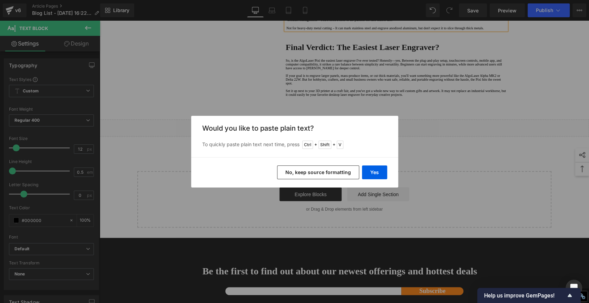
click at [323, 168] on button "No, keep source formatting" at bounding box center [318, 173] width 82 height 14
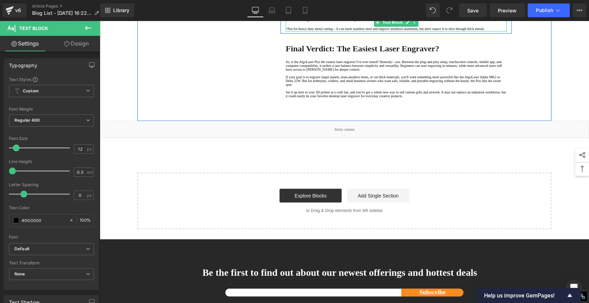
click at [319, 4] on p "· Small work area – Fine for small projects, but not ideal for large pieces." at bounding box center [396, 1] width 220 height 5
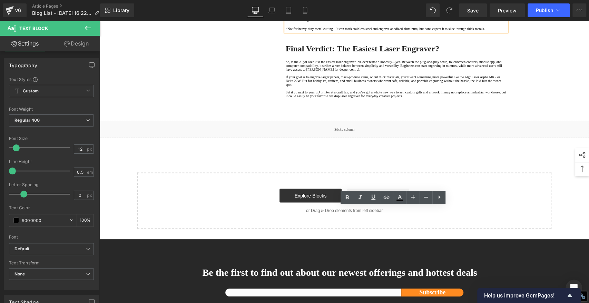
drag, startPoint x: 319, startPoint y: 224, endPoint x: 283, endPoint y: 221, distance: 36.3
click at [286, 4] on p "· Small work area – Fine for small projects, but not ideal for large pieces." at bounding box center [396, 1] width 220 height 5
drag, startPoint x: 346, startPoint y: 199, endPoint x: 345, endPoint y: 203, distance: 4.7
click at [347, 199] on icon at bounding box center [346, 198] width 3 height 4
click at [339, 13] on p "· Slower than industrial models – 10W power is respectable, but not lightning-f…" at bounding box center [396, 10] width 220 height 5
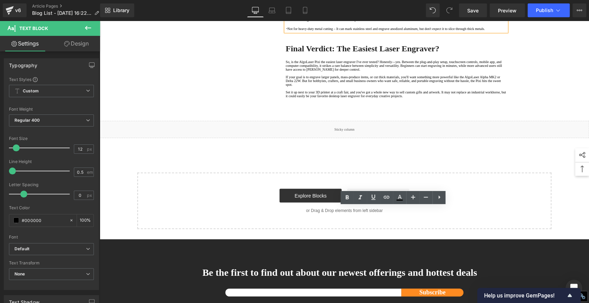
click at [345, 13] on p "· Slower than industrial models – 10W power is respectable, but not lightning-f…" at bounding box center [396, 10] width 220 height 5
drag, startPoint x: 345, startPoint y: 234, endPoint x: 284, endPoint y: 231, distance: 61.1
click at [286, 13] on p "· Slower than industrial models – 10W power is respectable, but not lightning-f…" at bounding box center [396, 10] width 220 height 5
click at [347, 197] on icon at bounding box center [347, 197] width 8 height 8
click at [330, 22] on p "· Exhaust management – You'll need a hose or air purifier for safe indoor use." at bounding box center [396, 19] width 220 height 5
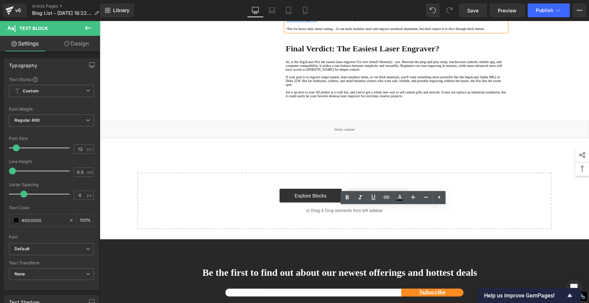
drag, startPoint x: 330, startPoint y: 247, endPoint x: 276, endPoint y: 247, distance: 54.1
click at [346, 198] on icon at bounding box center [347, 197] width 8 height 8
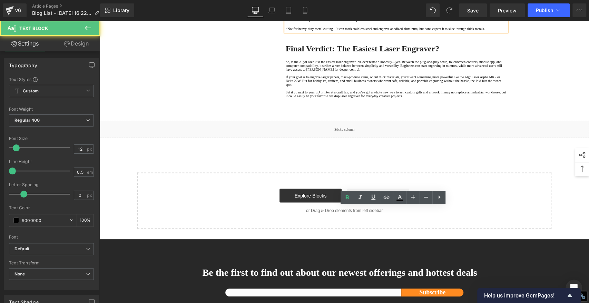
click at [351, 31] on p "· Not for heavy-duty metal cutting – It can mark stainless steel and engrave an…" at bounding box center [396, 28] width 220 height 5
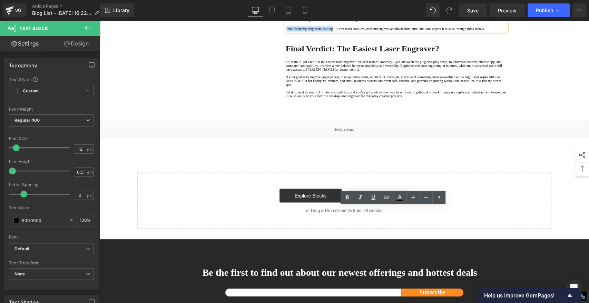
drag, startPoint x: 351, startPoint y: 260, endPoint x: 285, endPoint y: 259, distance: 65.9
click at [286, 31] on p "· Not for heavy-duty metal cutting – It can mark stainless steel and engrave an…" at bounding box center [396, 28] width 220 height 5
click at [345, 199] on icon at bounding box center [347, 197] width 8 height 8
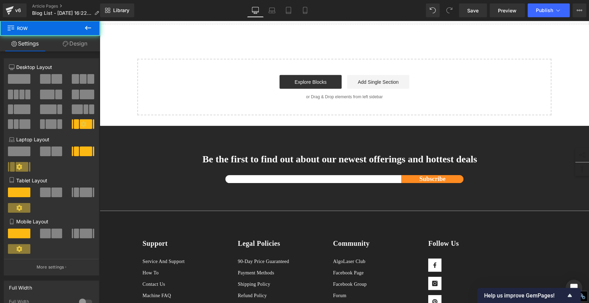
scroll to position [919, 0]
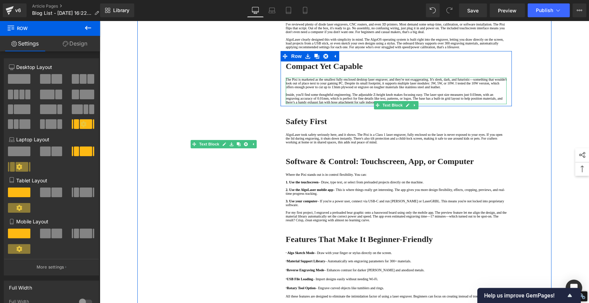
scroll to position [306, 0]
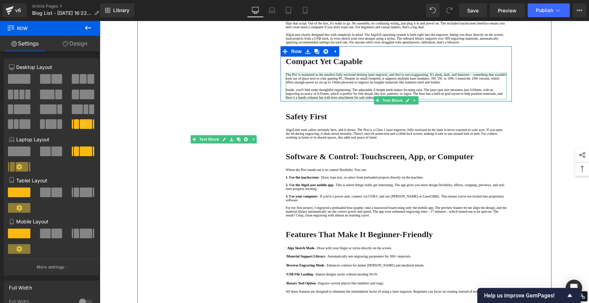
click at [458, 99] on p "Inside, you'll find some thoughtful engineering. The adjustable Z-height knob m…" at bounding box center [395, 93] width 221 height 11
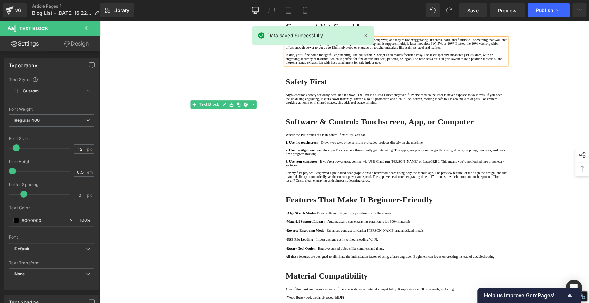
scroll to position [345, 0]
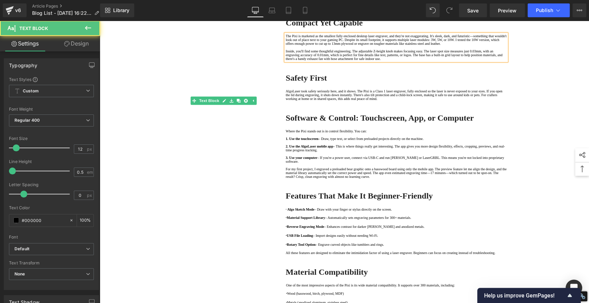
click at [375, 61] on p "Inside, you'll find some thoughtful engineering. The adjustable Z-height knob m…" at bounding box center [395, 54] width 221 height 11
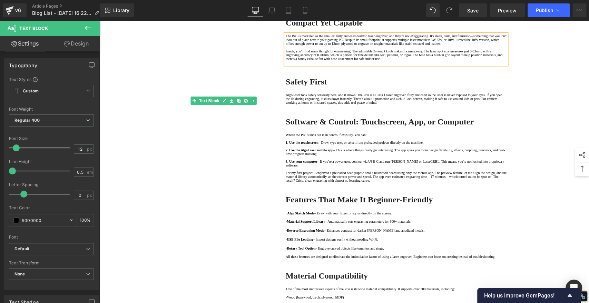
click at [193, 159] on div "1. First Impressions: Simplicity at Its Core Text Block 2. Compact Yet Capable …" at bounding box center [344, 156] width 414 height 856
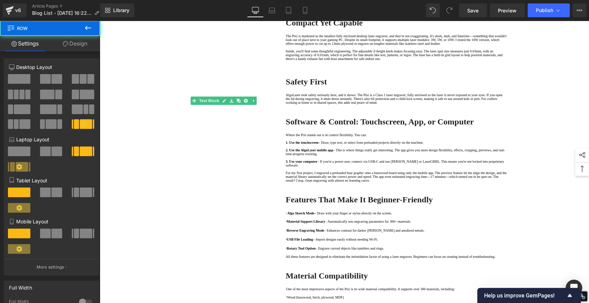
drag, startPoint x: 88, startPoint y: 27, endPoint x: 58, endPoint y: 109, distance: 87.7
click at [87, 27] on icon at bounding box center [88, 28] width 8 height 8
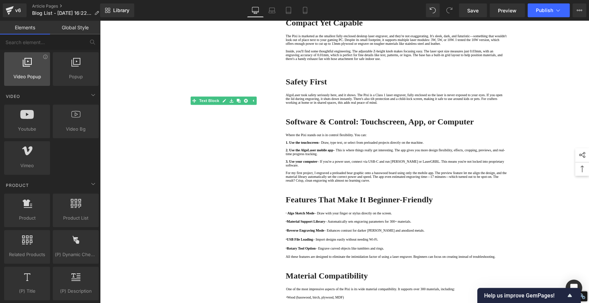
scroll to position [536, 0]
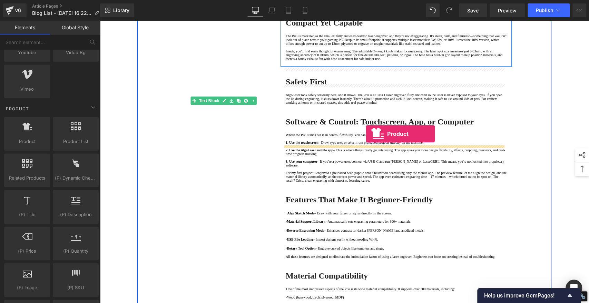
drag, startPoint x: 130, startPoint y: 156, endPoint x: 365, endPoint y: 134, distance: 236.5
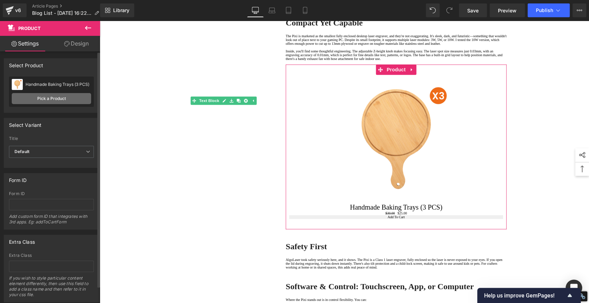
click at [55, 102] on link "Pick a Product" at bounding box center [51, 98] width 79 height 11
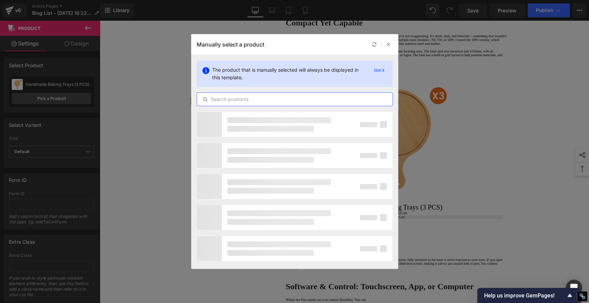
click at [319, 102] on input "text" at bounding box center [294, 99] width 195 height 8
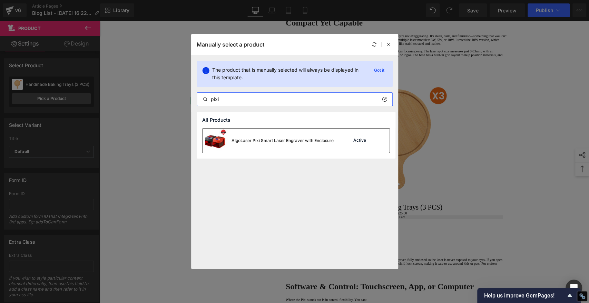
type input "pixi"
click at [282, 145] on div "AlgoLaser Pixi Smart Laser Engraver with Enclosure" at bounding box center [267, 141] width 131 height 24
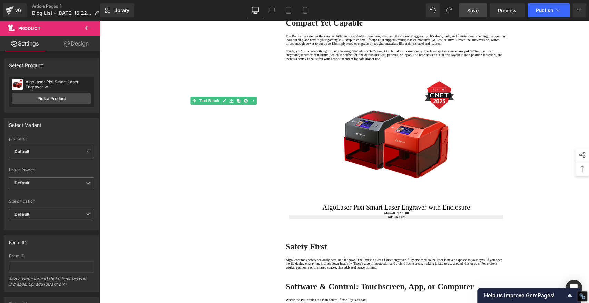
click at [469, 12] on span "Save" at bounding box center [472, 10] width 11 height 7
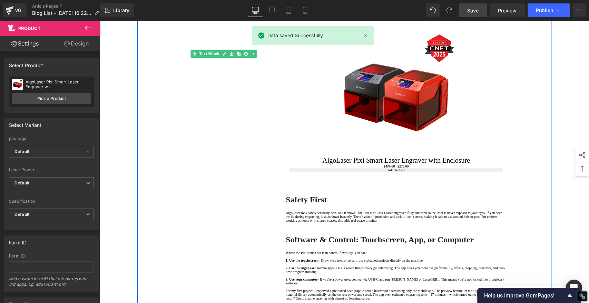
scroll to position [460, 0]
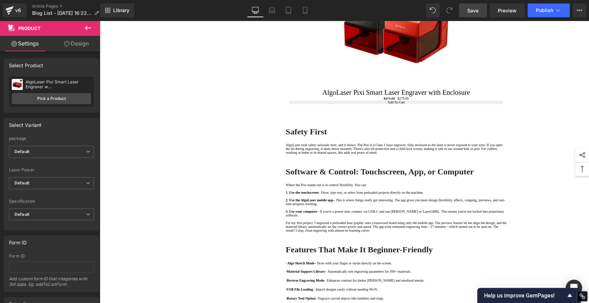
click at [471, 16] on link "Save" at bounding box center [473, 10] width 28 height 14
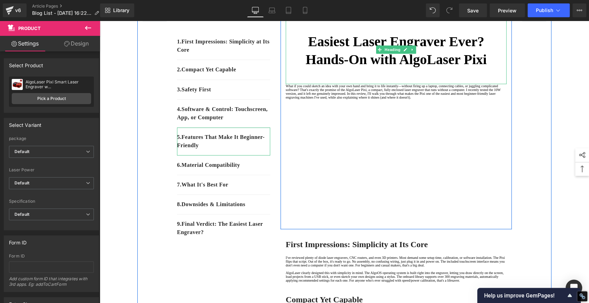
scroll to position [115, 0]
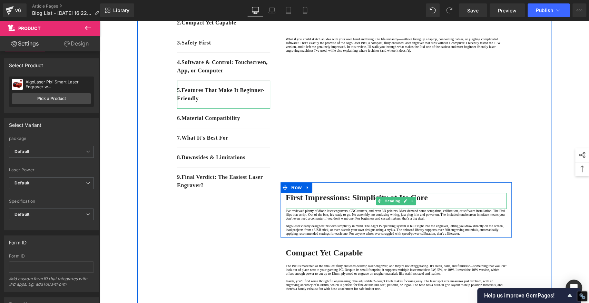
click at [344, 202] on strong "First Impressions: Simplicity at Its Core" at bounding box center [356, 197] width 142 height 9
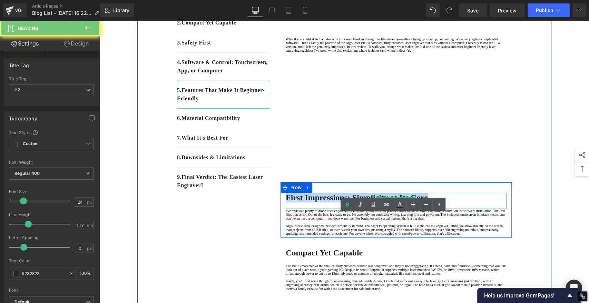
click at [344, 202] on strong "First Impressions: Simplicity at Its Core" at bounding box center [356, 197] width 142 height 9
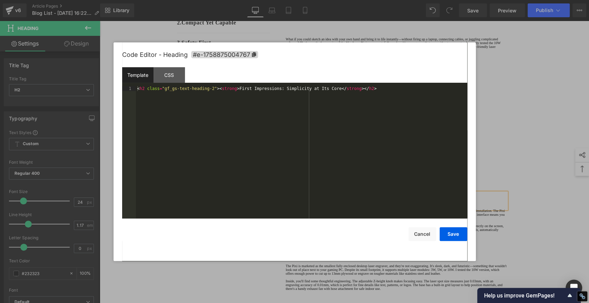
click at [323, 0] on div "Product You are previewing how the will restyle your page. You can not edit Ele…" at bounding box center [294, 0] width 589 height 0
click at [256, 54] on icon at bounding box center [253, 54] width 4 height 5
copy strong "First Impressions: Simplicity at Its Core"
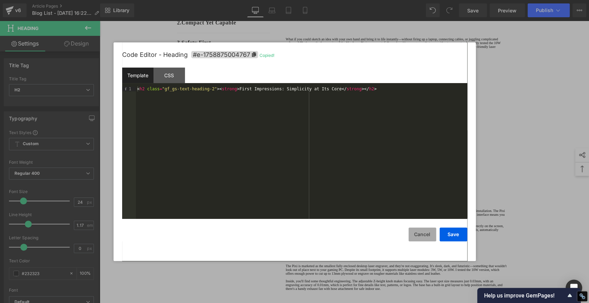
click at [419, 232] on button "Cancel" at bounding box center [422, 235] width 28 height 14
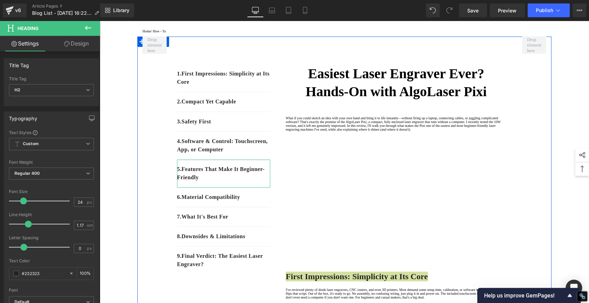
scroll to position [0, 0]
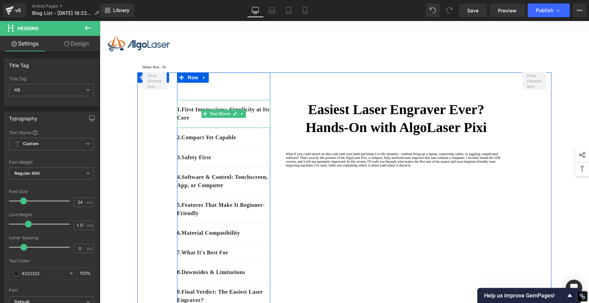
click at [216, 126] on div "1. First Impressions: Simplicity at Its Core" at bounding box center [223, 114] width 93 height 28
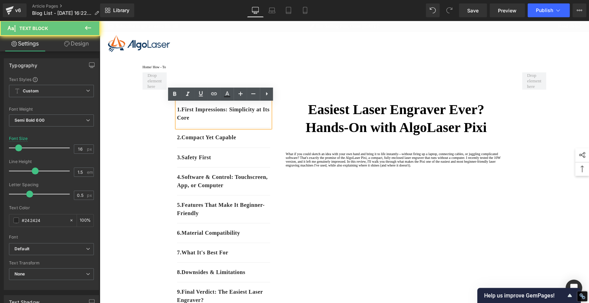
click at [216, 122] on p "1. First Impressions: Simplicity at Its Core" at bounding box center [223, 114] width 93 height 17
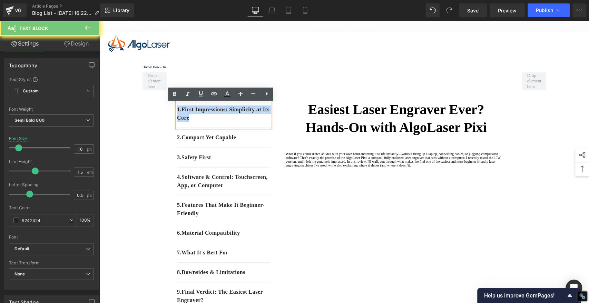
click at [216, 122] on p "1. First Impressions: Simplicity at Its Core" at bounding box center [223, 114] width 93 height 17
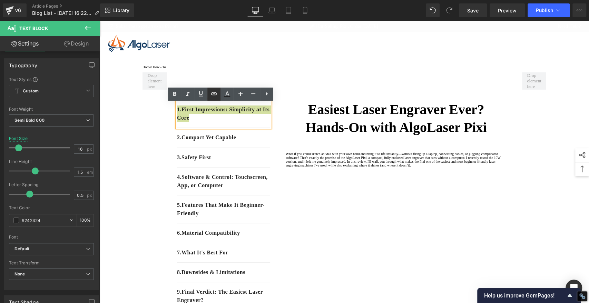
click at [213, 98] on link at bounding box center [213, 94] width 13 height 13
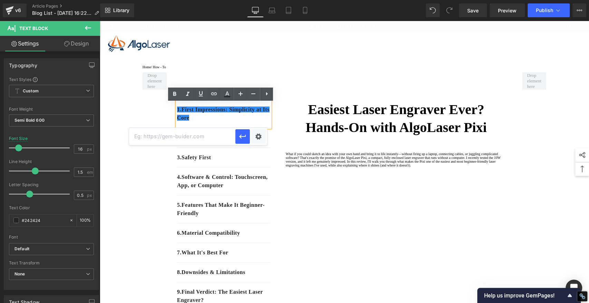
click at [221, 140] on input "text" at bounding box center [182, 136] width 106 height 17
paste input "#e-1758875004767"
type input "#e-1758875004767"
click at [240, 137] on icon "button" at bounding box center [242, 136] width 7 height 4
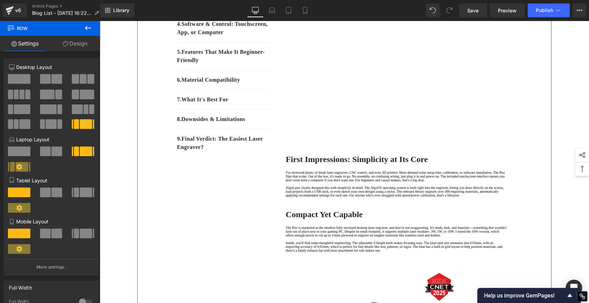
scroll to position [268, 0]
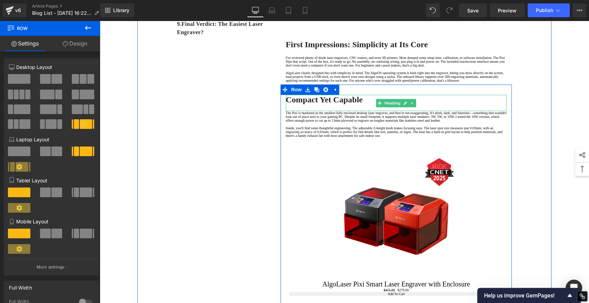
click at [341, 104] on strong "Compact Yet Capable" at bounding box center [323, 99] width 77 height 9
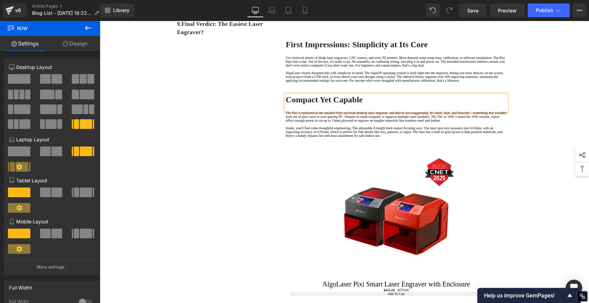
click at [341, 104] on strong "Compact Yet Capable" at bounding box center [323, 99] width 77 height 9
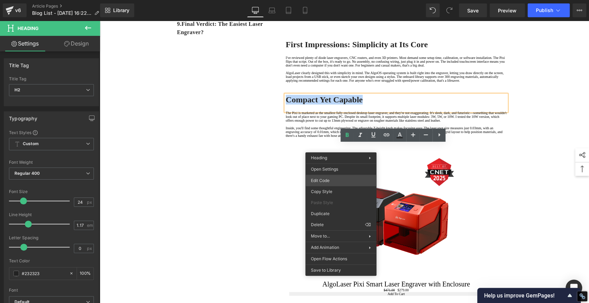
click at [318, 0] on div "Product You are previewing how the will restyle your page. You can not edit Ele…" at bounding box center [294, 0] width 589 height 0
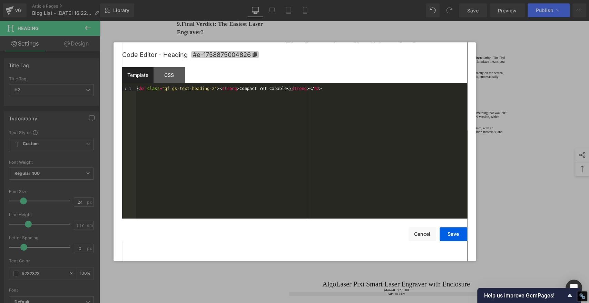
click at [257, 52] on span "#e-1758875004826" at bounding box center [225, 54] width 68 height 7
copy strong "Compact Yet Capable"
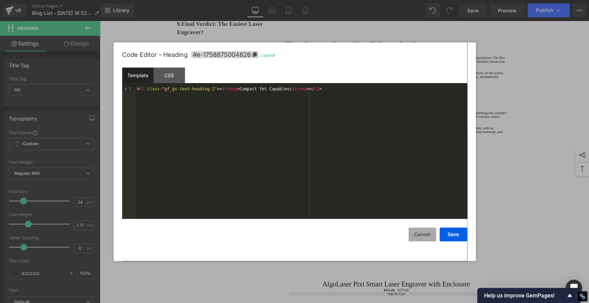
drag, startPoint x: 419, startPoint y: 233, endPoint x: 307, endPoint y: 209, distance: 115.1
click at [419, 233] on button "Cancel" at bounding box center [422, 235] width 28 height 14
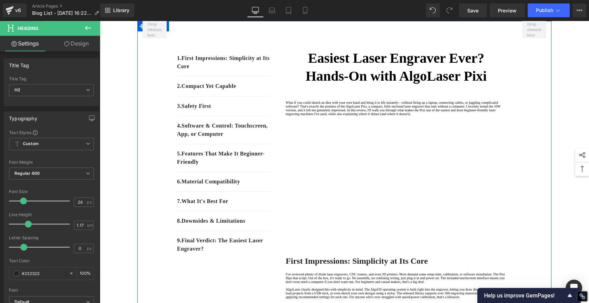
scroll to position [38, 0]
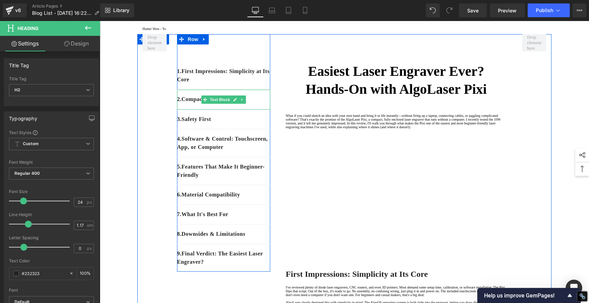
click at [253, 103] on p "2. Compact Yet Capable" at bounding box center [223, 99] width 93 height 8
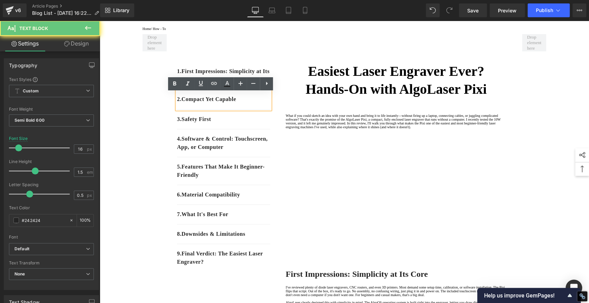
click at [254, 103] on p "2. Compact Yet Capable" at bounding box center [223, 99] width 93 height 8
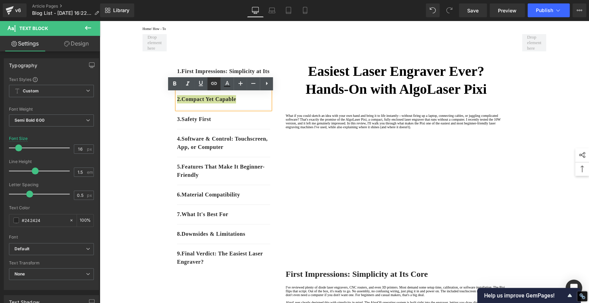
click at [215, 82] on icon at bounding box center [214, 83] width 6 height 3
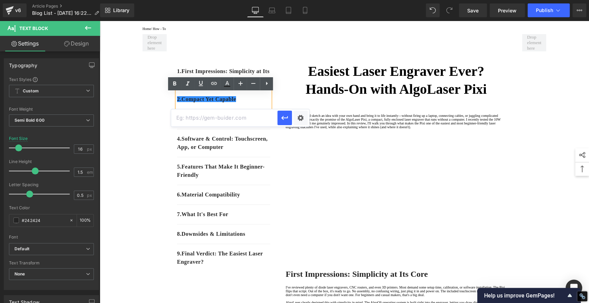
click at [213, 117] on input "text" at bounding box center [224, 117] width 106 height 17
paste input "#e-1758875004826"
type input "#e-1758875004826"
click at [284, 110] on div at bounding box center [293, 117] width 32 height 17
click at [286, 113] on button "button" at bounding box center [284, 118] width 14 height 14
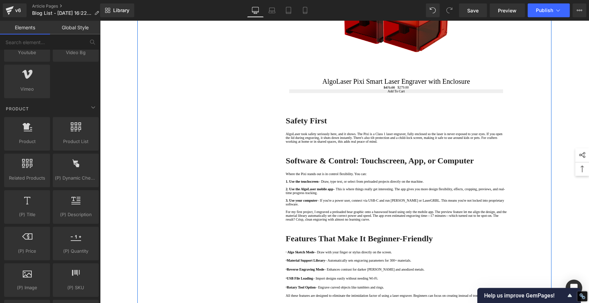
scroll to position [498, 0]
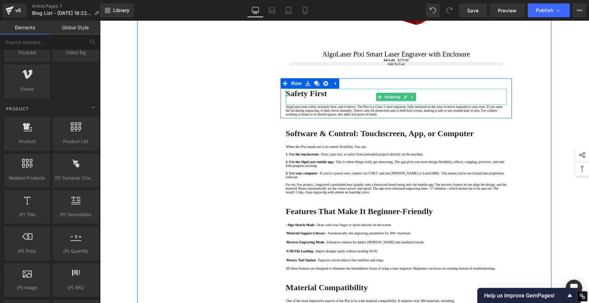
click at [313, 98] on strong "Safety First" at bounding box center [305, 93] width 41 height 9
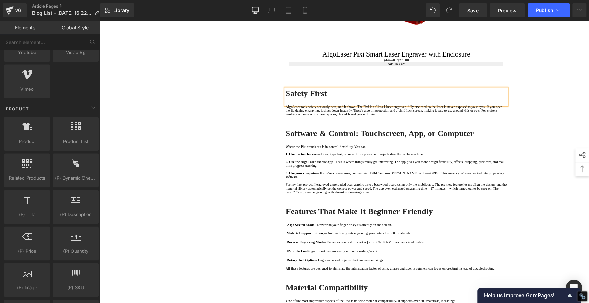
click at [313, 98] on strong "Safety First" at bounding box center [305, 93] width 41 height 9
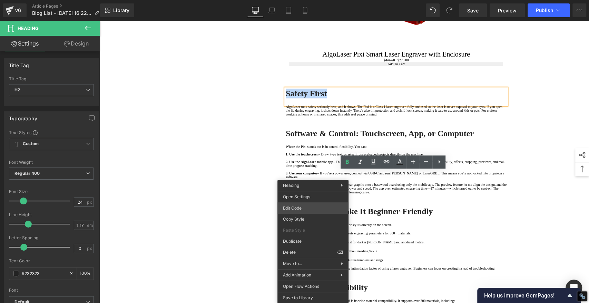
click at [299, 0] on div "Product You are previewing how the will restyle your page. You can not edit Ele…" at bounding box center [294, 0] width 589 height 0
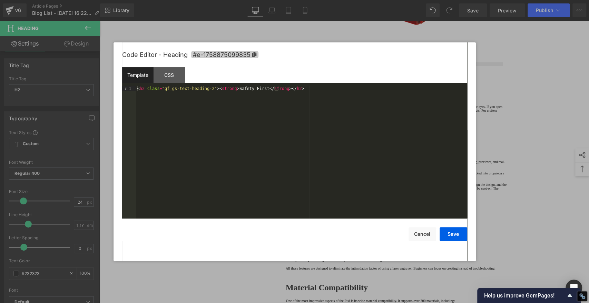
click at [255, 55] on icon at bounding box center [254, 54] width 4 height 5
copy strong "Safety First"
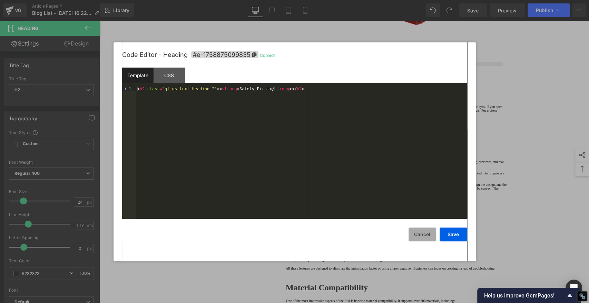
click at [421, 235] on button "Cancel" at bounding box center [422, 235] width 28 height 14
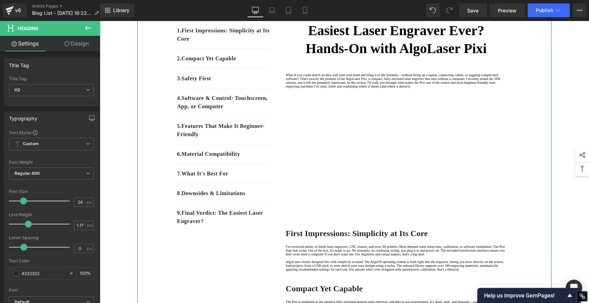
scroll to position [77, 0]
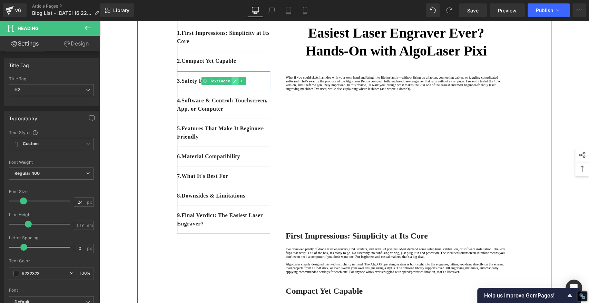
click at [231, 85] on link at bounding box center [234, 81] width 7 height 8
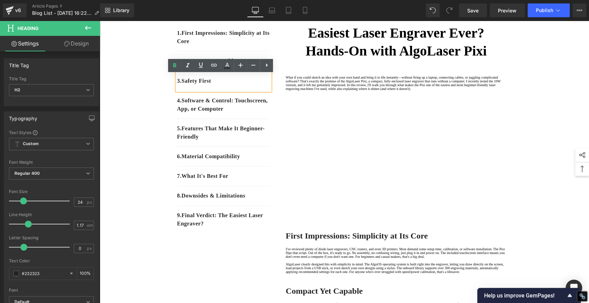
click at [231, 84] on p "3. Safety First" at bounding box center [223, 81] width 93 height 8
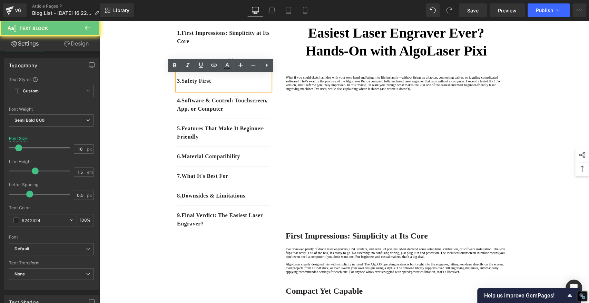
click at [231, 84] on p "3. Safety First" at bounding box center [223, 81] width 93 height 8
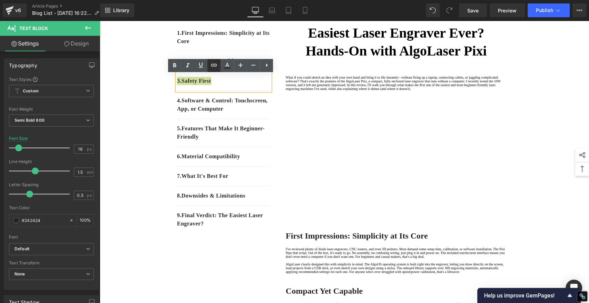
click at [212, 63] on icon at bounding box center [214, 65] width 8 height 8
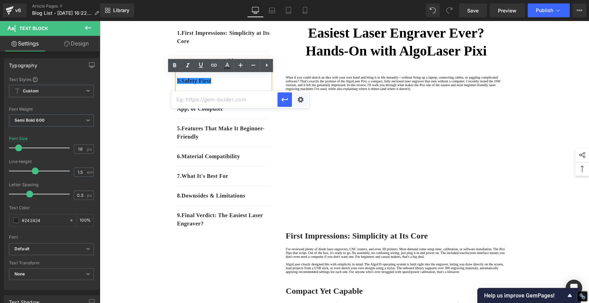
drag, startPoint x: 217, startPoint y: 97, endPoint x: 221, endPoint y: 98, distance: 3.9
click at [217, 97] on input "text" at bounding box center [224, 99] width 106 height 17
paste input "#e-1758875099835"
type input "#e-1758875099835"
click at [284, 96] on icon "button" at bounding box center [284, 100] width 8 height 8
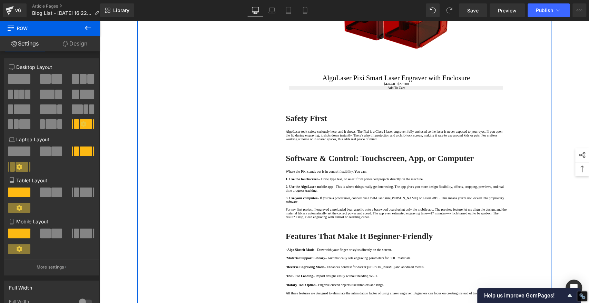
scroll to position [574, 0]
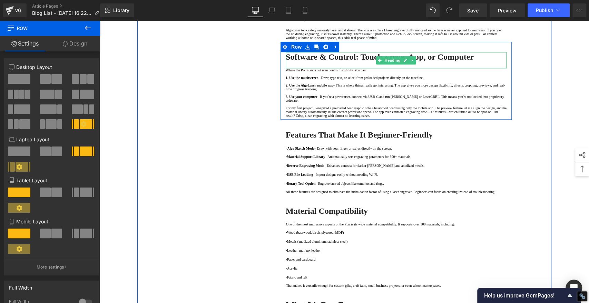
click at [315, 61] on strong "Software & Control: Touchscreen, App, or Computer" at bounding box center [379, 56] width 188 height 9
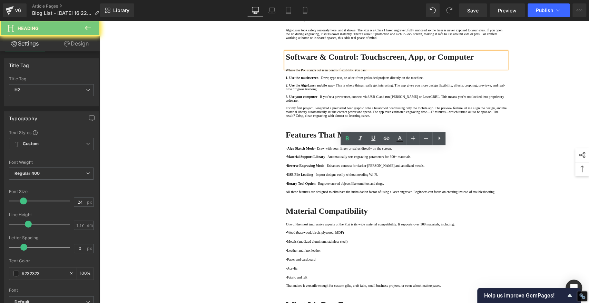
click at [315, 61] on strong "Software & Control: Touchscreen, App, or Computer" at bounding box center [379, 56] width 188 height 9
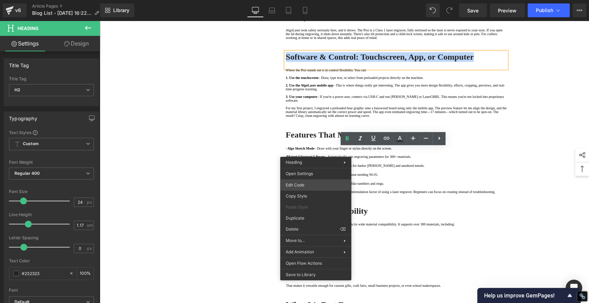
click at [300, 0] on div "Product You are previewing how the will restyle your page. You can not edit Ele…" at bounding box center [294, 0] width 589 height 0
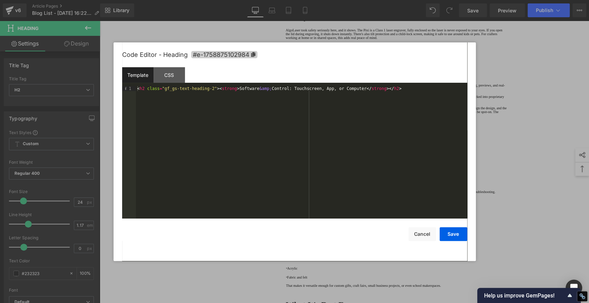
click at [254, 53] on icon at bounding box center [253, 54] width 4 height 5
copy strong "Software & Control: Touchscreen, App, or Computer"
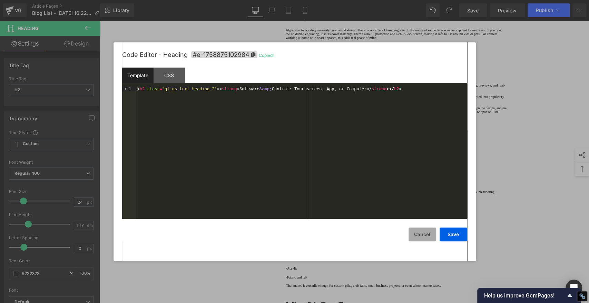
click at [425, 231] on button "Cancel" at bounding box center [422, 235] width 28 height 14
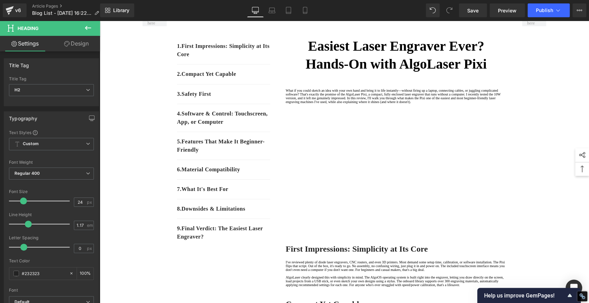
scroll to position [21, 0]
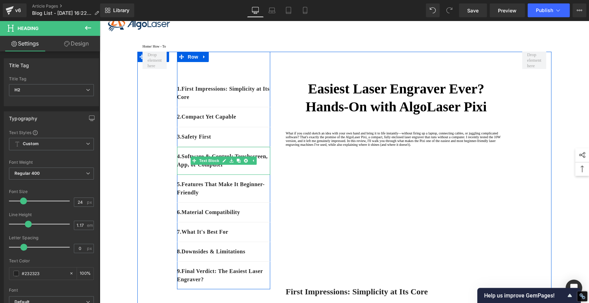
click at [258, 169] on p "4. Software & Control: Touchscreen, App, or Computer" at bounding box center [223, 160] width 93 height 17
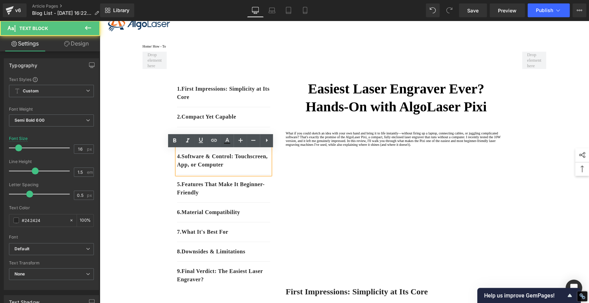
click at [259, 168] on p "4. Software & Control: Touchscreen, App, or Computer" at bounding box center [223, 160] width 93 height 17
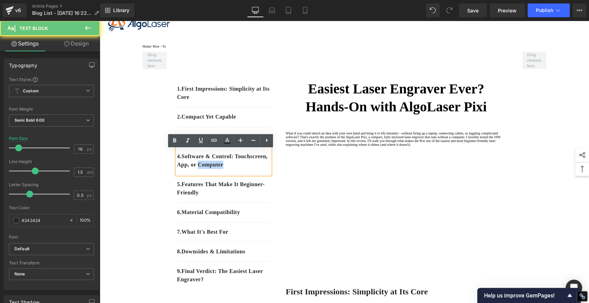
click at [259, 168] on p "4. Software & Control: Touchscreen, App, or Computer" at bounding box center [223, 160] width 93 height 17
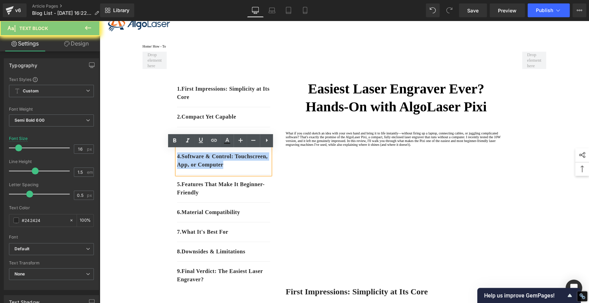
click at [259, 168] on p "4. Software & Control: Touchscreen, App, or Computer" at bounding box center [223, 160] width 93 height 17
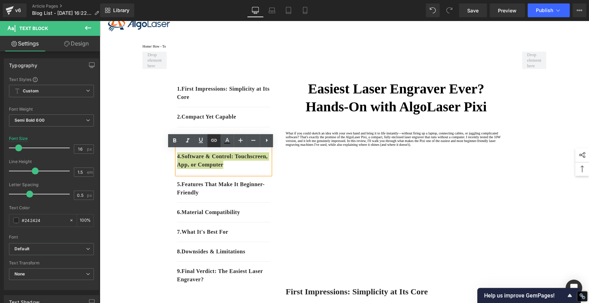
click at [212, 140] on icon at bounding box center [214, 140] width 8 height 8
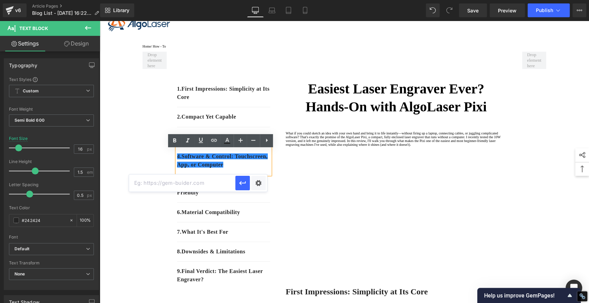
click at [204, 180] on input "text" at bounding box center [182, 182] width 106 height 17
paste input "#e-1758875102984"
type input "#e-1758875102984"
click at [247, 182] on button "button" at bounding box center [242, 183] width 14 height 14
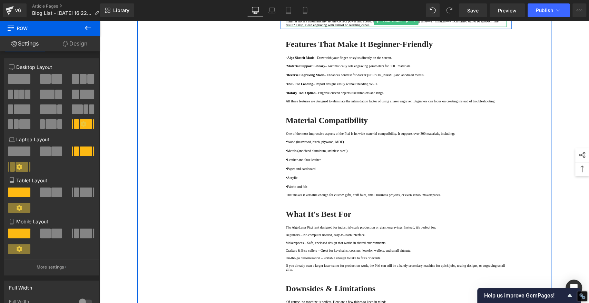
scroll to position [672, 0]
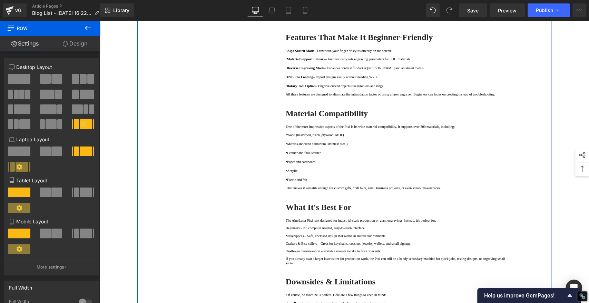
click at [320, 42] on strong "Features That Make It Beginner-Friendly" at bounding box center [358, 37] width 147 height 9
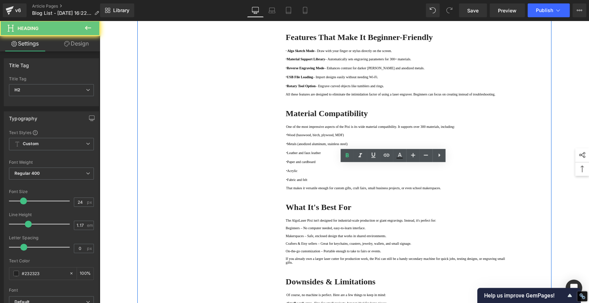
click at [320, 42] on strong "Features That Make It Beginner-Friendly" at bounding box center [358, 37] width 147 height 9
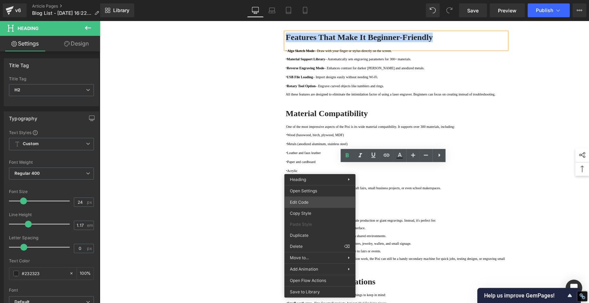
click at [301, 0] on div "Product You are previewing how the will restyle your page. You can not edit Ele…" at bounding box center [294, 0] width 589 height 0
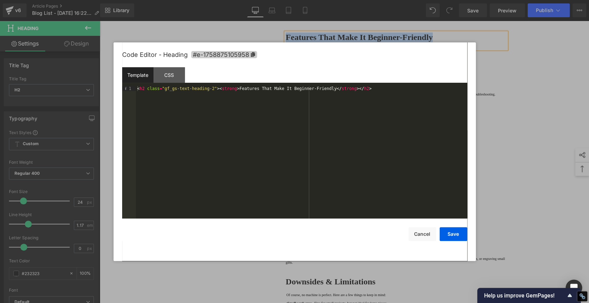
click at [253, 55] on icon at bounding box center [252, 54] width 4 height 5
copy strong "Features That Make It Beginner-Friendly"
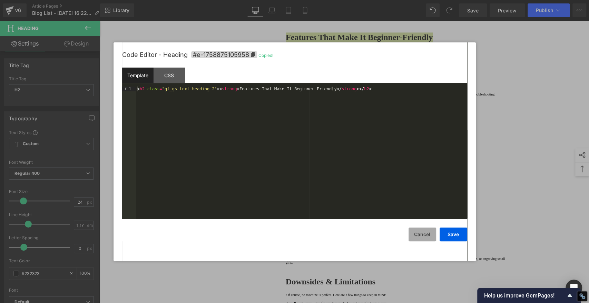
drag, startPoint x: 416, startPoint y: 234, endPoint x: 415, endPoint y: 230, distance: 4.0
click at [415, 234] on button "Cancel" at bounding box center [422, 235] width 28 height 14
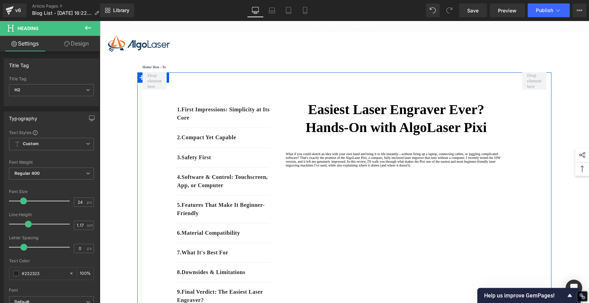
scroll to position [77, 0]
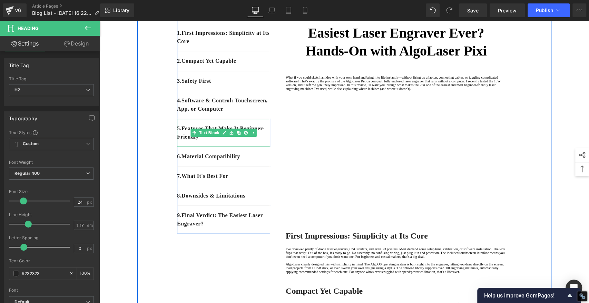
click at [246, 147] on div "5 . Features That Make It Beginner-Friendly" at bounding box center [223, 133] width 93 height 28
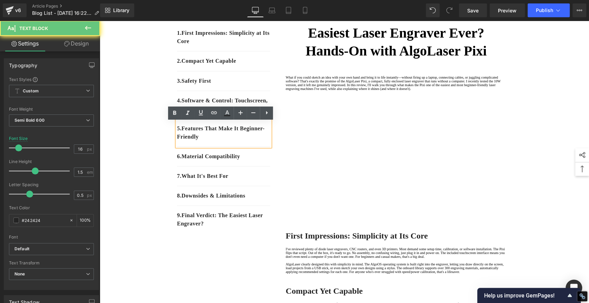
click at [239, 141] on p "5 . Features That Make It Beginner-Friendly" at bounding box center [223, 132] width 93 height 17
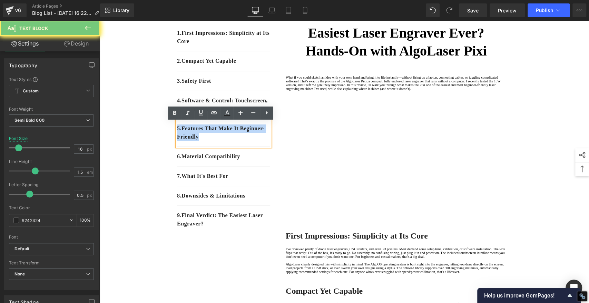
click at [239, 141] on p "5 . Features That Make It Beginner-Friendly" at bounding box center [223, 132] width 93 height 17
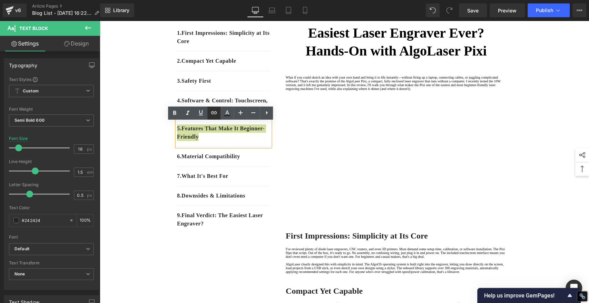
click at [214, 113] on icon at bounding box center [214, 113] width 8 height 8
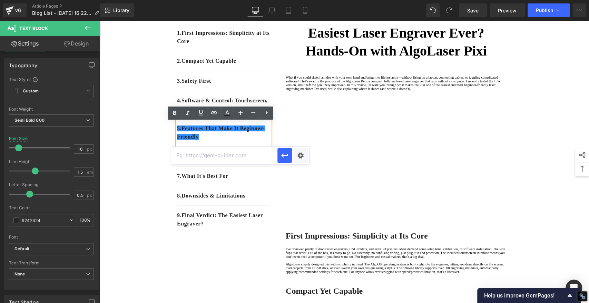
click at [212, 151] on input "text" at bounding box center [224, 155] width 106 height 17
paste input "#e-1758875105958"
type input "#e-1758875105958"
click at [285, 155] on icon "button" at bounding box center [284, 155] width 7 height 4
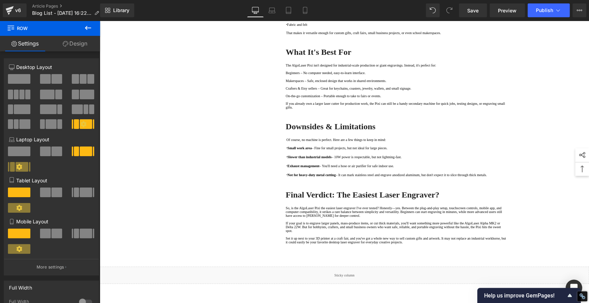
scroll to position [839, 0]
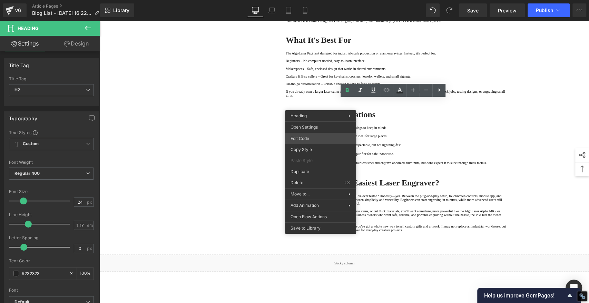
click at [302, 0] on div "Product You are previewing how the will restyle your page. You can not edit Ele…" at bounding box center [294, 0] width 589 height 0
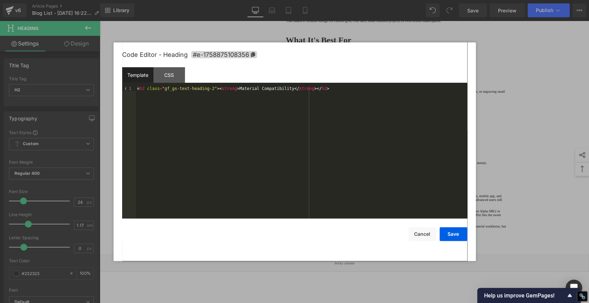
drag, startPoint x: 252, startPoint y: 53, endPoint x: 266, endPoint y: 74, distance: 25.5
click at [252, 53] on icon at bounding box center [252, 54] width 5 height 5
copy strong "Material Compatibility"
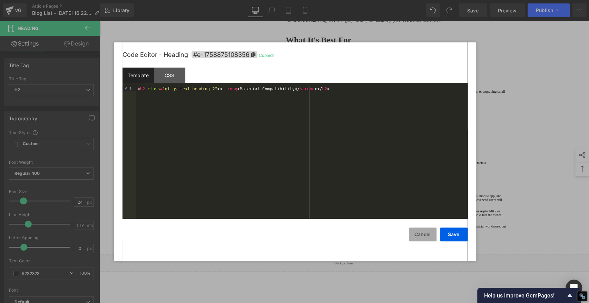
click at [421, 239] on button "Cancel" at bounding box center [423, 235] width 28 height 14
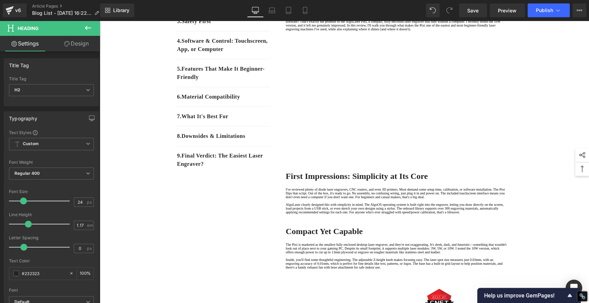
scroll to position [120, 0]
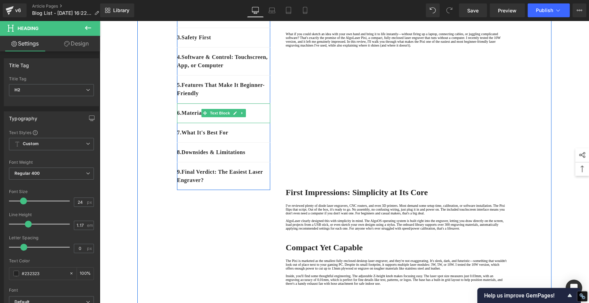
click at [258, 123] on div "6 . Material Compatibility" at bounding box center [223, 113] width 93 height 20
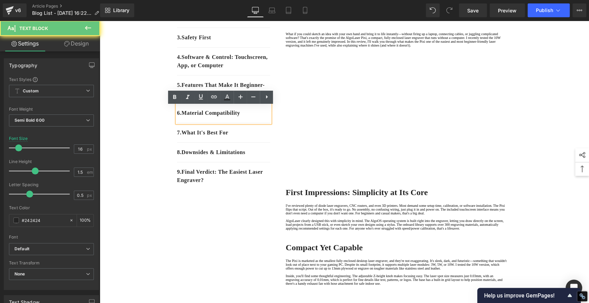
click at [257, 116] on p "6 . Material Compatibility" at bounding box center [223, 113] width 93 height 8
drag, startPoint x: 257, startPoint y: 116, endPoint x: 228, endPoint y: 106, distance: 31.2
click at [256, 115] on p "6 . Material Compatibility" at bounding box center [223, 113] width 93 height 8
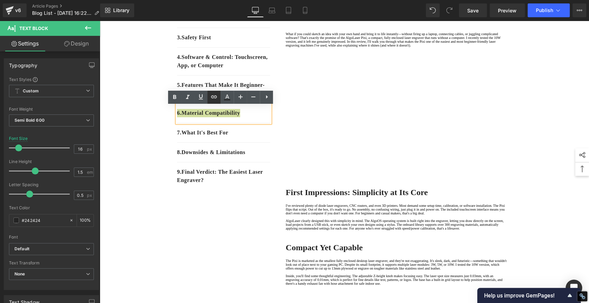
click at [212, 97] on icon at bounding box center [214, 97] width 8 height 8
click at [219, 131] on input "text" at bounding box center [182, 131] width 106 height 17
paste input "#e-1758875108356"
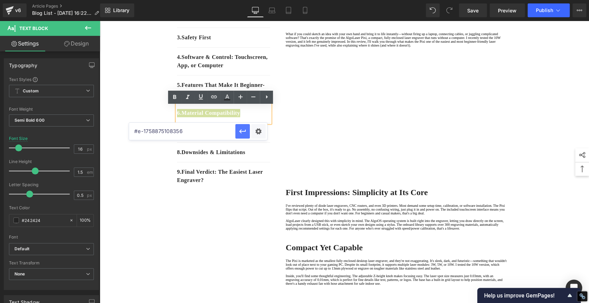
type input "#e-1758875108356"
drag, startPoint x: 244, startPoint y: 133, endPoint x: 144, endPoint y: 112, distance: 102.7
click at [244, 133] on icon "button" at bounding box center [242, 131] width 8 height 8
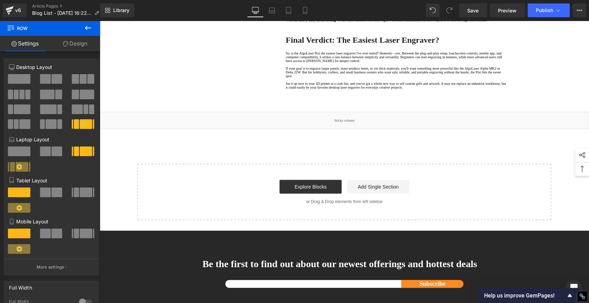
scroll to position [978, 0]
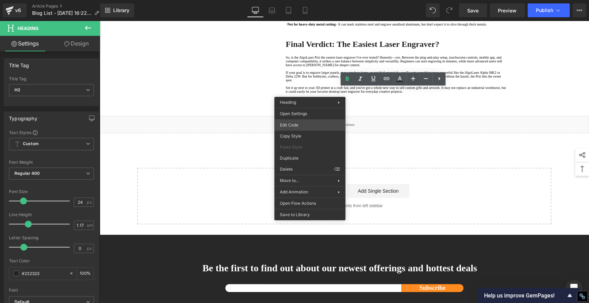
click at [297, 0] on div "Product You are previewing how the will restyle your page. You can not edit Ele…" at bounding box center [294, 0] width 589 height 0
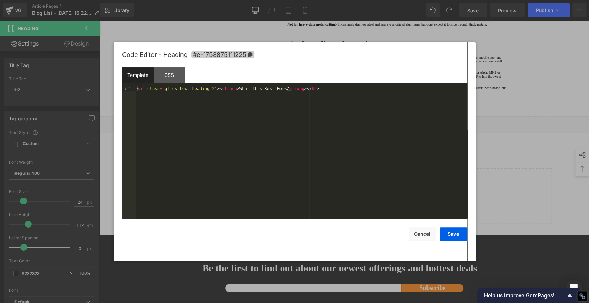
click at [249, 53] on icon at bounding box center [250, 54] width 4 height 5
copy strong "What It's Best For"
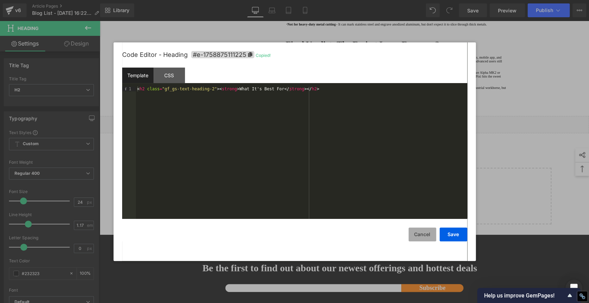
drag, startPoint x: 419, startPoint y: 236, endPoint x: 415, endPoint y: 232, distance: 5.9
click at [419, 236] on button "Cancel" at bounding box center [422, 235] width 28 height 14
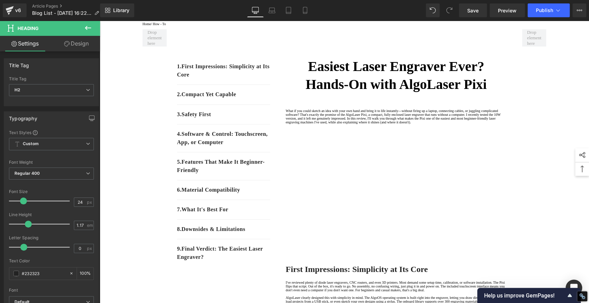
scroll to position [35, 0]
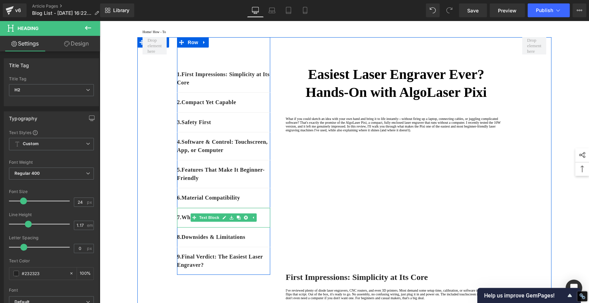
click at [260, 222] on p "7 . What It's Best For" at bounding box center [223, 217] width 93 height 8
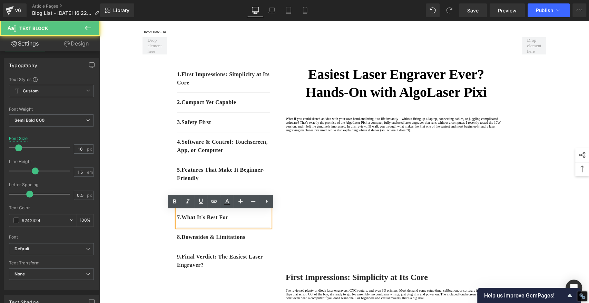
click at [244, 222] on p "7 . What It's Best For" at bounding box center [223, 217] width 93 height 8
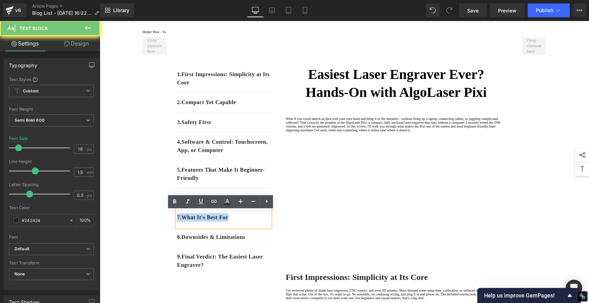
click at [244, 222] on p "7 . What It's Best For" at bounding box center [223, 217] width 93 height 8
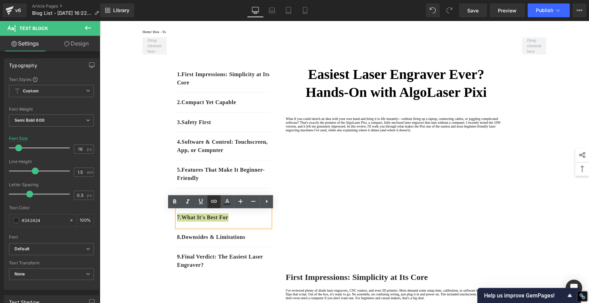
click at [215, 203] on icon at bounding box center [214, 201] width 8 height 8
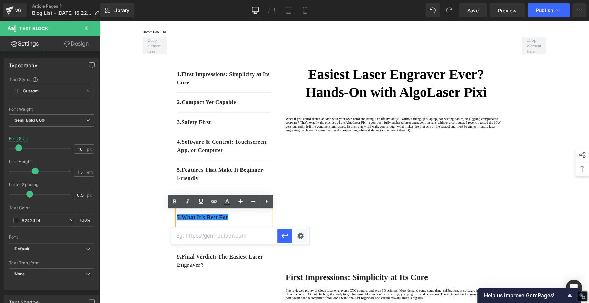
click at [218, 233] on input "text" at bounding box center [224, 235] width 106 height 17
paste input "#e-1758875111225"
type input "#e-1758875111225"
click at [284, 233] on icon "button" at bounding box center [284, 236] width 8 height 8
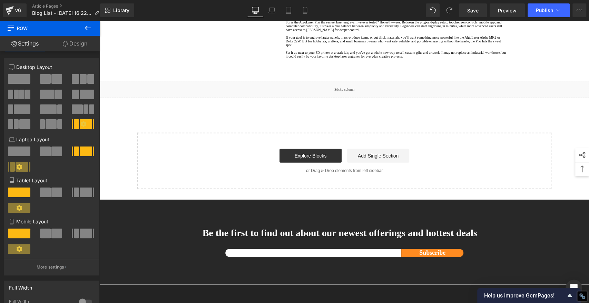
scroll to position [1082, 0]
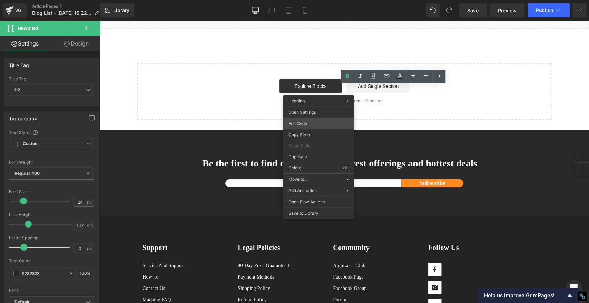
click at [306, 0] on div "Product You are previewing how the will restyle your page. You can not edit Ele…" at bounding box center [294, 0] width 589 height 0
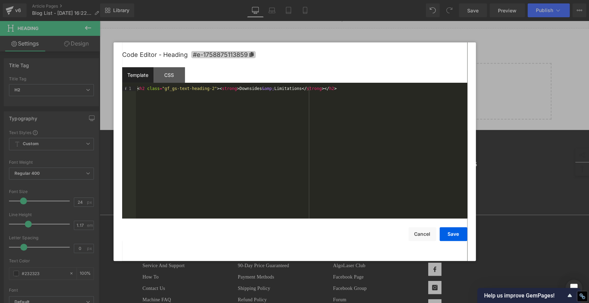
click at [252, 53] on icon at bounding box center [251, 54] width 4 height 5
copy strong "Downsides & Limitations"
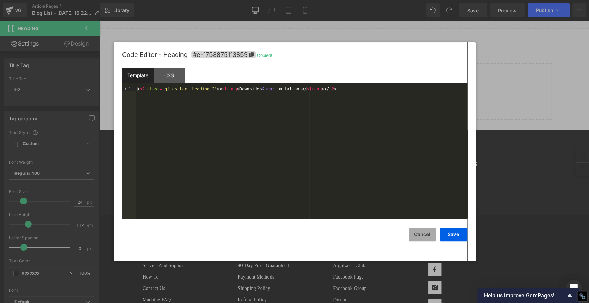
click at [418, 235] on button "Cancel" at bounding box center [422, 235] width 28 height 14
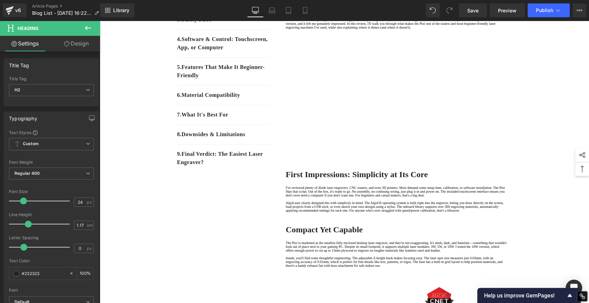
scroll to position [97, 0]
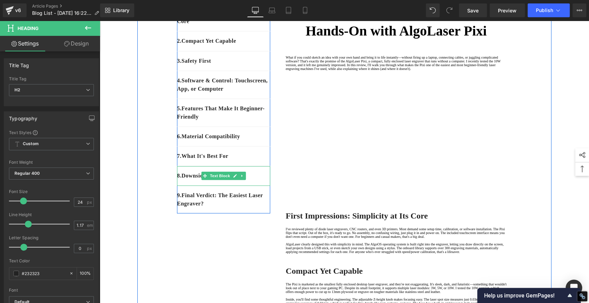
click at [255, 180] on p "8 . Downsides & Limitations" at bounding box center [223, 176] width 93 height 8
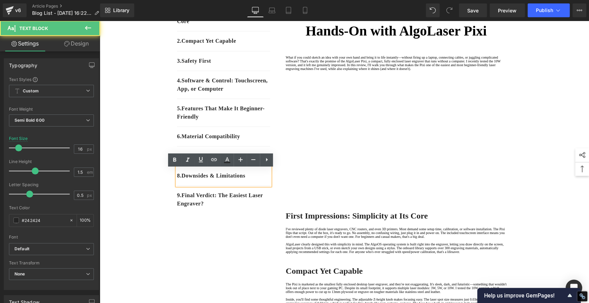
click at [256, 179] on p "8 . Downsides & Limitations" at bounding box center [223, 176] width 93 height 8
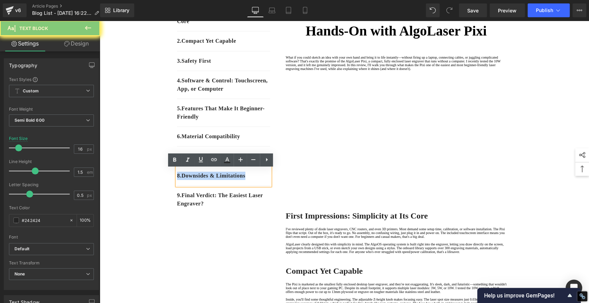
click at [256, 179] on p "8 . Downsides & Limitations" at bounding box center [223, 176] width 93 height 8
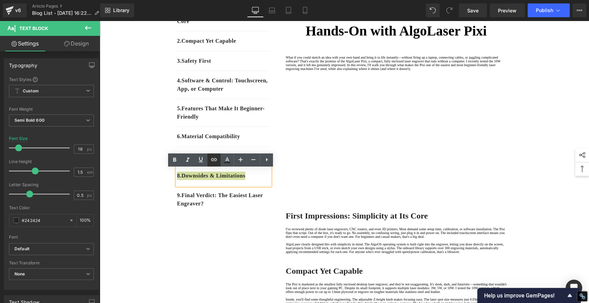
click at [211, 160] on icon at bounding box center [214, 159] width 6 height 3
click at [215, 191] on input "text" at bounding box center [182, 194] width 106 height 17
paste input "#e-1758875113859"
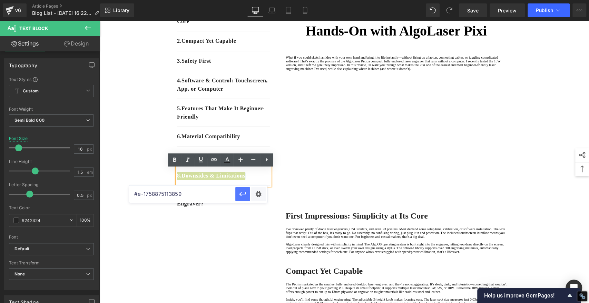
type input "#e-1758875113859"
click at [241, 194] on icon "button" at bounding box center [242, 194] width 7 height 4
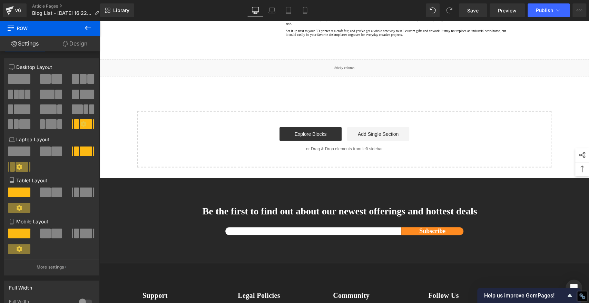
scroll to position [1098, 0]
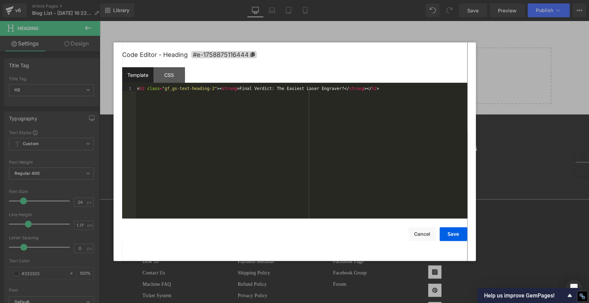
click at [336, 0] on div "Product You are previewing how the will restyle your page. You can not edit Ele…" at bounding box center [294, 0] width 589 height 0
click at [253, 53] on icon at bounding box center [252, 54] width 4 height 5
copy strong "Final Verdict: The Easiest Laser Engraver?"
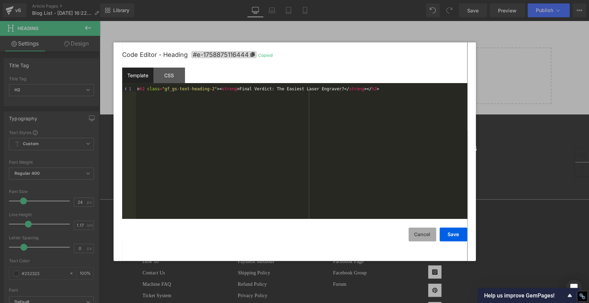
click at [415, 236] on button "Cancel" at bounding box center [422, 235] width 28 height 14
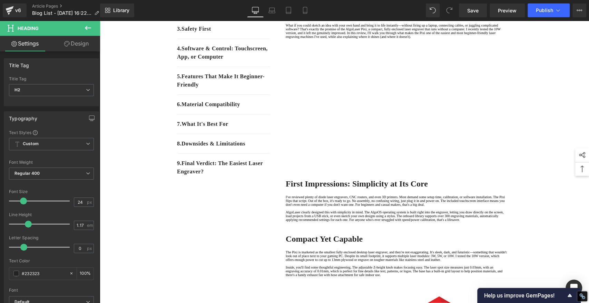
scroll to position [127, 0]
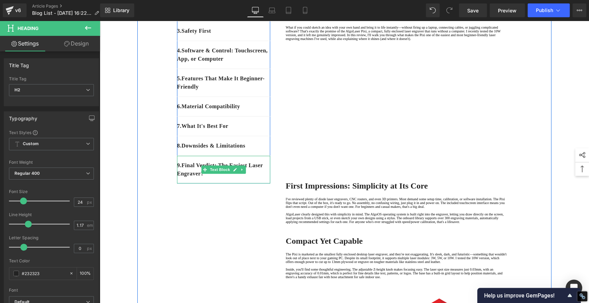
click at [249, 178] on p "9 . Final Verdict: The Easiest Laser Engraver?" at bounding box center [223, 169] width 93 height 17
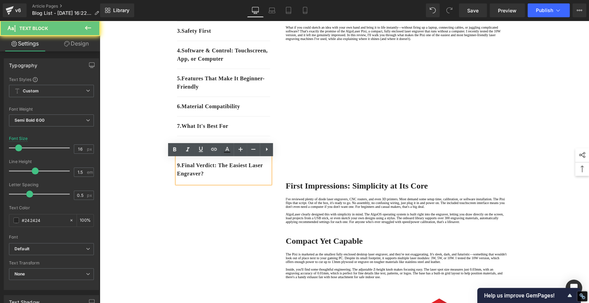
click at [248, 178] on p "9 . Final Verdict: The Easiest Laser Engraver?" at bounding box center [223, 169] width 93 height 17
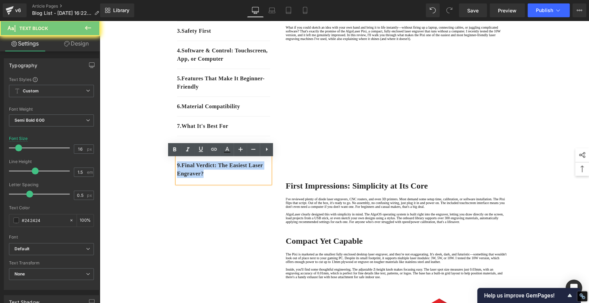
drag, startPoint x: 249, startPoint y: 179, endPoint x: 226, endPoint y: 157, distance: 32.2
click at [248, 178] on p "9 . Final Verdict: The Easiest Laser Engraver?" at bounding box center [223, 169] width 93 height 17
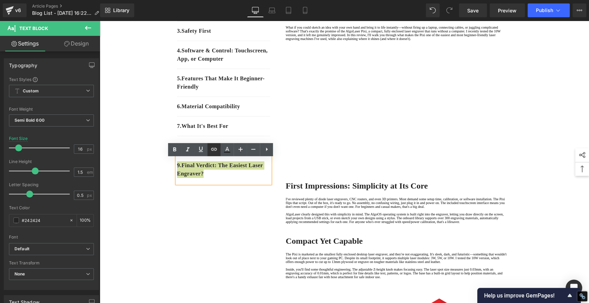
click at [211, 149] on icon at bounding box center [214, 149] width 6 height 3
click at [209, 189] on input "text" at bounding box center [182, 191] width 106 height 17
paste input "#e-1758875116444"
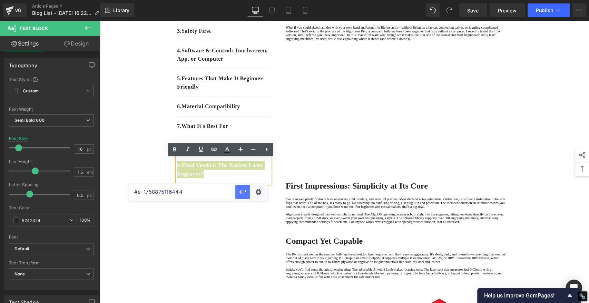
type input "#e-1758875116444"
click at [244, 193] on icon "button" at bounding box center [242, 192] width 8 height 8
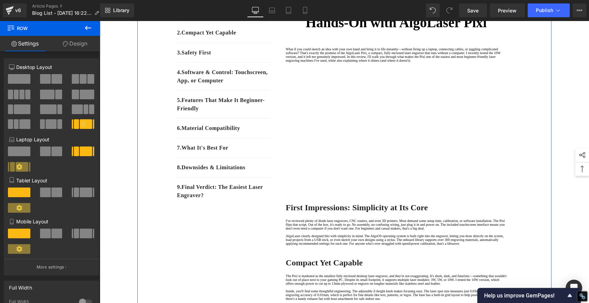
scroll to position [88, 0]
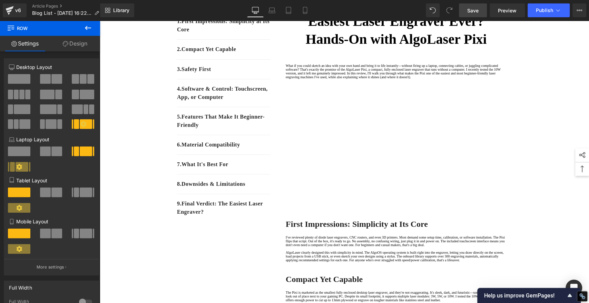
click at [469, 10] on span "Save" at bounding box center [472, 10] width 11 height 7
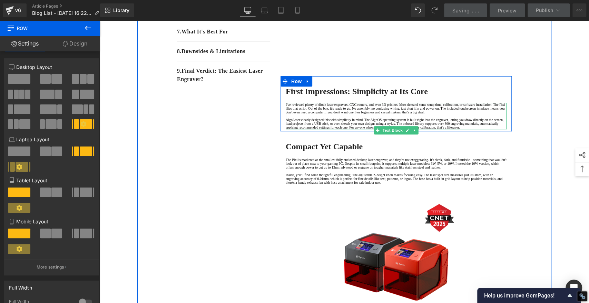
scroll to position [241, 0]
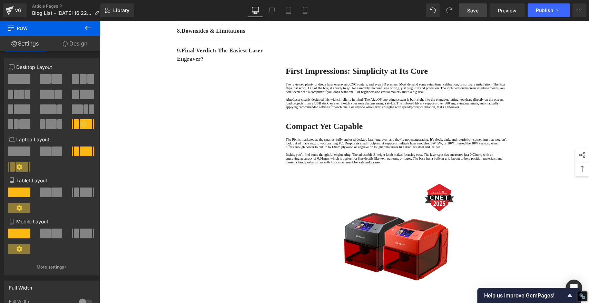
drag, startPoint x: 474, startPoint y: 10, endPoint x: 121, endPoint y: 139, distance: 376.0
click at [474, 10] on span "Save" at bounding box center [472, 10] width 11 height 7
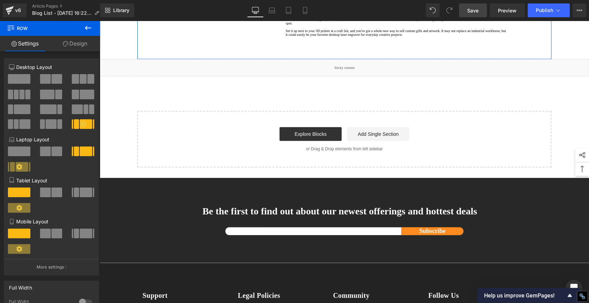
scroll to position [1084, 0]
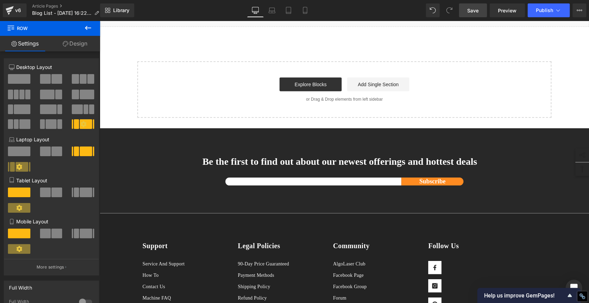
click at [473, 11] on span "Save" at bounding box center [472, 10] width 11 height 7
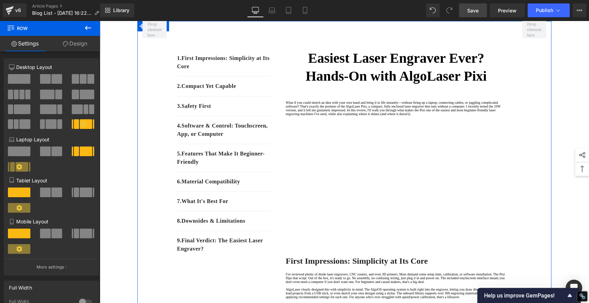
scroll to position [0, 0]
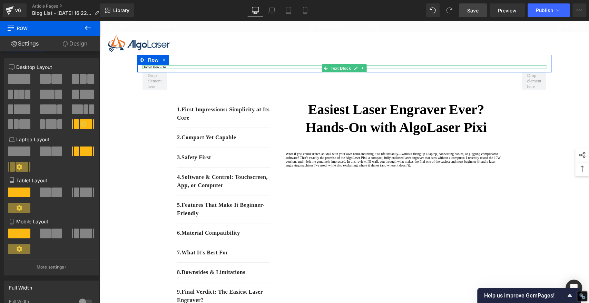
click at [172, 69] on p "Home / How - To" at bounding box center [343, 67] width 403 height 4
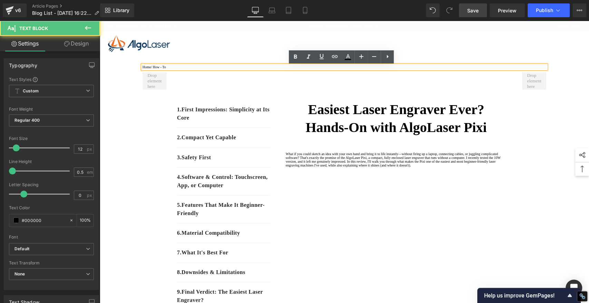
click at [171, 69] on p "Home / How - To" at bounding box center [343, 67] width 403 height 4
drag, startPoint x: 170, startPoint y: 70, endPoint x: 156, endPoint y: 70, distance: 14.2
click at [156, 69] on p "Home / How - To" at bounding box center [343, 67] width 403 height 4
drag, startPoint x: 155, startPoint y: 70, endPoint x: 171, endPoint y: 71, distance: 15.9
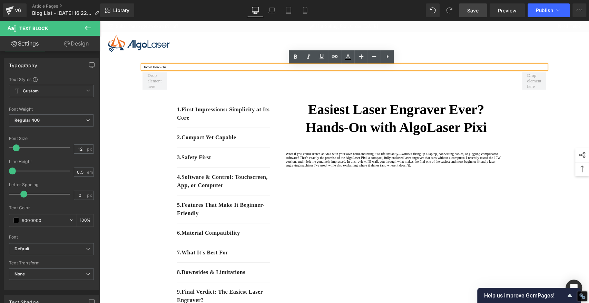
click at [171, 69] on p "Home / How - To" at bounding box center [343, 67] width 403 height 4
click at [337, 54] on icon at bounding box center [334, 56] width 8 height 8
click at [183, 83] on input "text" at bounding box center [190, 83] width 106 height 17
paste input "[URL][DOMAIN_NAME]"
type input "[URL][DOMAIN_NAME]"
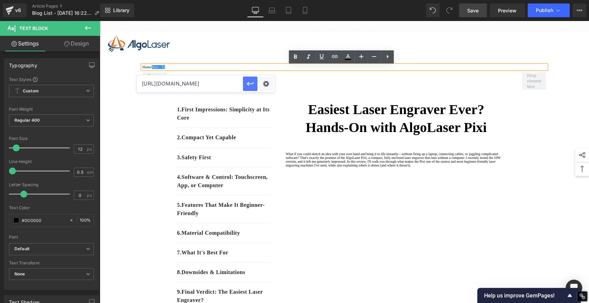
click at [248, 83] on icon "button" at bounding box center [250, 84] width 7 height 4
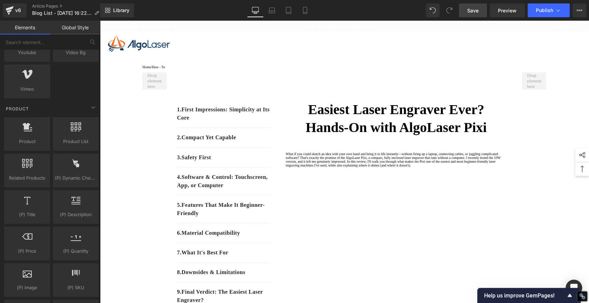
click at [476, 9] on span "Save" at bounding box center [472, 10] width 11 height 7
click at [472, 9] on span "Save" at bounding box center [472, 10] width 11 height 7
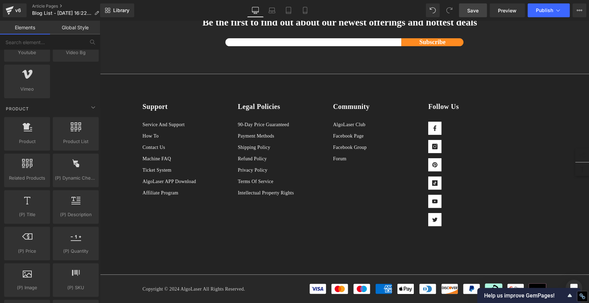
scroll to position [1205, 0]
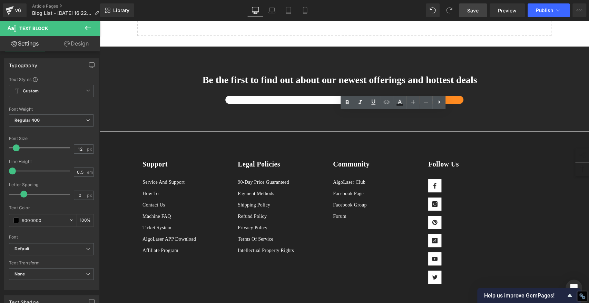
scroll to position [1167, 0]
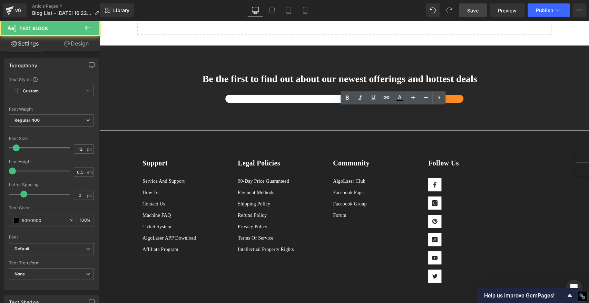
drag, startPoint x: 377, startPoint y: 110, endPoint x: 374, endPoint y: 111, distance: 3.5
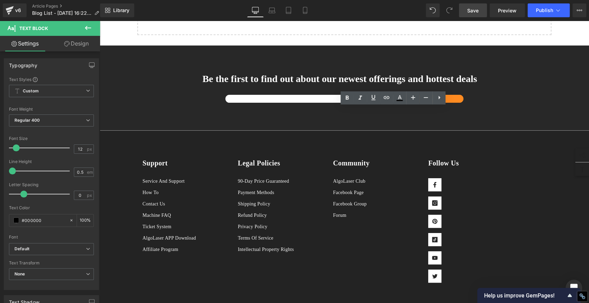
drag, startPoint x: 445, startPoint y: 171, endPoint x: 469, endPoint y: 173, distance: 24.5
drag, startPoint x: 374, startPoint y: 96, endPoint x: 388, endPoint y: 98, distance: 13.9
click at [374, 96] on icon at bounding box center [373, 97] width 4 height 5
click at [387, 98] on icon at bounding box center [386, 97] width 8 height 8
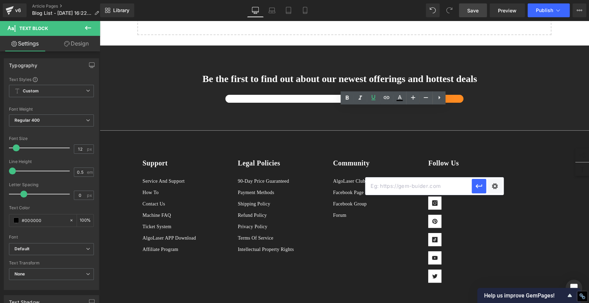
drag, startPoint x: 404, startPoint y: 188, endPoint x: 414, endPoint y: 187, distance: 9.7
click at [404, 188] on input "text" at bounding box center [418, 186] width 106 height 17
paste input "[URL][DOMAIN_NAME]"
click at [477, 186] on icon "button" at bounding box center [478, 186] width 8 height 8
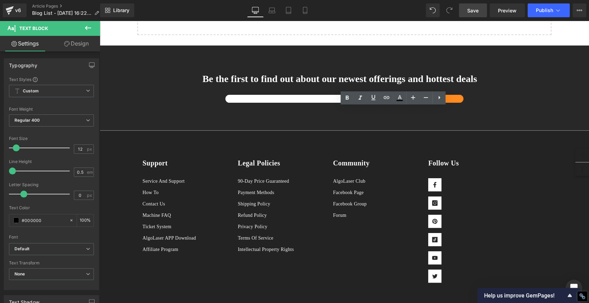
drag, startPoint x: 350, startPoint y: 110, endPoint x: 396, endPoint y: 112, distance: 45.9
drag, startPoint x: 373, startPoint y: 99, endPoint x: 381, endPoint y: 100, distance: 7.7
click at [373, 99] on icon at bounding box center [373, 97] width 4 height 5
click at [388, 98] on icon at bounding box center [386, 97] width 8 height 8
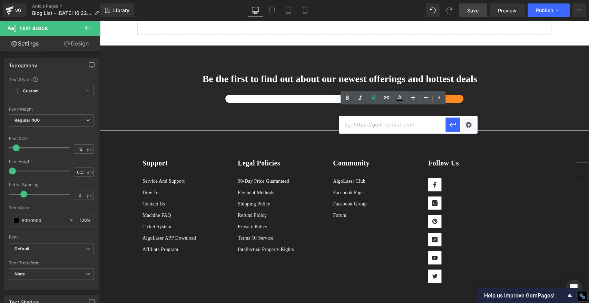
click at [388, 123] on input "text" at bounding box center [392, 124] width 106 height 17
paste input "[URL][DOMAIN_NAME]"
type input "[URL][DOMAIN_NAME]"
drag, startPoint x: 452, startPoint y: 123, endPoint x: 352, endPoint y: 102, distance: 101.8
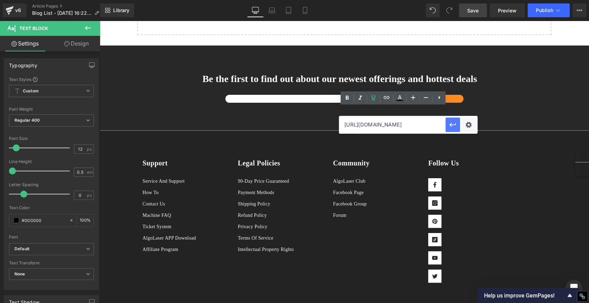
click at [452, 123] on icon "button" at bounding box center [452, 125] width 8 height 8
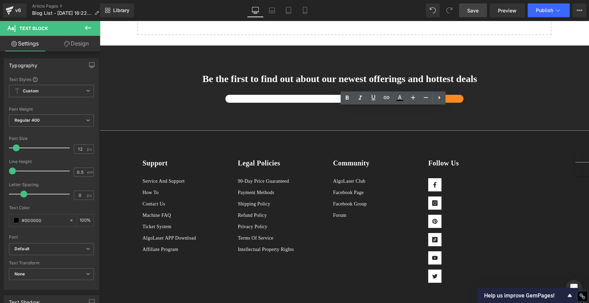
drag, startPoint x: 397, startPoint y: 111, endPoint x: 350, endPoint y: 112, distance: 46.6
click at [400, 98] on icon at bounding box center [400, 97] width 4 height 4
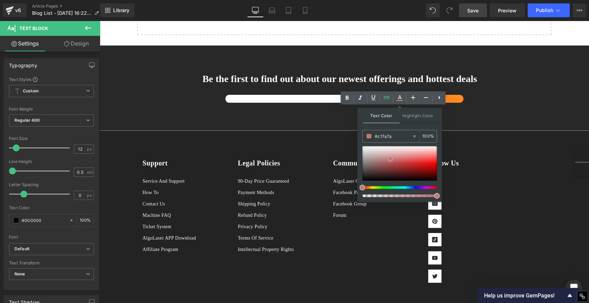
click at [390, 159] on div at bounding box center [399, 163] width 74 height 34
click at [394, 138] on input "#c17a7a" at bounding box center [392, 136] width 37 height 8
paste input "2061ee"
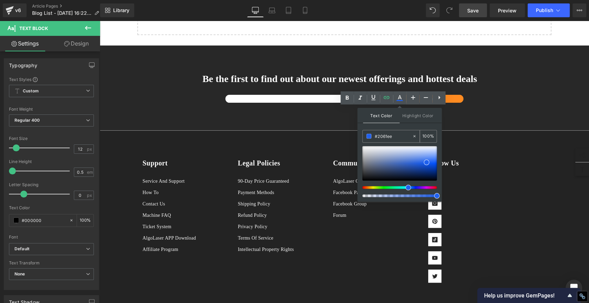
click at [370, 135] on span at bounding box center [368, 136] width 5 height 5
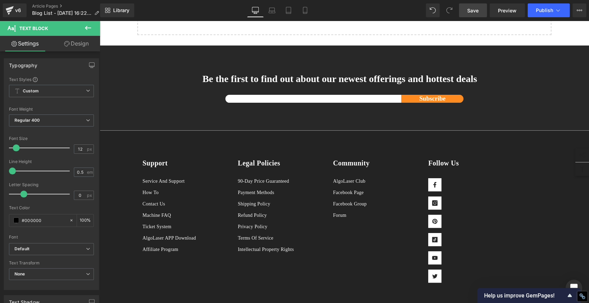
drag, startPoint x: 471, startPoint y: 172, endPoint x: 444, endPoint y: 172, distance: 26.9
click at [374, 96] on icon at bounding box center [373, 97] width 4 height 5
click at [373, 97] on icon at bounding box center [373, 97] width 8 height 8
click at [401, 99] on icon at bounding box center [399, 98] width 8 height 8
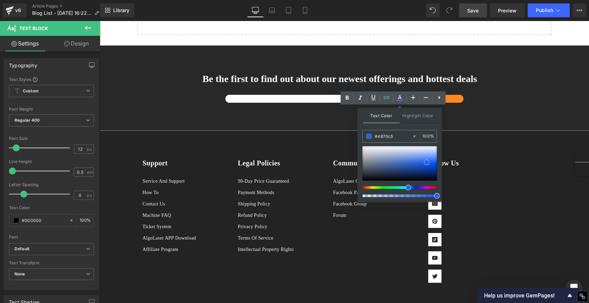
click at [401, 162] on div at bounding box center [399, 163] width 74 height 34
click at [395, 137] on input "#4870c5" at bounding box center [392, 136] width 37 height 8
paste input "2061ee"
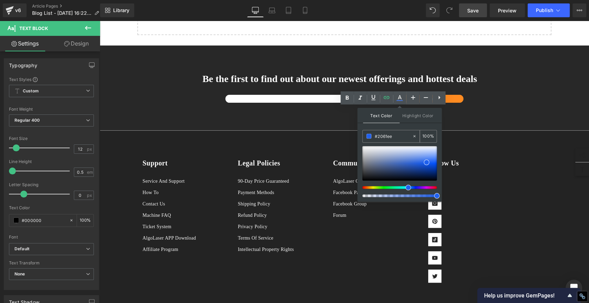
type input "#2061ee"
click at [371, 134] on span at bounding box center [368, 136] width 5 height 5
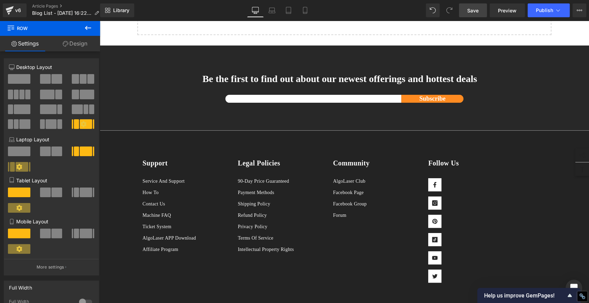
click at [472, 11] on span "Save" at bounding box center [472, 10] width 11 height 7
click at [477, 12] on span "Save" at bounding box center [472, 10] width 11 height 7
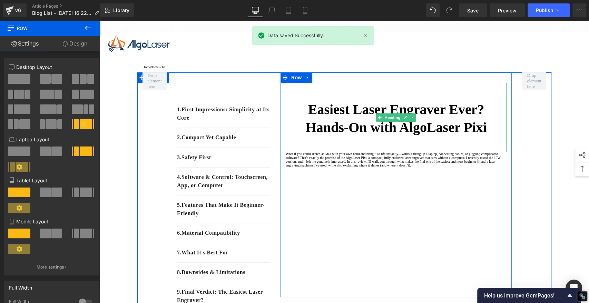
click at [498, 133] on h1 "Easiest Laser Engraver Ever? Hands-On with AlgoLaser Pixi" at bounding box center [395, 119] width 221 height 36
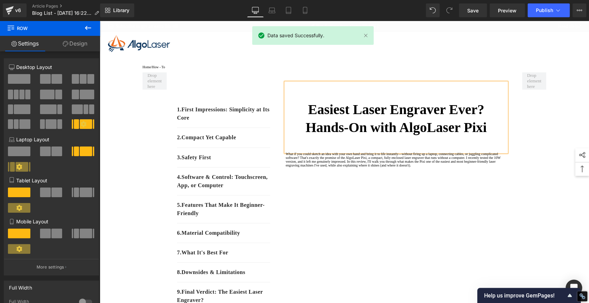
click at [498, 133] on h1 "Easiest Laser Engraver Ever? Hands-On with AlgoLaser Pixi" at bounding box center [395, 119] width 221 height 36
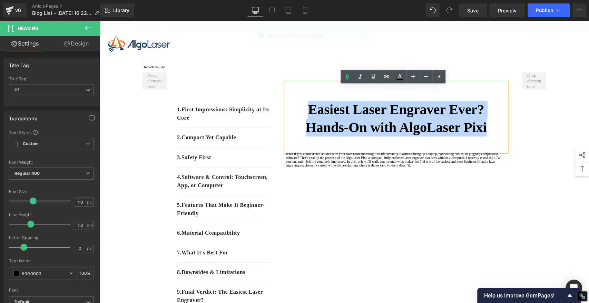
copy strong "Easiest Laser Engraver Ever? Hands-On with AlgoLaser Pixi"
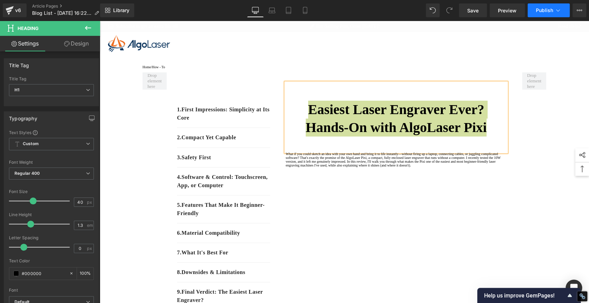
click at [550, 8] on span "Publish" at bounding box center [543, 11] width 17 height 6
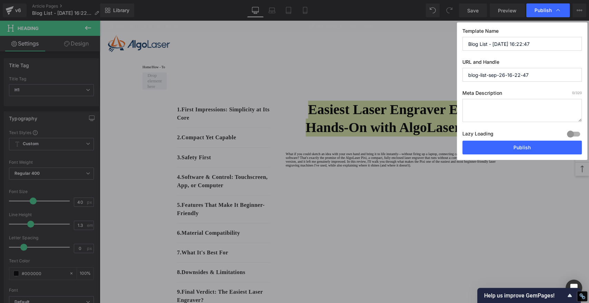
click at [538, 47] on input "Blog List - [DATE] 16:22:47" at bounding box center [521, 44] width 119 height 14
click at [538, 46] on input "Blog List - [DATE] 16:22:47" at bounding box center [521, 44] width 119 height 14
click at [538, 43] on input "Blog List - [DATE] 16:22:47" at bounding box center [521, 44] width 119 height 14
drag, startPoint x: 541, startPoint y: 41, endPoint x: 379, endPoint y: 38, distance: 161.4
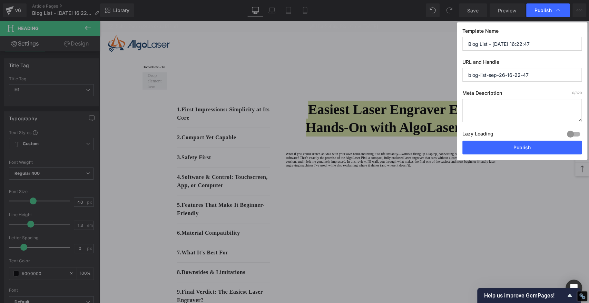
click at [379, 38] on div "Publish Template Name Blog List - [DATE] 16:22:47 URL and Handle blog-list-sep-…" at bounding box center [294, 151] width 589 height 303
paste input "Easiest Laser Engraver Ever? Hands-On with AlgoLaser Pixi"
type input "Easiest Laser Engraver Ever? Hands-On with AlgoLaser Pixi"
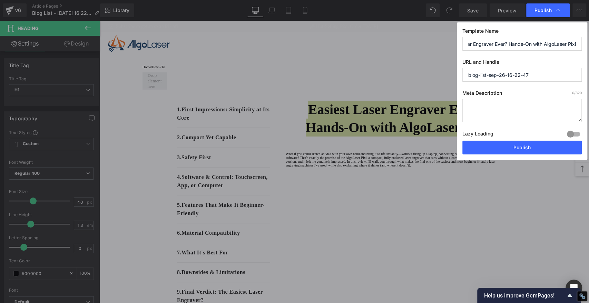
click at [536, 73] on input "blog-list-sep-26-16-22-47" at bounding box center [521, 75] width 119 height 14
paste input "Easiest Laser Engraver Ever? Hands-On with AlgoLaser Pixi"
drag, startPoint x: 529, startPoint y: 71, endPoint x: 385, endPoint y: 72, distance: 144.1
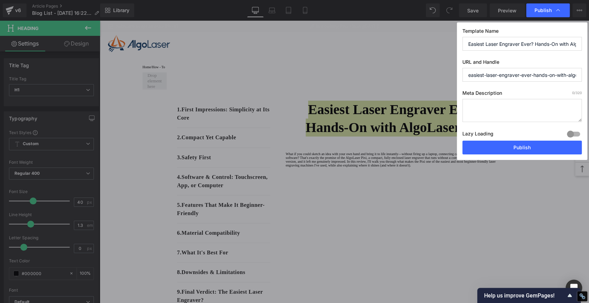
click at [385, 72] on div "Publish Template Name Easiest Laser Engraver Ever? Hands-On with AlgoLaser Pixi…" at bounding box center [294, 151] width 589 height 303
type input "easiest-laser-engraver-ever-hands-on-with-algolaser-pixi"
click at [535, 147] on button "Publish" at bounding box center [521, 148] width 119 height 14
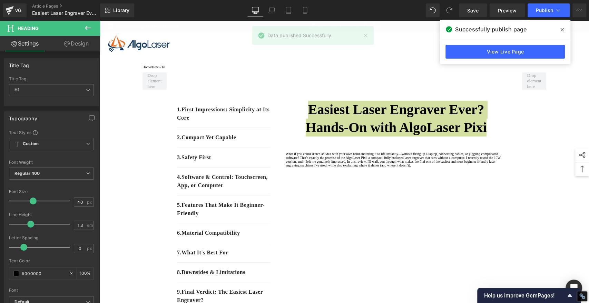
click at [564, 27] on span at bounding box center [561, 29] width 11 height 11
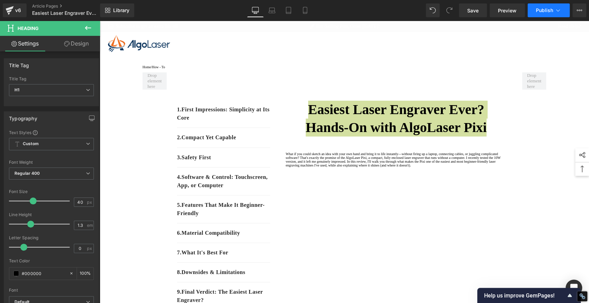
click at [545, 10] on span "Publish" at bounding box center [543, 11] width 17 height 6
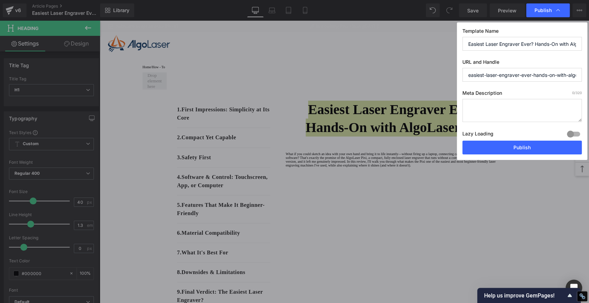
click at [476, 110] on textarea at bounding box center [521, 110] width 119 height 23
paste textarea "Discover the AlgoLaser Pixi, the smartest and most advanced compact laser engra…"
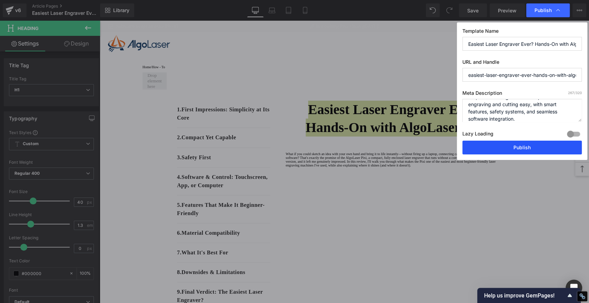
type textarea "Discover the AlgoLaser Pixi, the smartest and most advanced compact laser engra…"
click at [523, 148] on button "Publish" at bounding box center [521, 148] width 119 height 14
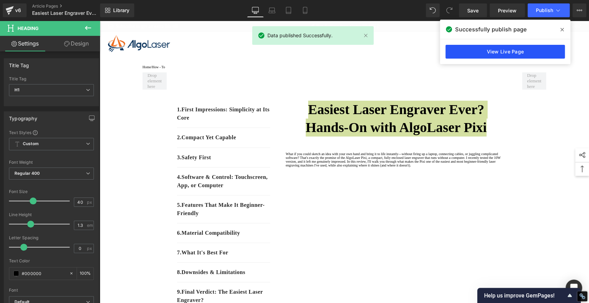
click at [535, 52] on link "View Live Page" at bounding box center [504, 52] width 119 height 14
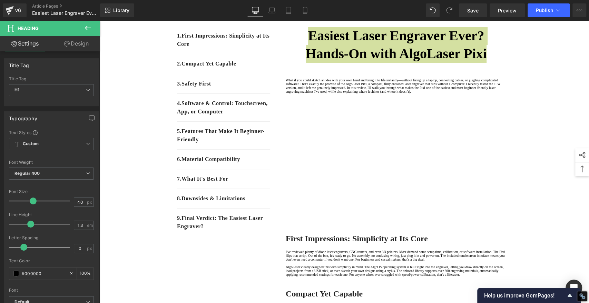
scroll to position [0, 0]
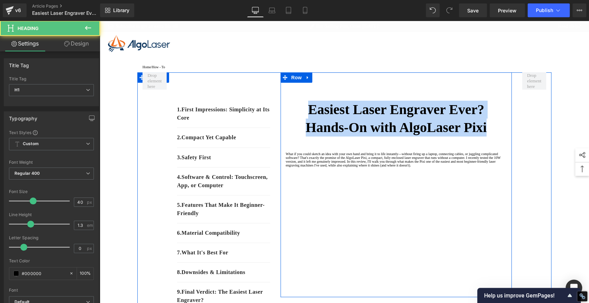
click at [487, 135] on strong "Easiest Laser Engraver Ever? Hands-On with AlgoLaser Pixi" at bounding box center [395, 118] width 181 height 33
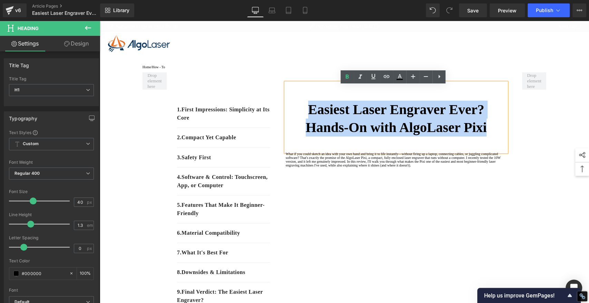
drag, startPoint x: 495, startPoint y: 132, endPoint x: 296, endPoint y: 112, distance: 199.9
click at [296, 112] on h1 "Easiest Laser Engraver Ever? Hands-On with AlgoLaser Pixi" at bounding box center [395, 119] width 221 height 36
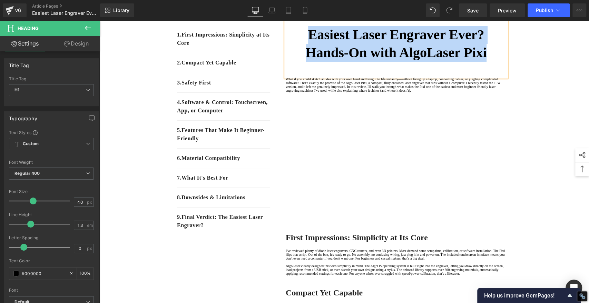
scroll to position [77, 0]
